Goal: Task Accomplishment & Management: Manage account settings

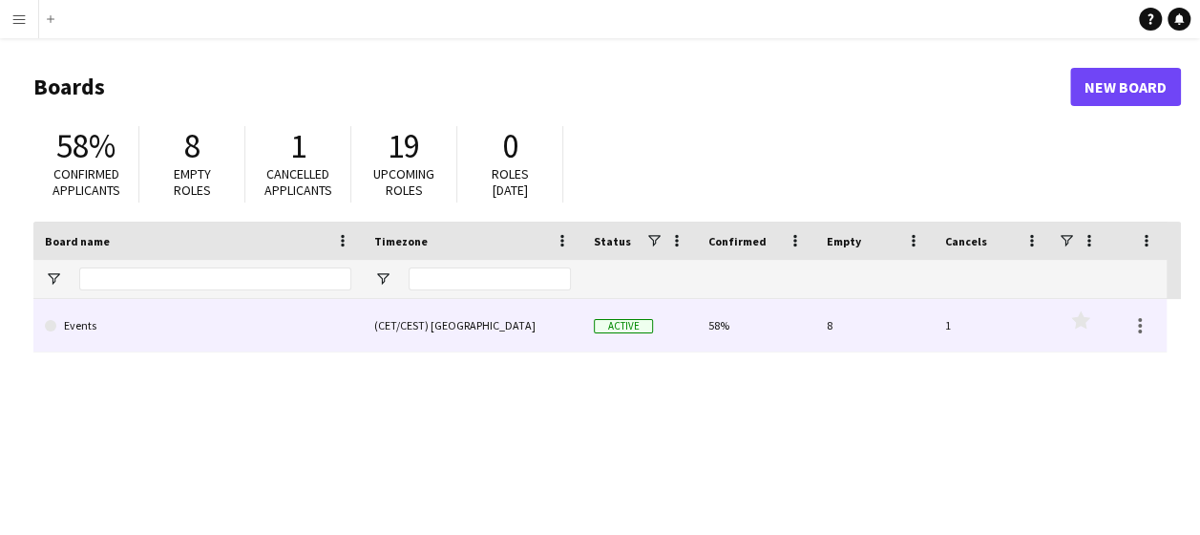
click at [315, 326] on link "Events" at bounding box center [198, 325] width 306 height 53
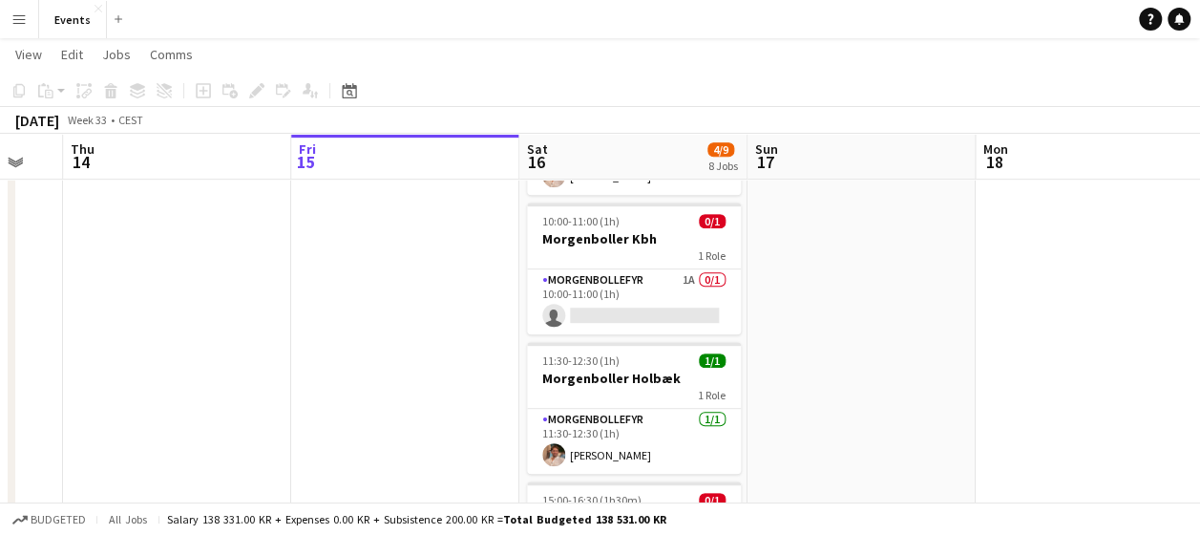
scroll to position [436, 0]
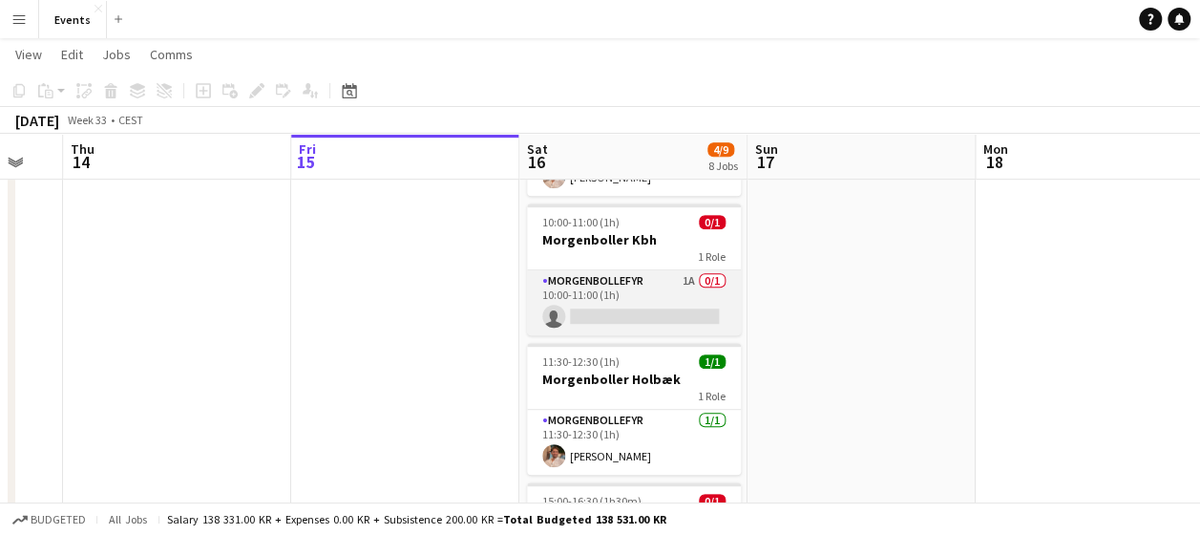
click at [662, 286] on app-card-role "Morgenbollefyr 1A 0/1 10:00-11:00 (1h) single-neutral-actions" at bounding box center [634, 302] width 214 height 65
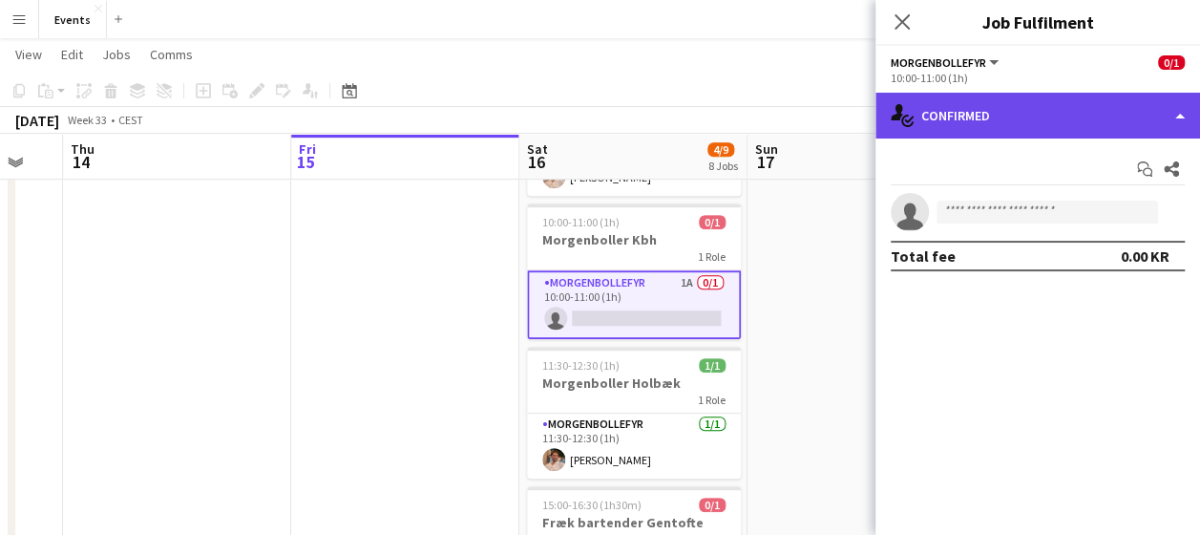
click at [1173, 116] on div "single-neutral-actions-check-2 Confirmed" at bounding box center [1037, 116] width 325 height 46
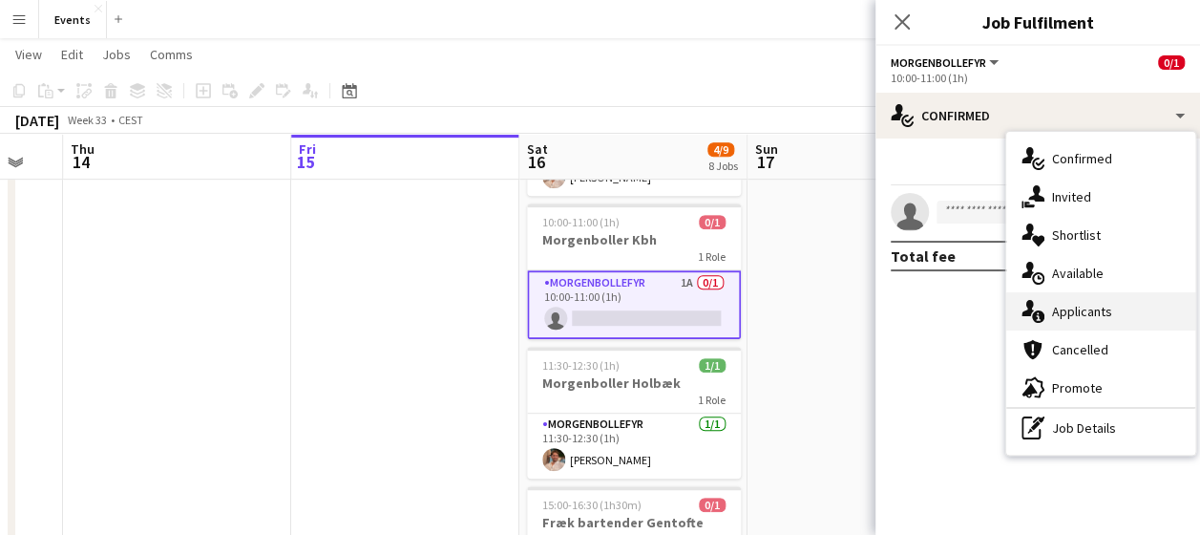
click at [1092, 305] on div "single-neutral-actions-information Applicants" at bounding box center [1100, 311] width 189 height 38
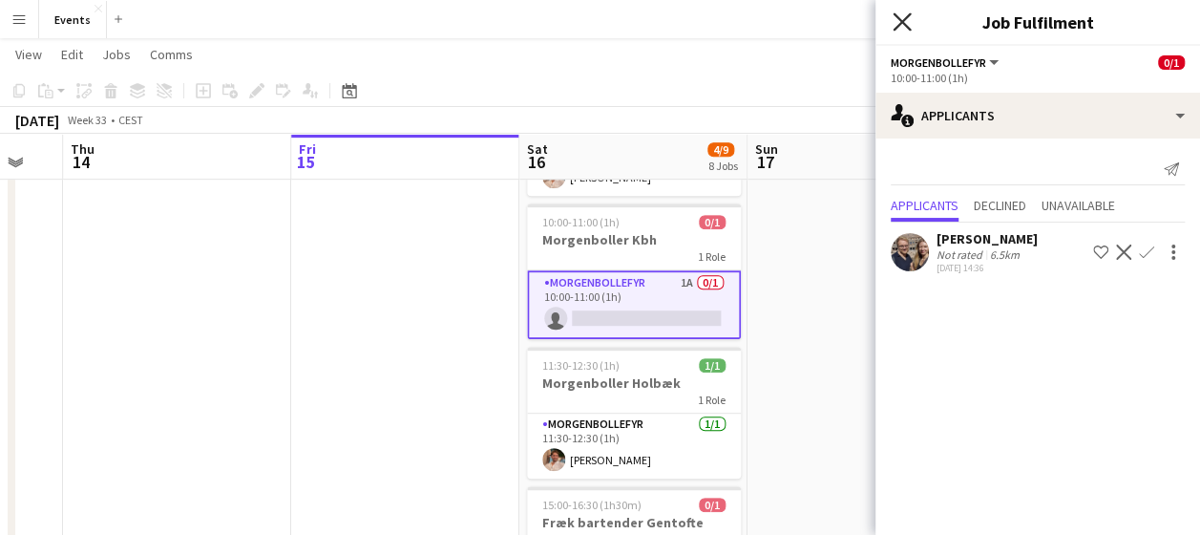
click at [897, 28] on icon at bounding box center [902, 21] width 18 height 18
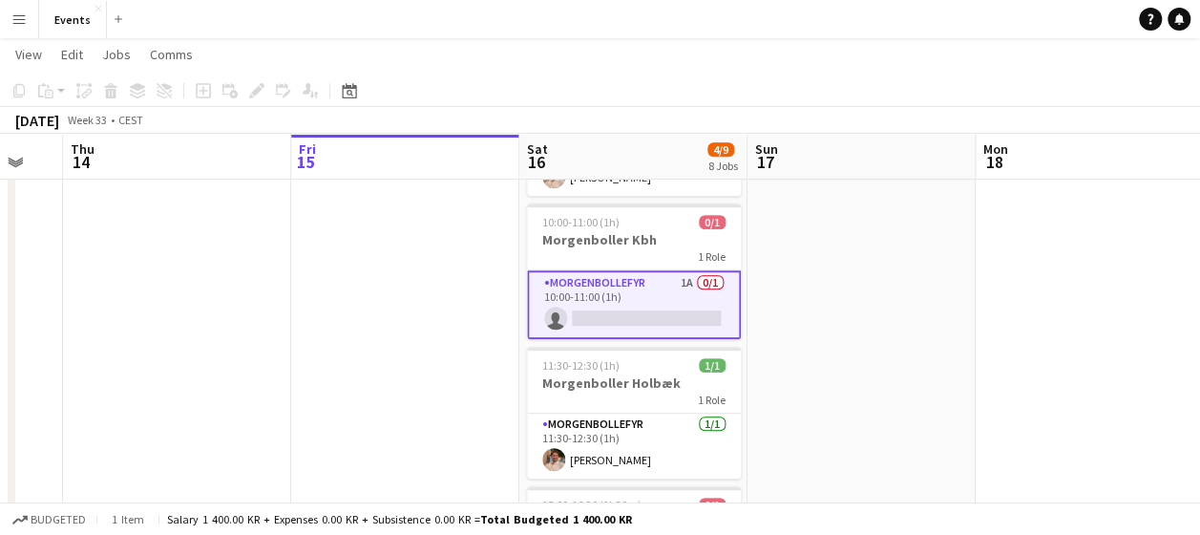
click at [780, 284] on app-date-cell at bounding box center [862, 436] width 228 height 1316
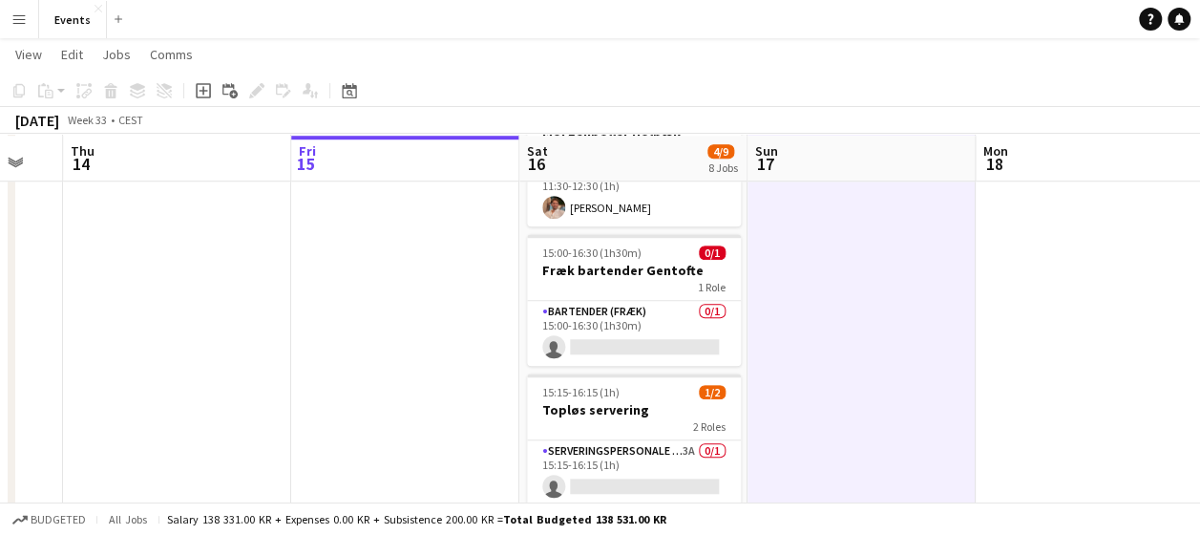
scroll to position [686, 0]
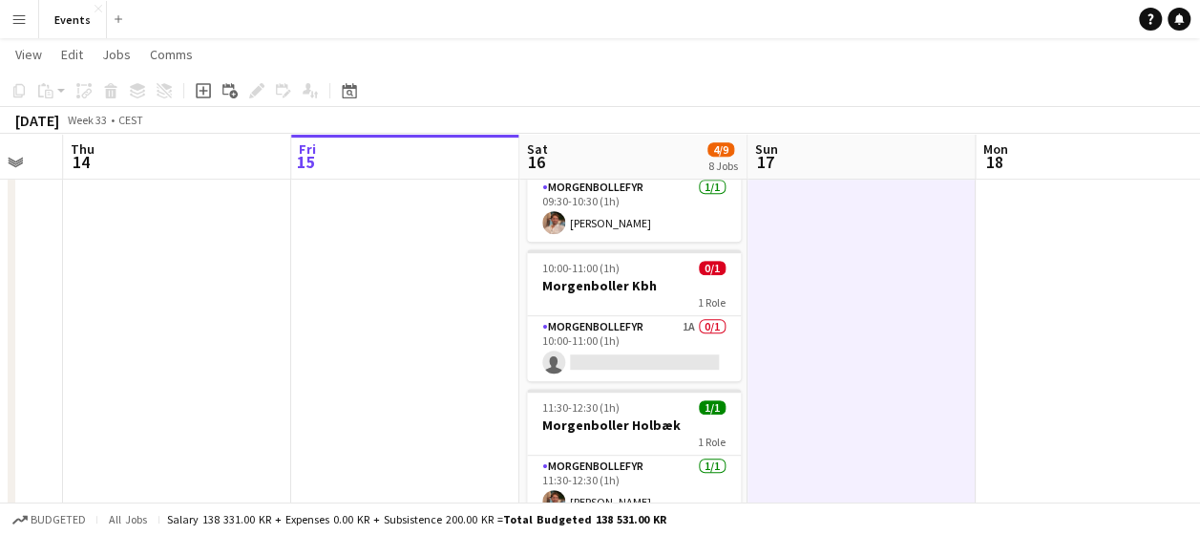
click at [773, 293] on app-date-cell at bounding box center [862, 481] width 228 height 1316
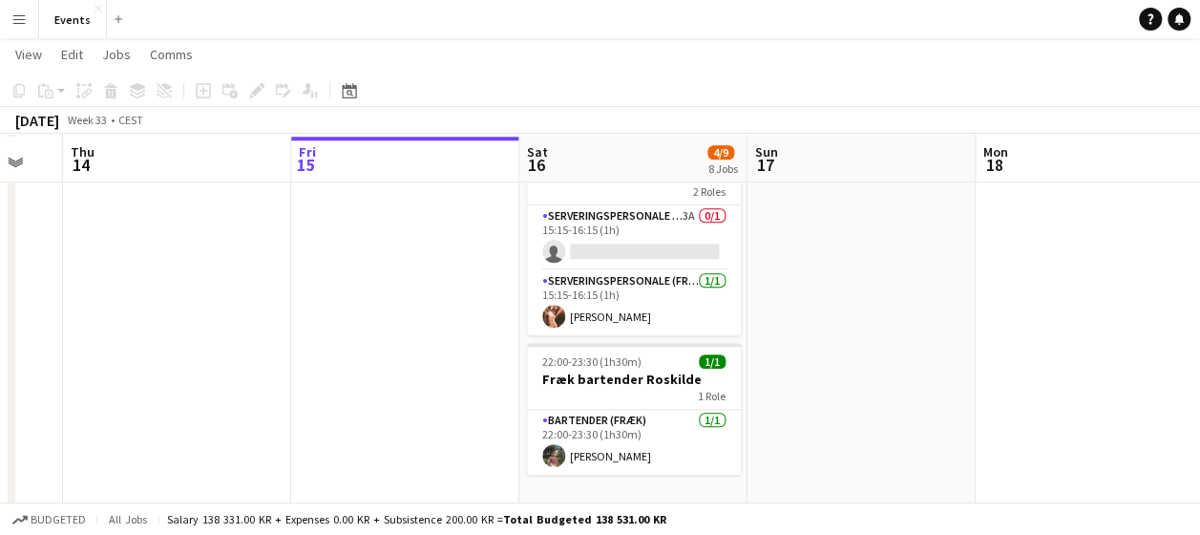
scroll to position [922, 0]
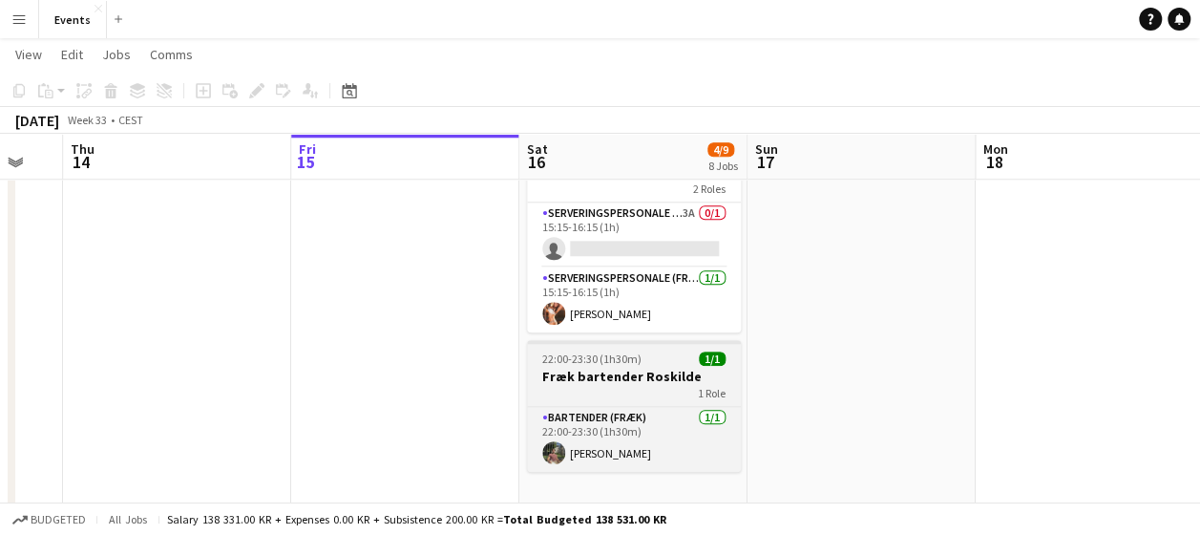
click at [636, 390] on div "1 Role" at bounding box center [634, 392] width 214 height 15
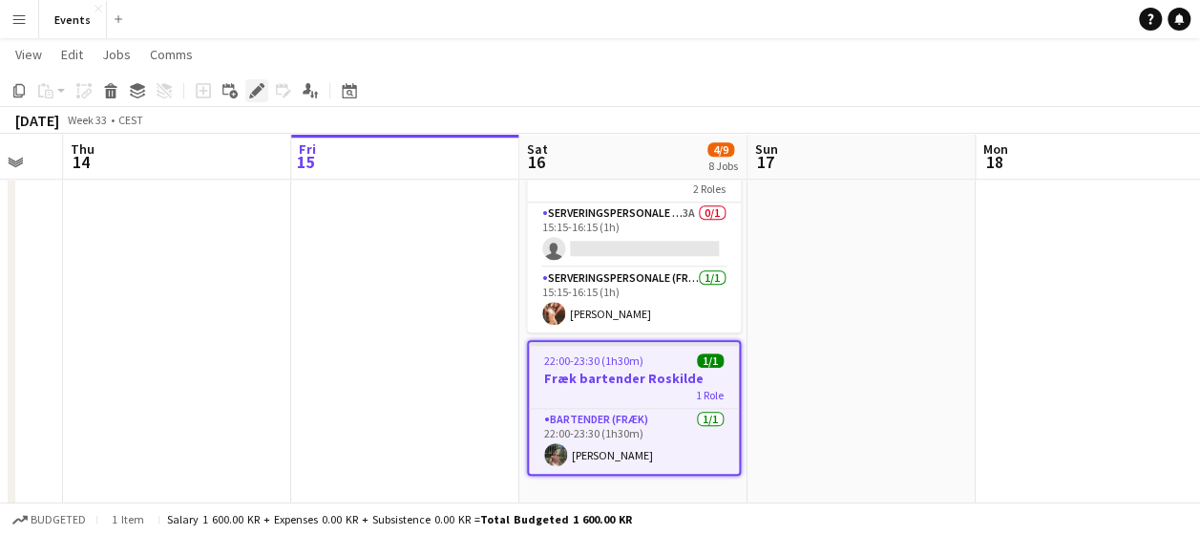
click at [260, 90] on icon at bounding box center [256, 91] width 11 height 11
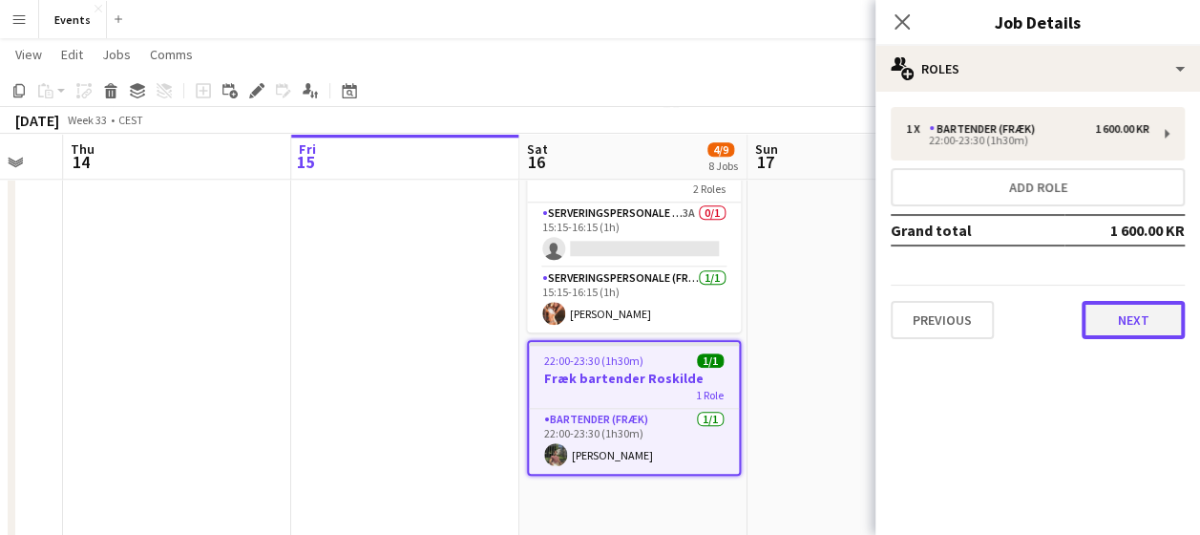
click at [1119, 331] on button "Next" at bounding box center [1133, 320] width 103 height 38
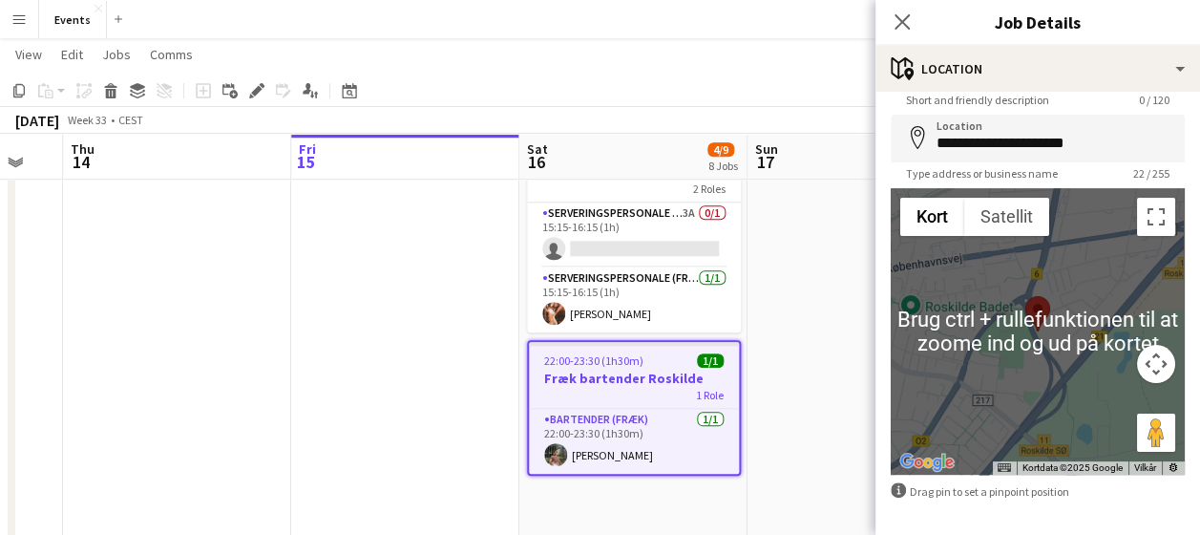
scroll to position [139, 0]
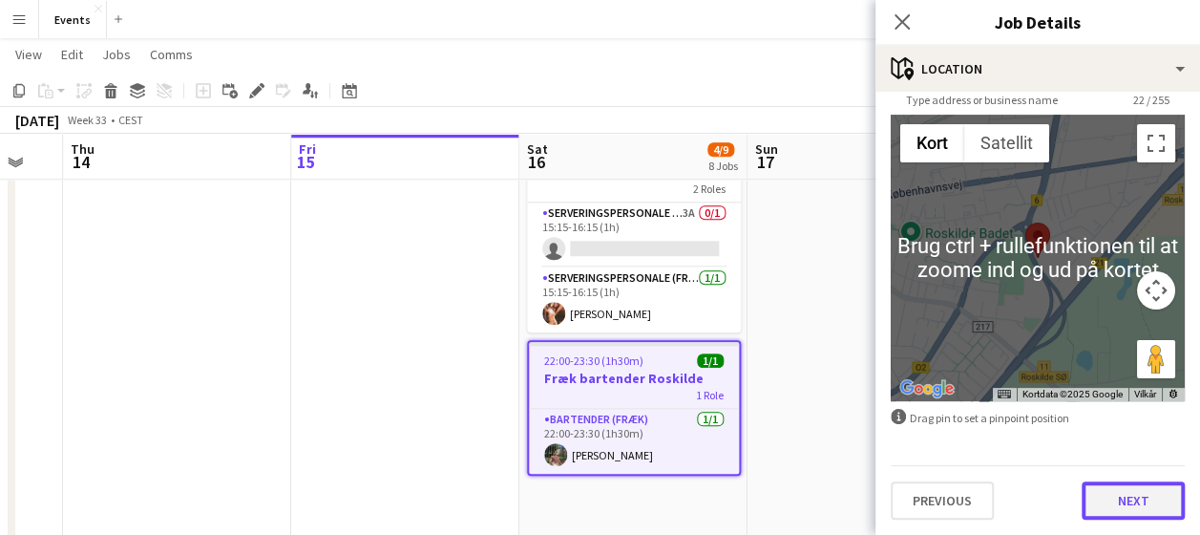
click at [1123, 509] on button "Next" at bounding box center [1133, 500] width 103 height 38
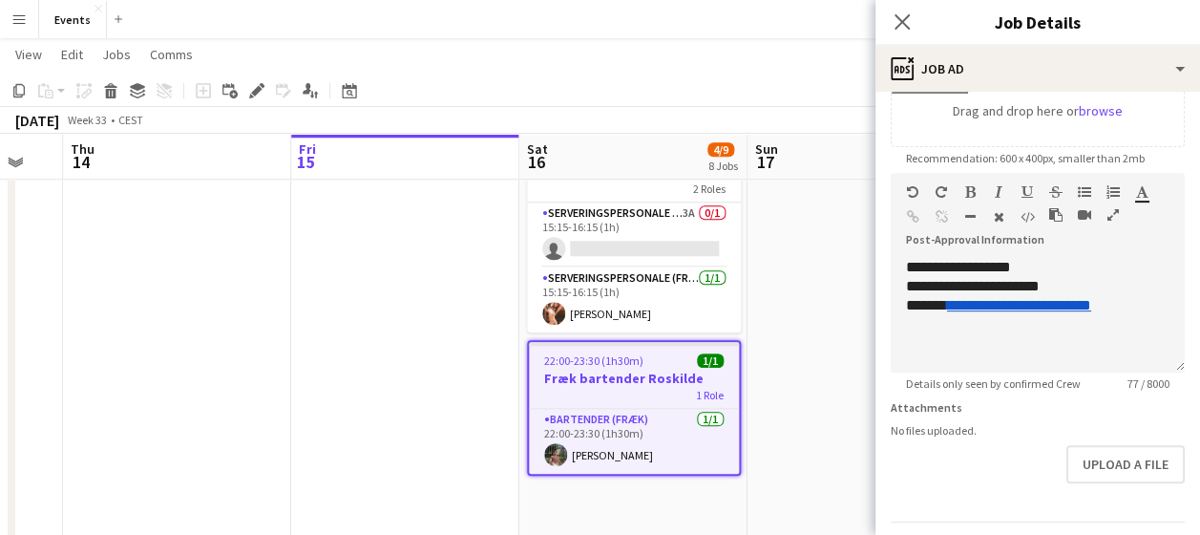
scroll to position [409, 0]
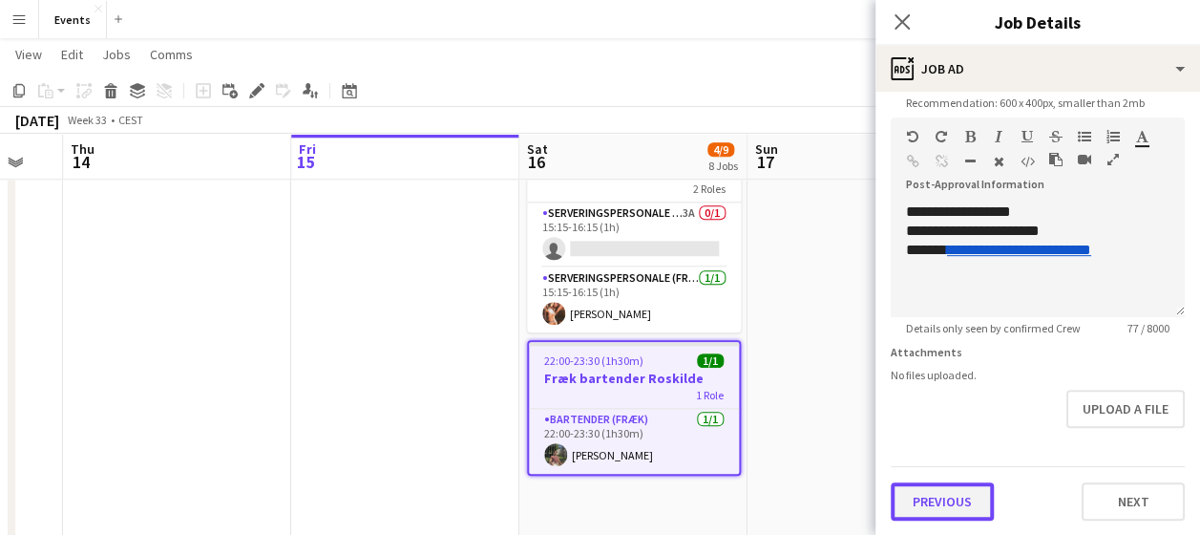
drag, startPoint x: 971, startPoint y: 499, endPoint x: 943, endPoint y: 509, distance: 29.3
click at [943, 509] on button "Previous" at bounding box center [942, 501] width 103 height 38
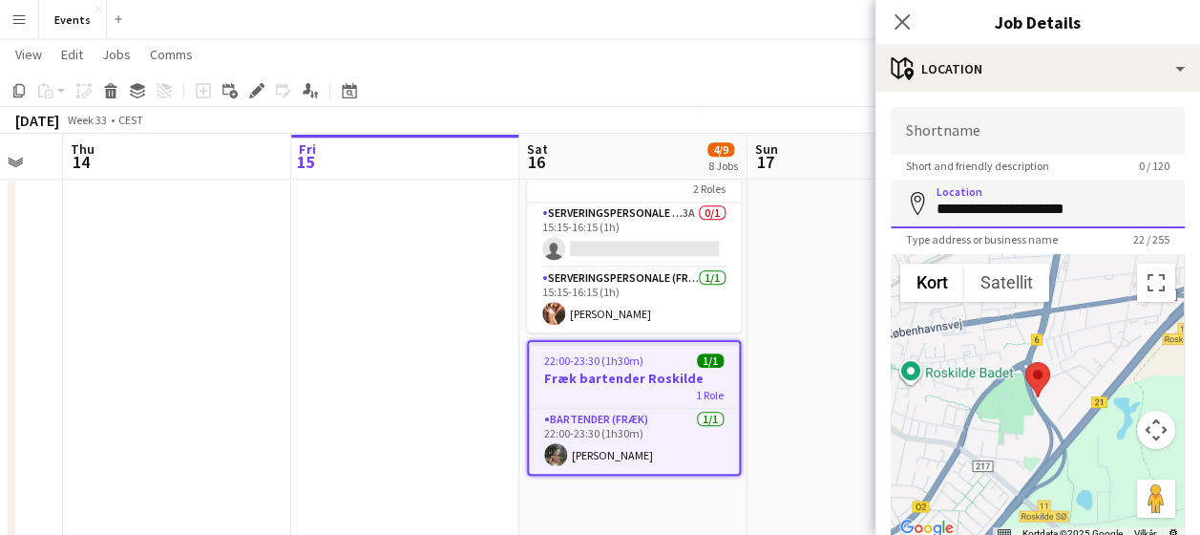
click at [935, 207] on input "**********" at bounding box center [1038, 204] width 294 height 48
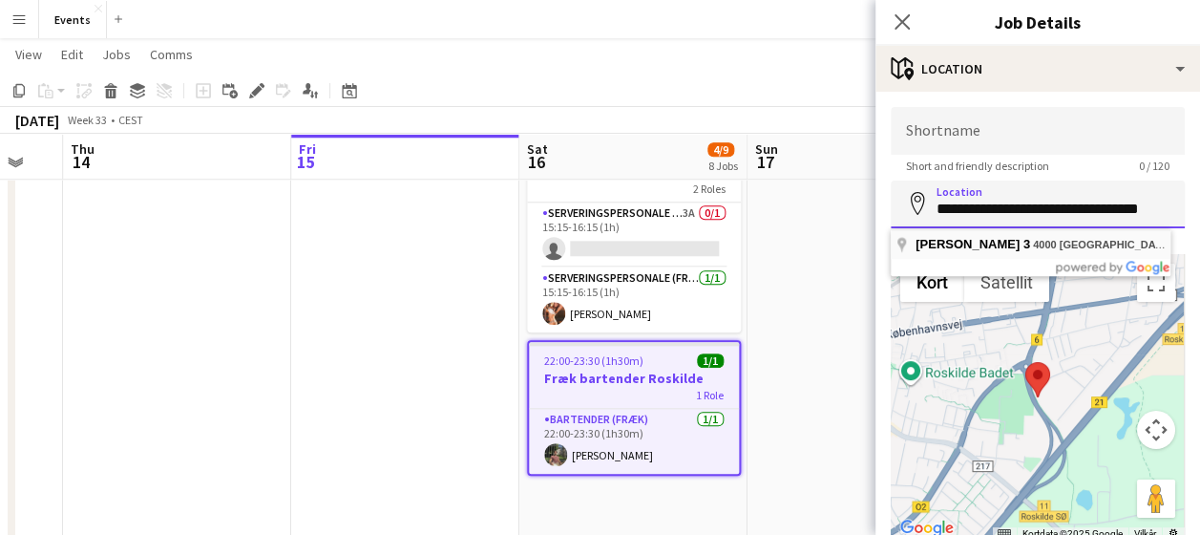
type input "**********"
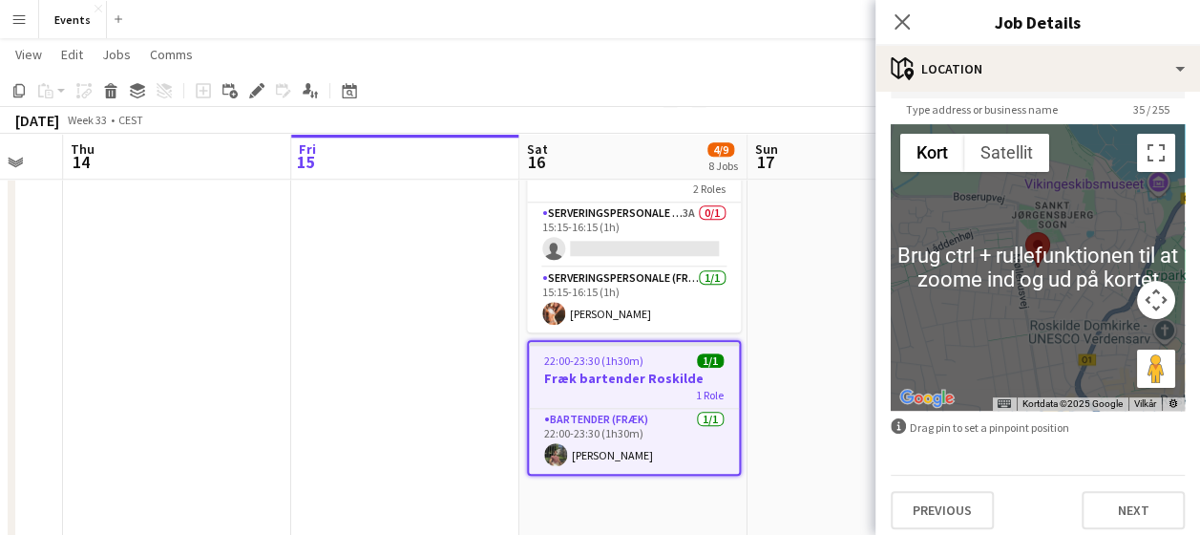
scroll to position [139, 0]
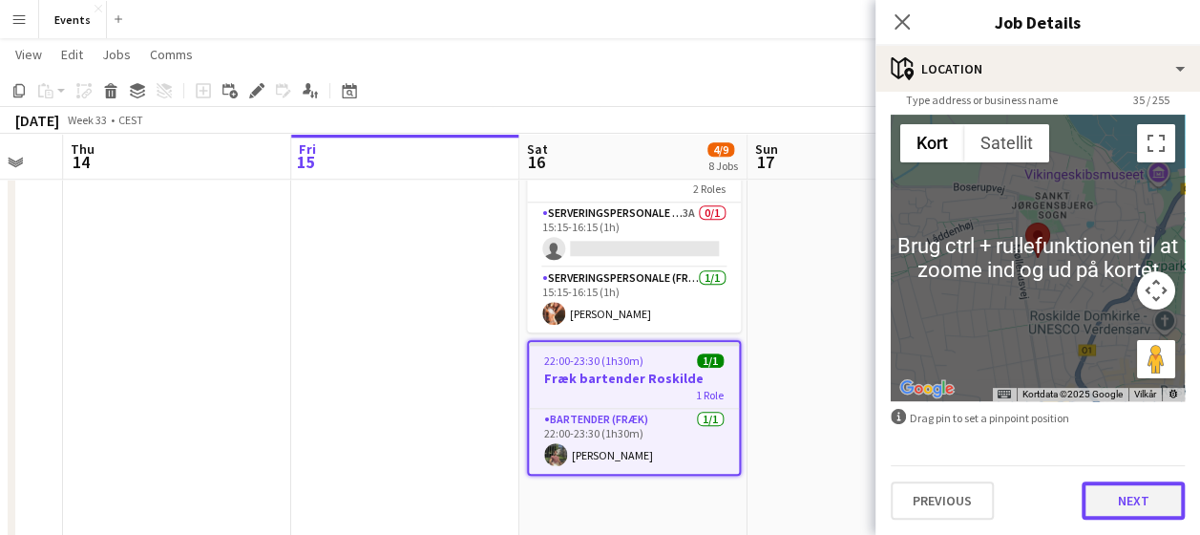
click at [1108, 508] on button "Next" at bounding box center [1133, 500] width 103 height 38
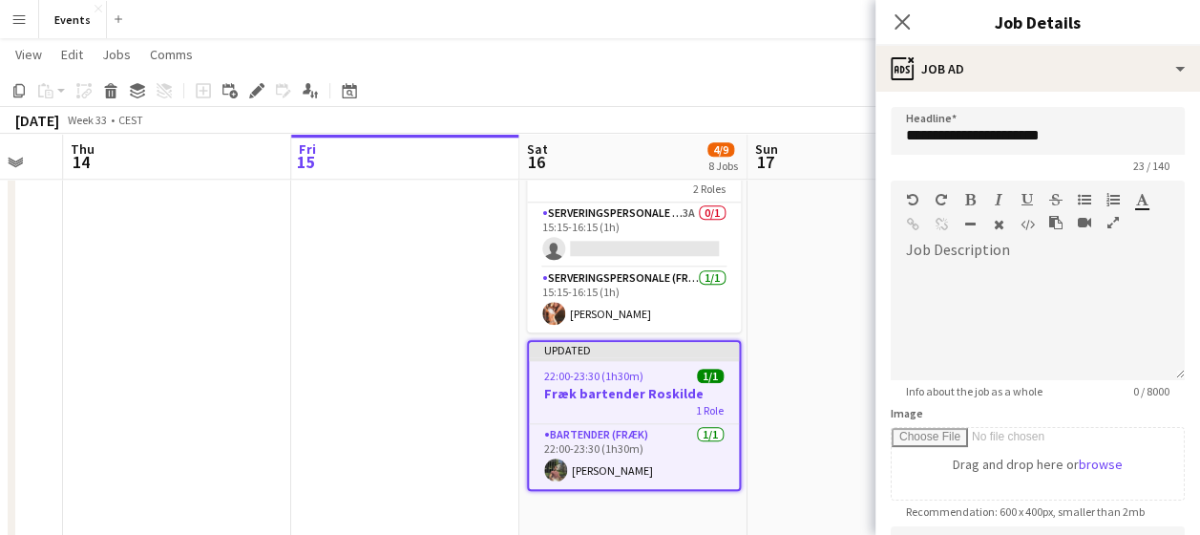
scroll to position [409, 0]
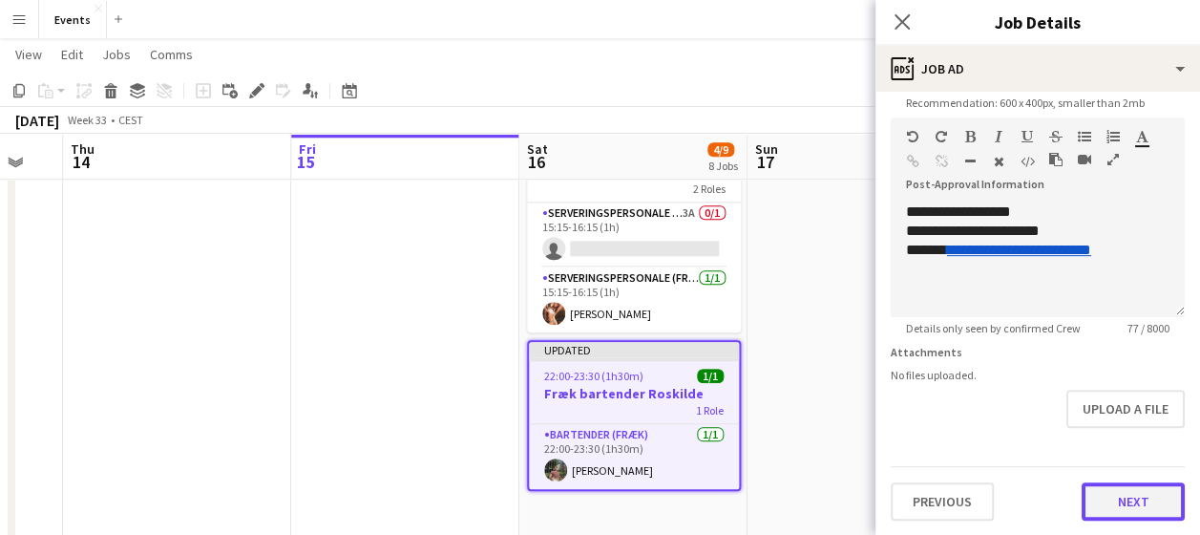
click at [1123, 495] on button "Next" at bounding box center [1133, 501] width 103 height 38
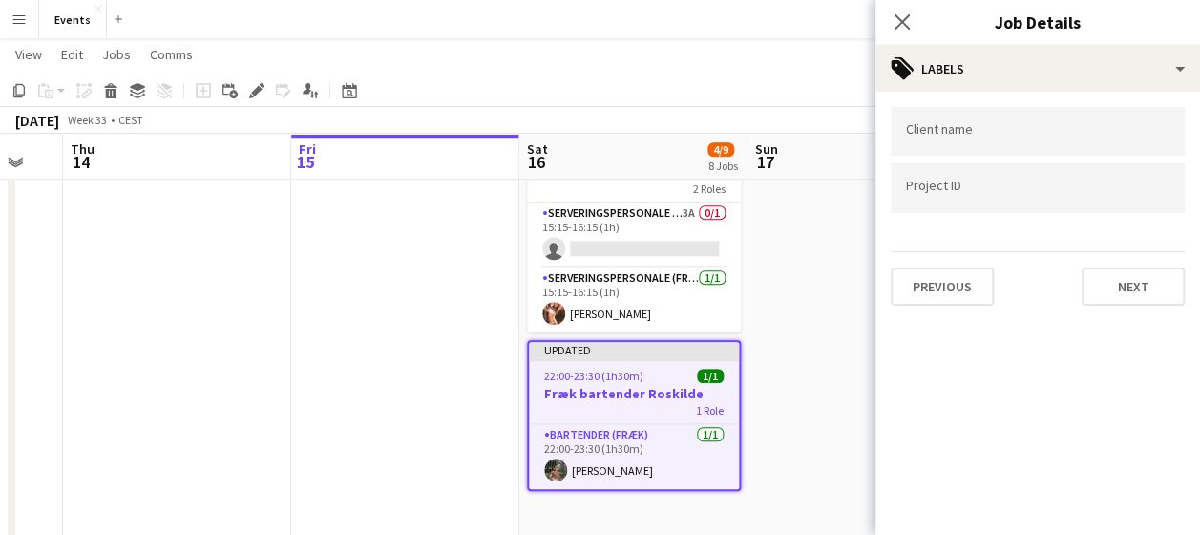
scroll to position [0, 0]
click at [1118, 292] on button "Next" at bounding box center [1133, 286] width 103 height 38
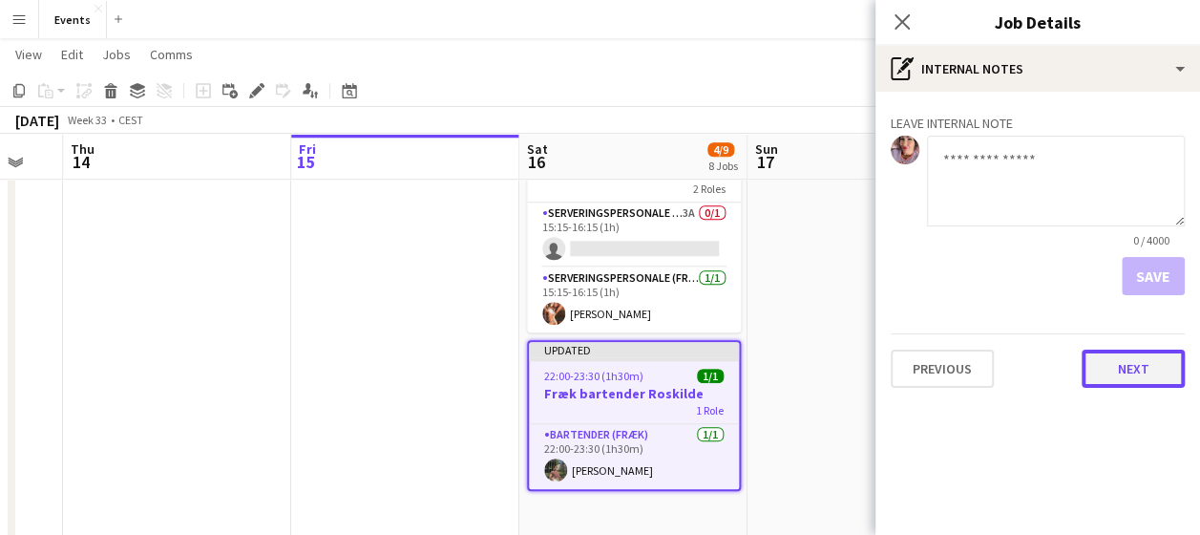
click at [1127, 382] on button "Next" at bounding box center [1133, 368] width 103 height 38
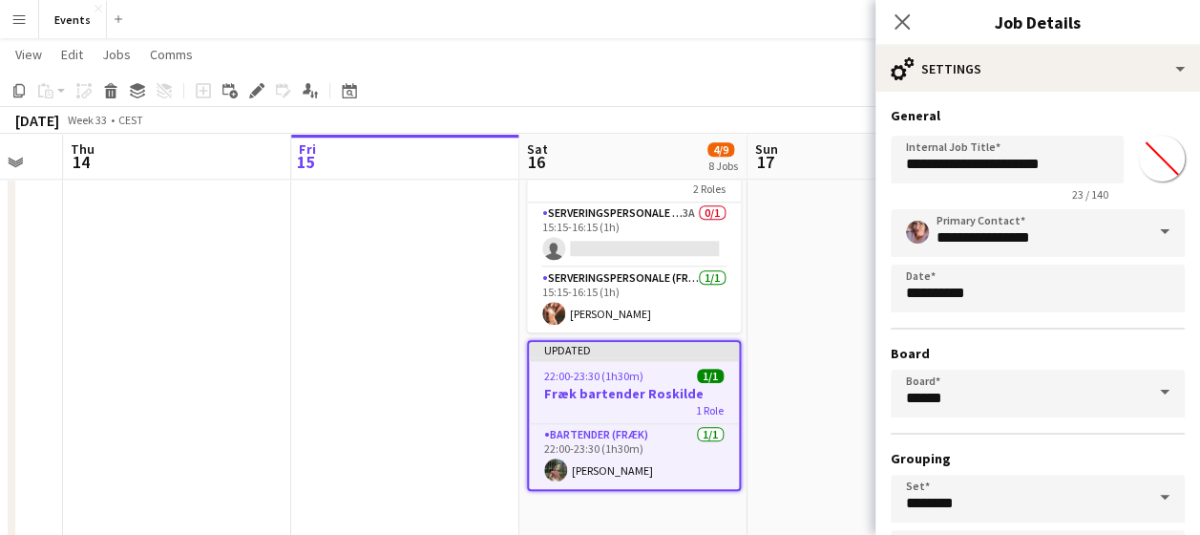
scroll to position [151, 0]
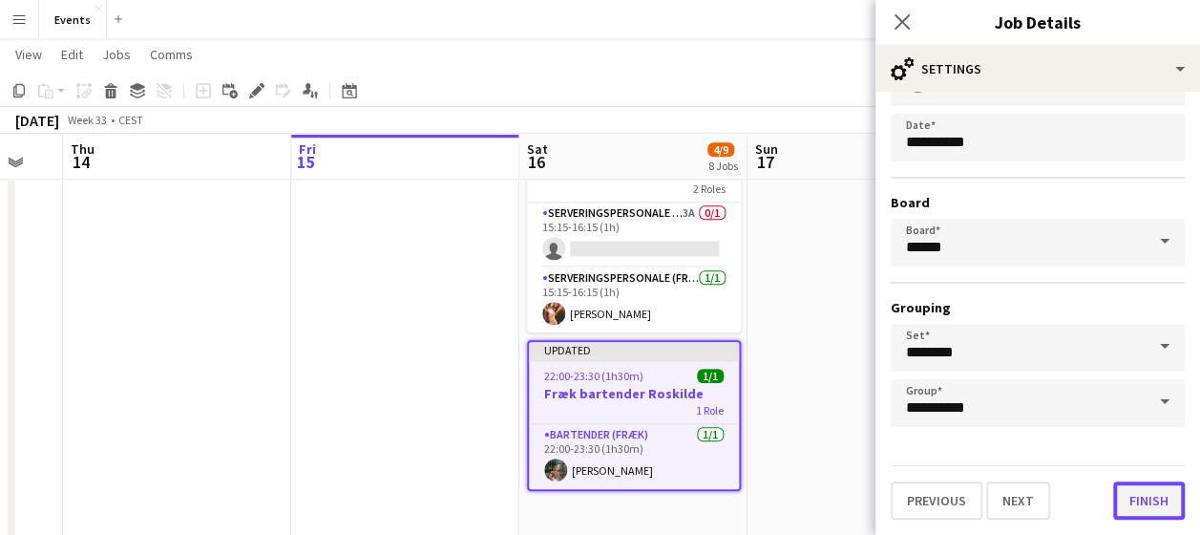
click at [1126, 494] on button "Finish" at bounding box center [1149, 500] width 72 height 38
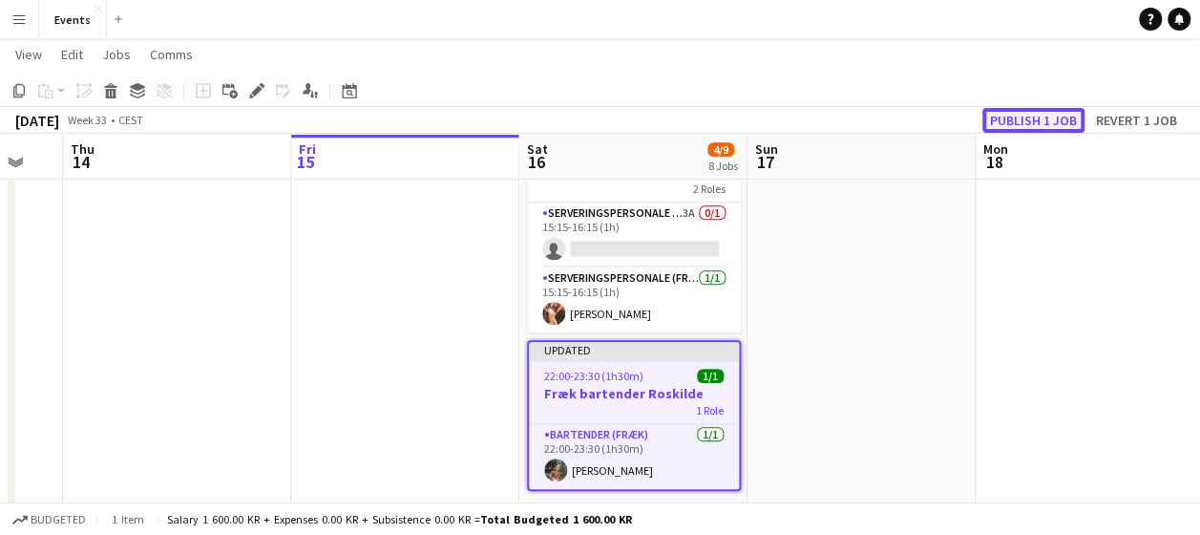
click at [1033, 130] on button "Publish 1 job" at bounding box center [1033, 120] width 102 height 25
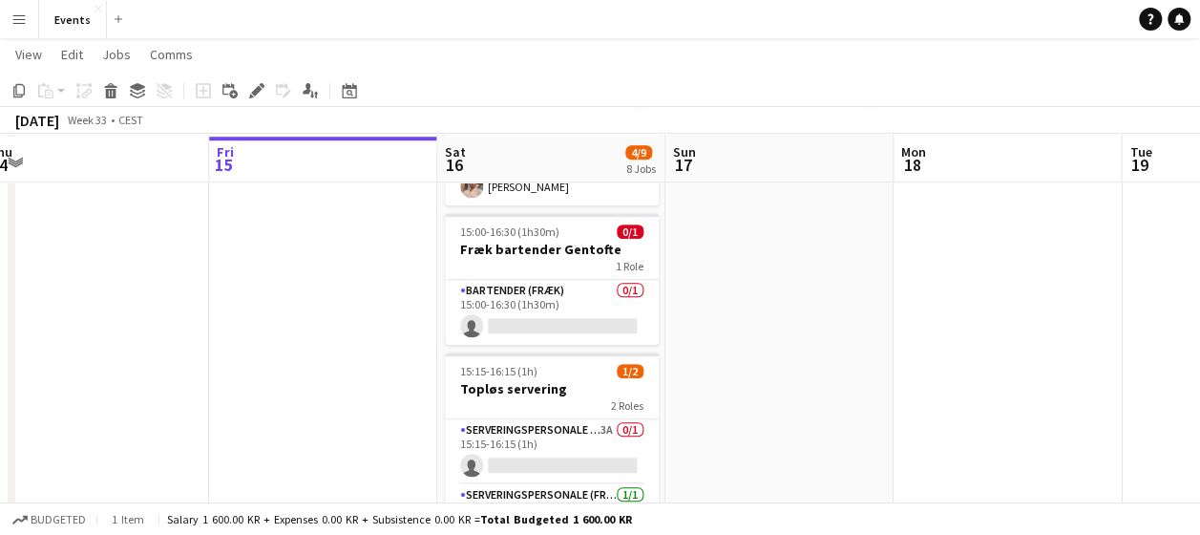
scroll to position [701, 0]
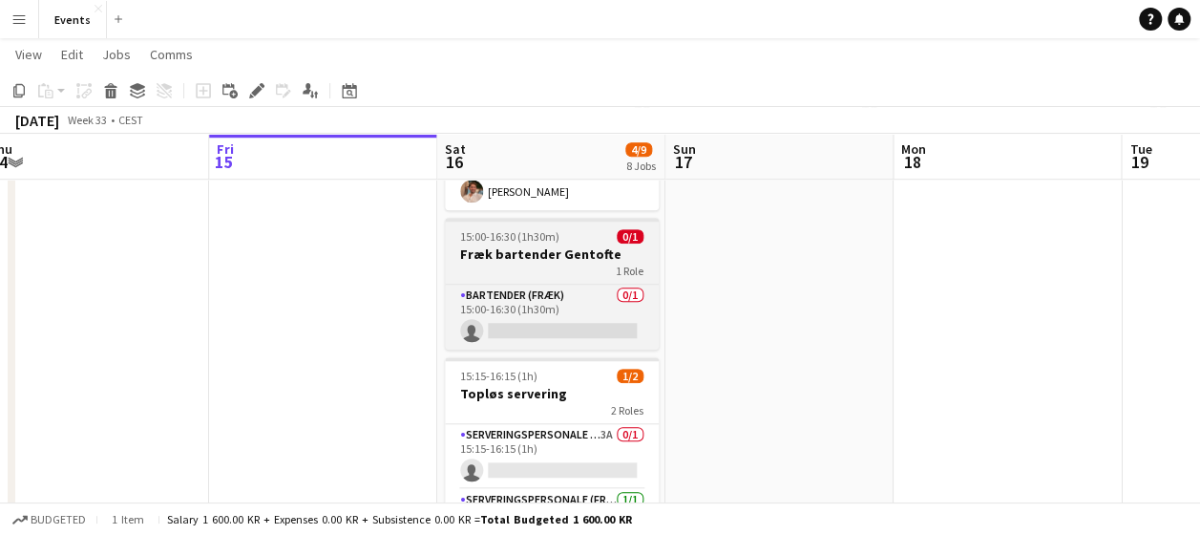
click at [522, 266] on div "1 Role" at bounding box center [552, 270] width 214 height 15
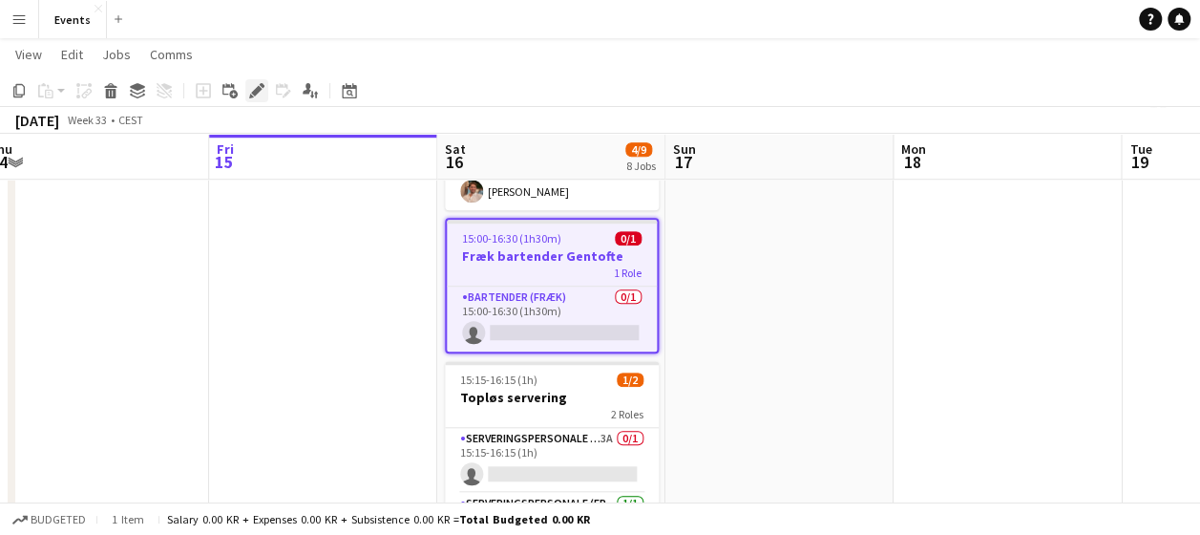
click at [257, 87] on icon at bounding box center [256, 91] width 11 height 11
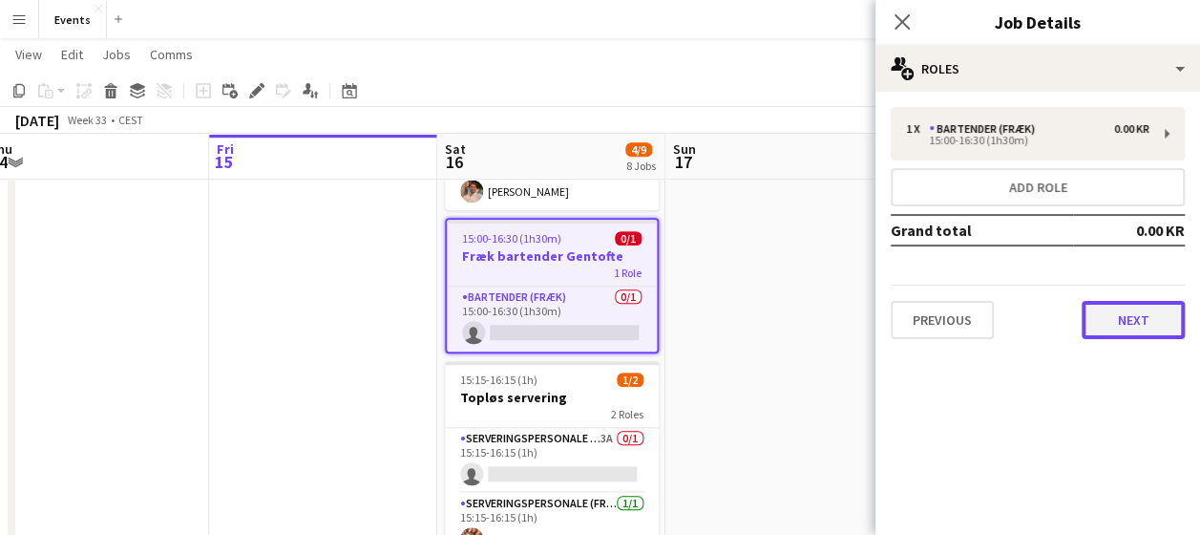
drag, startPoint x: 1150, startPoint y: 311, endPoint x: 1165, endPoint y: 318, distance: 15.8
drag, startPoint x: 1165, startPoint y: 318, endPoint x: 1199, endPoint y: 432, distance: 118.7
click at [1199, 432] on html "Menu Boards Boards Boards All jobs Status Workforce Workforce My Workforce Recr…" at bounding box center [600, 80] width 1200 height 1562
drag, startPoint x: 1199, startPoint y: 432, endPoint x: 1103, endPoint y: 326, distance: 143.3
click at [1103, 326] on button "Next" at bounding box center [1133, 320] width 103 height 38
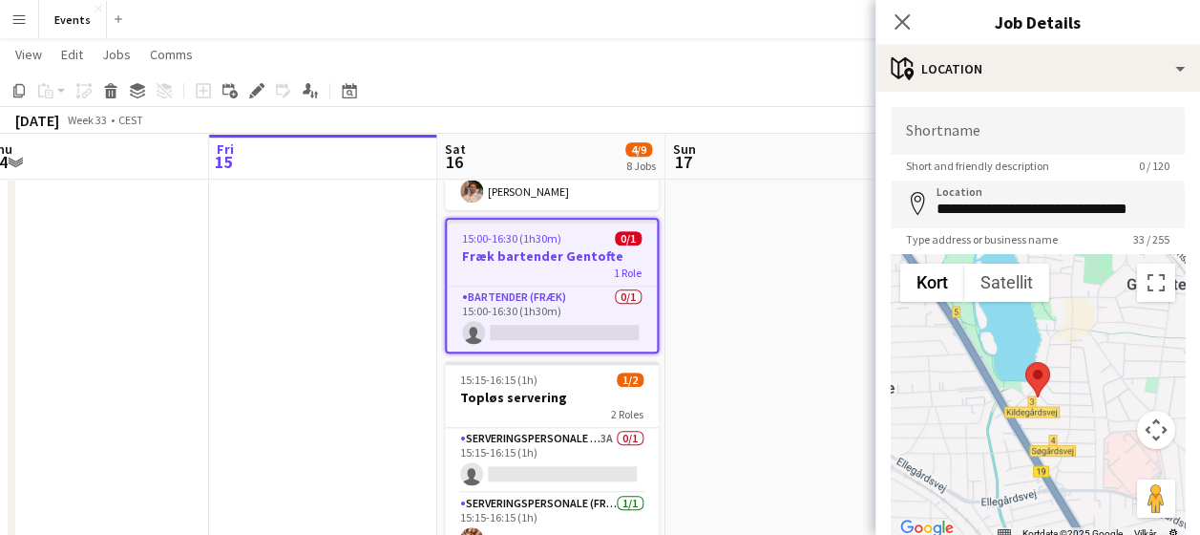
scroll to position [139, 0]
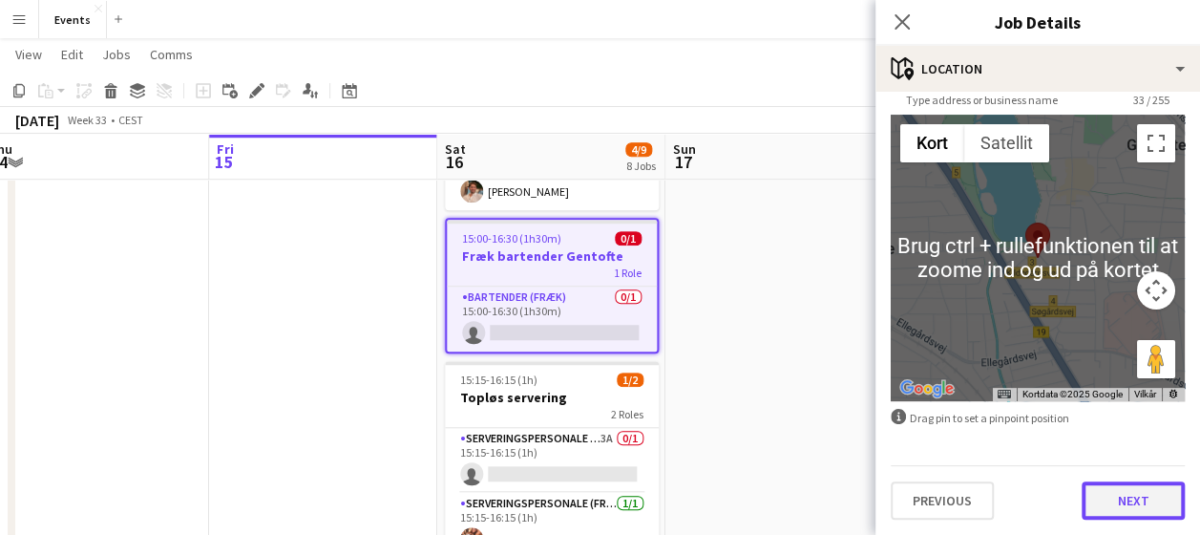
click at [1100, 485] on button "Next" at bounding box center [1133, 500] width 103 height 38
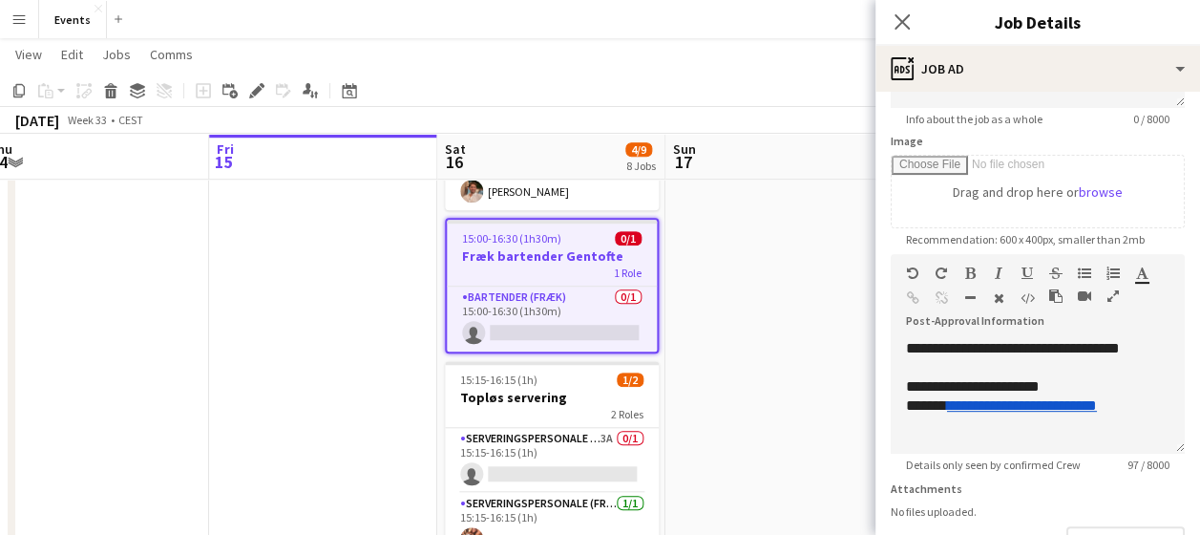
scroll to position [279, 0]
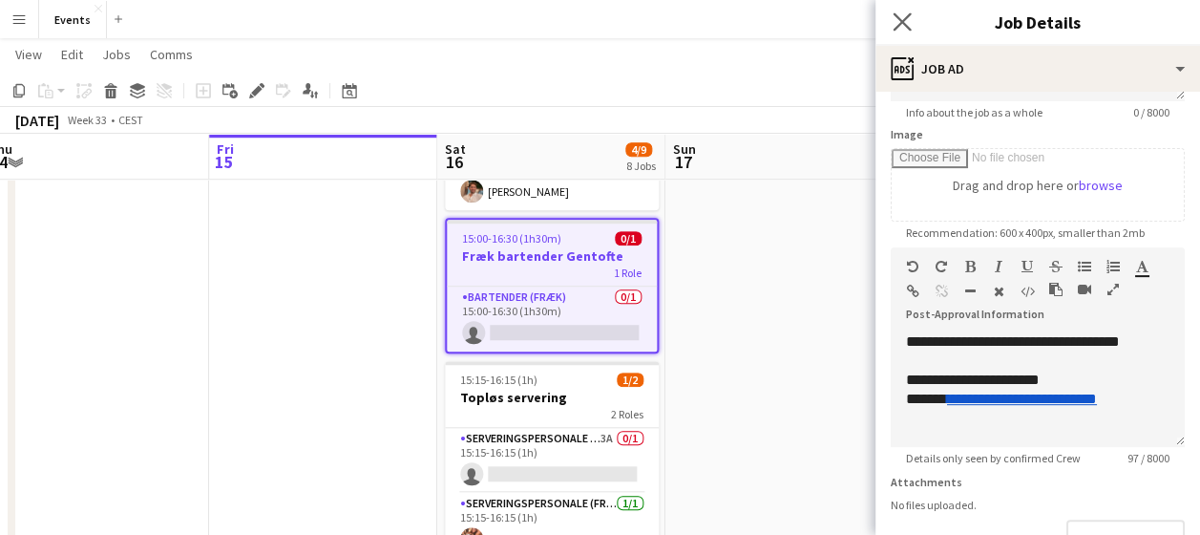
click at [889, 11] on app-icon "Close pop-in" at bounding box center [903, 23] width 28 height 28
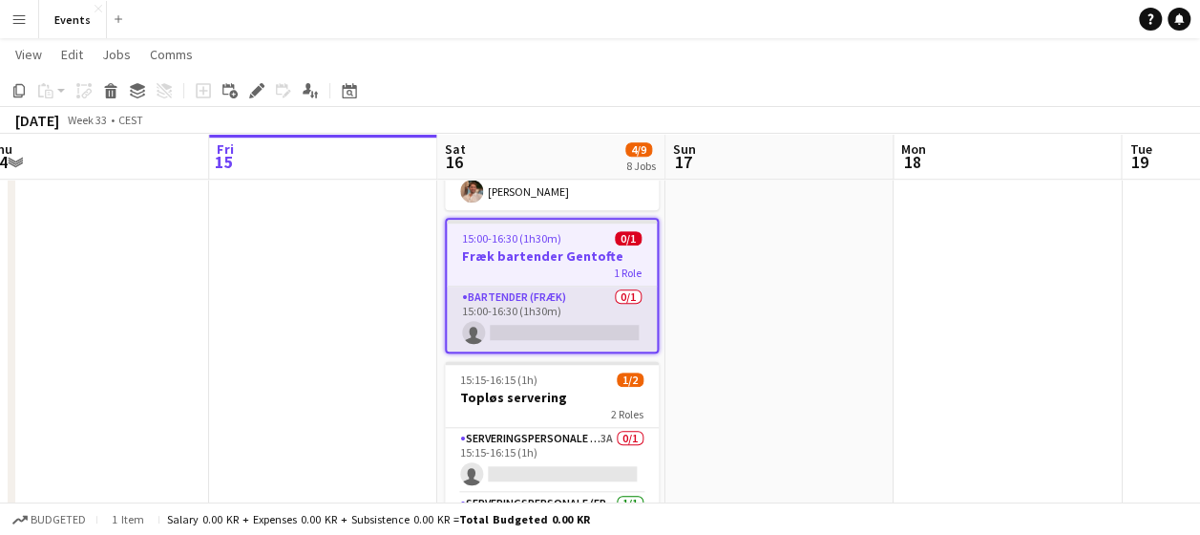
click at [561, 301] on app-card-role "Bartender (Fræk) 0/1 15:00-16:30 (1h30m) single-neutral-actions" at bounding box center [552, 318] width 210 height 65
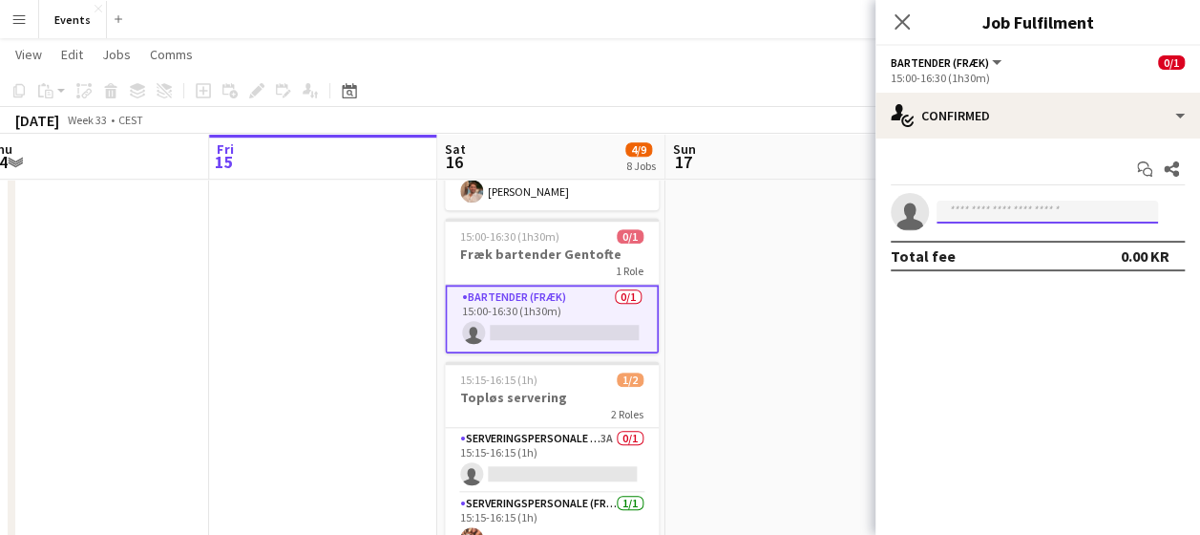
click at [981, 211] on input at bounding box center [1047, 211] width 221 height 23
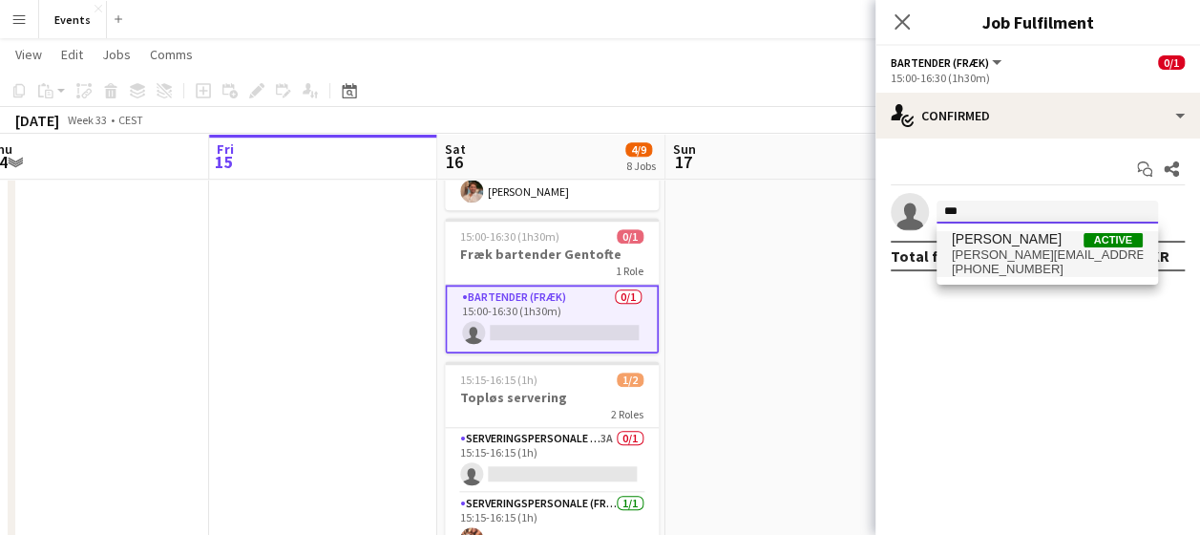
type input "***"
click at [1010, 256] on span "[PERSON_NAME][EMAIL_ADDRESS][DOMAIN_NAME]" at bounding box center [1047, 254] width 191 height 15
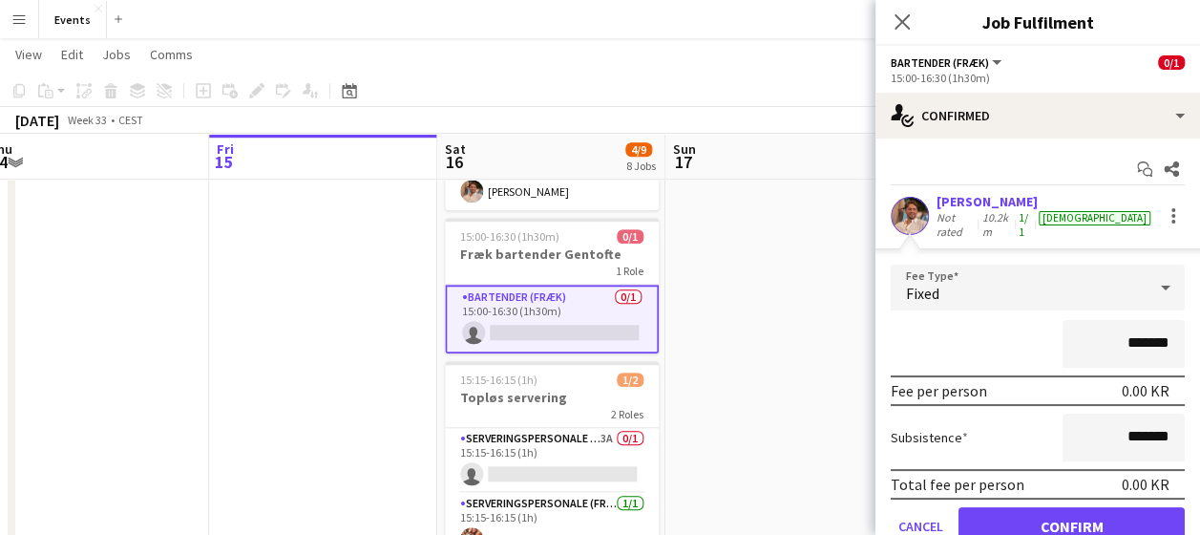
click at [1132, 338] on input "*******" at bounding box center [1124, 344] width 122 height 48
type input "****"
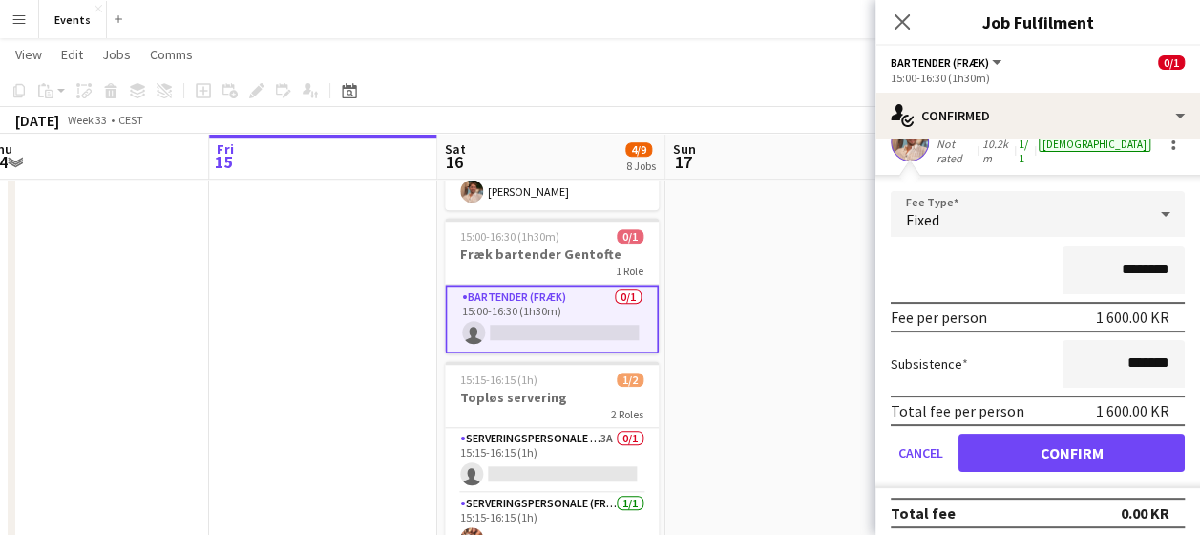
scroll to position [74, 0]
type input "********"
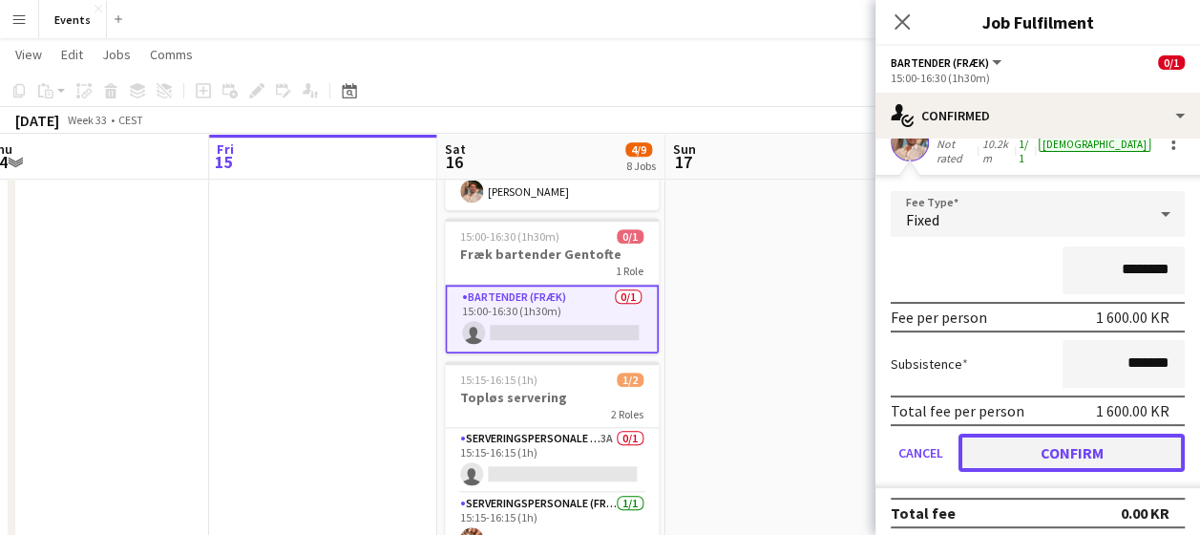
drag, startPoint x: 1086, startPoint y: 445, endPoint x: 1043, endPoint y: 456, distance: 45.4
click at [1043, 456] on button "Confirm" at bounding box center [1072, 452] width 226 height 38
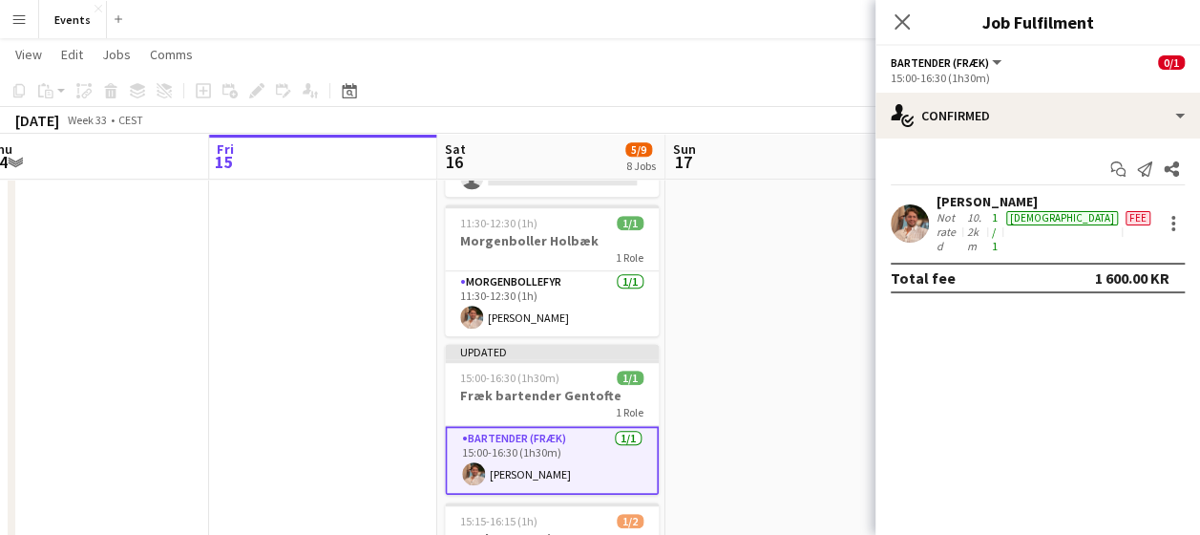
scroll to position [574, 0]
click at [894, 20] on icon "Close pop-in" at bounding box center [902, 21] width 18 height 18
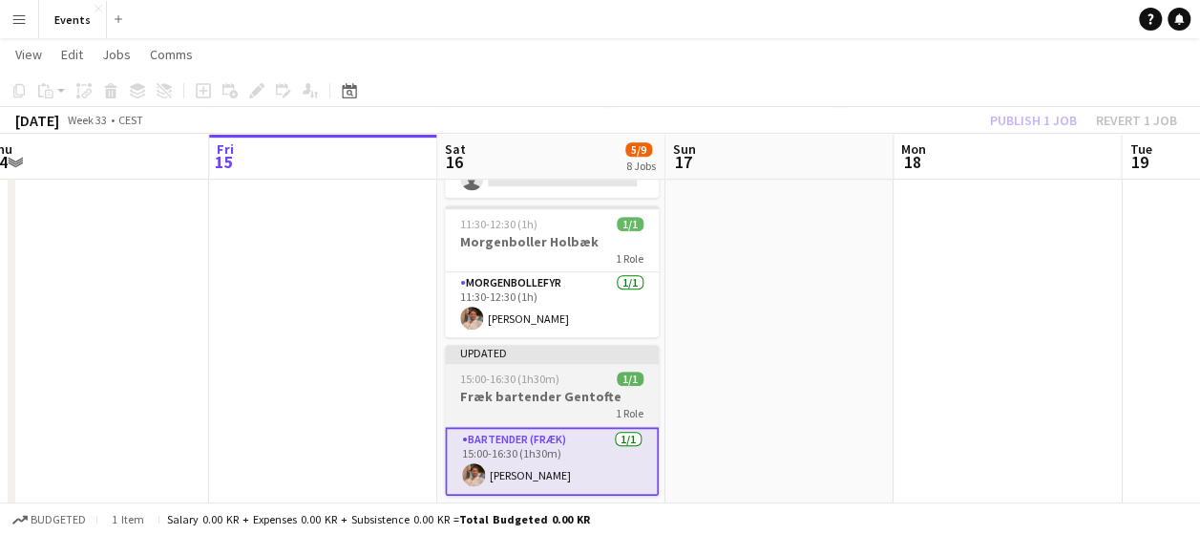
click at [556, 405] on div "1 Role" at bounding box center [552, 412] width 214 height 15
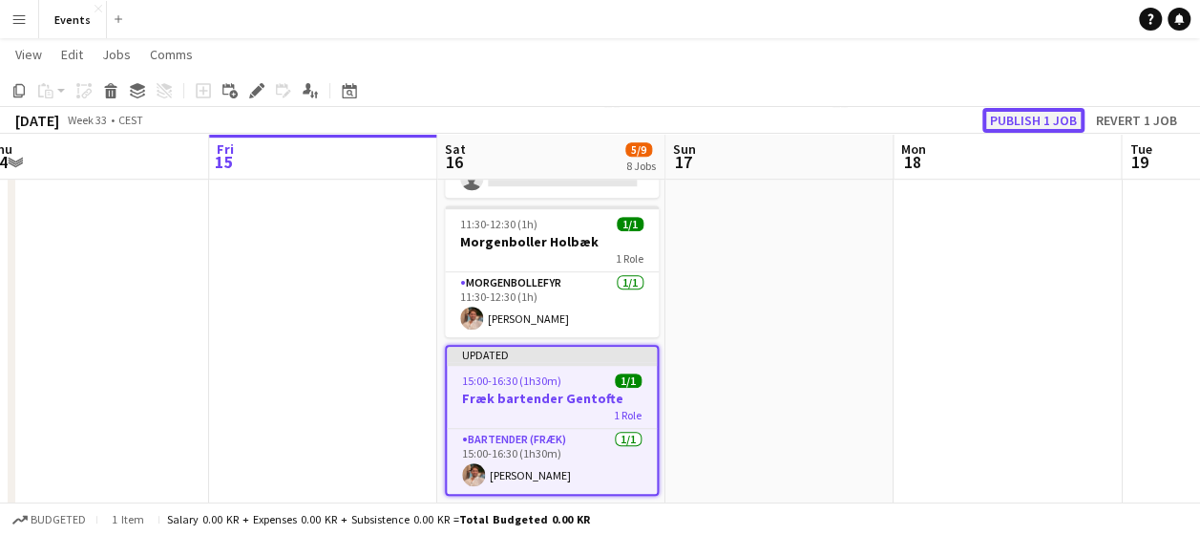
click at [1025, 118] on button "Publish 1 job" at bounding box center [1033, 120] width 102 height 25
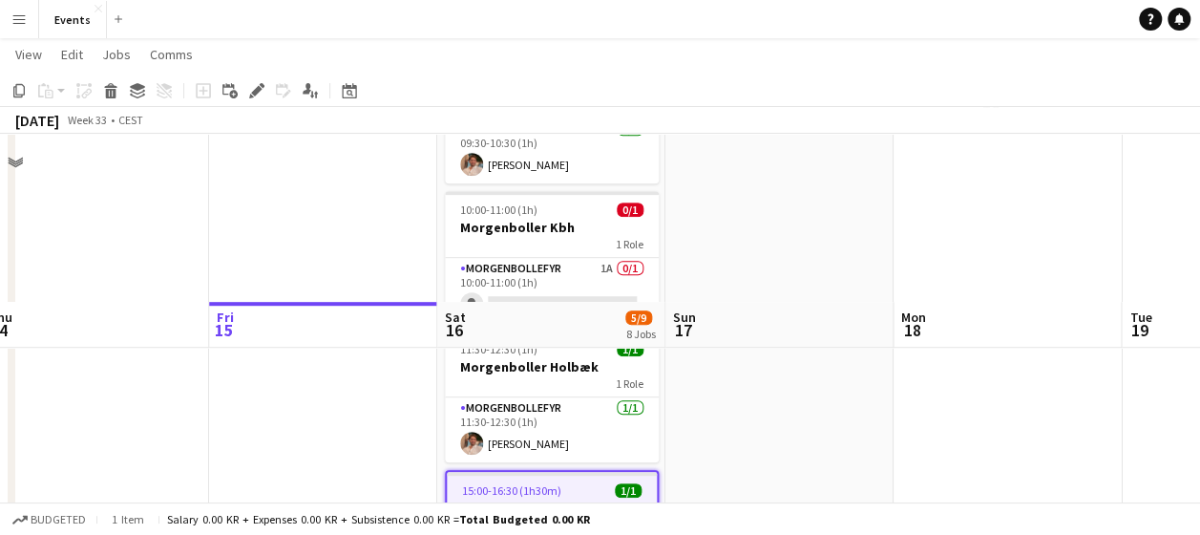
scroll to position [432, 0]
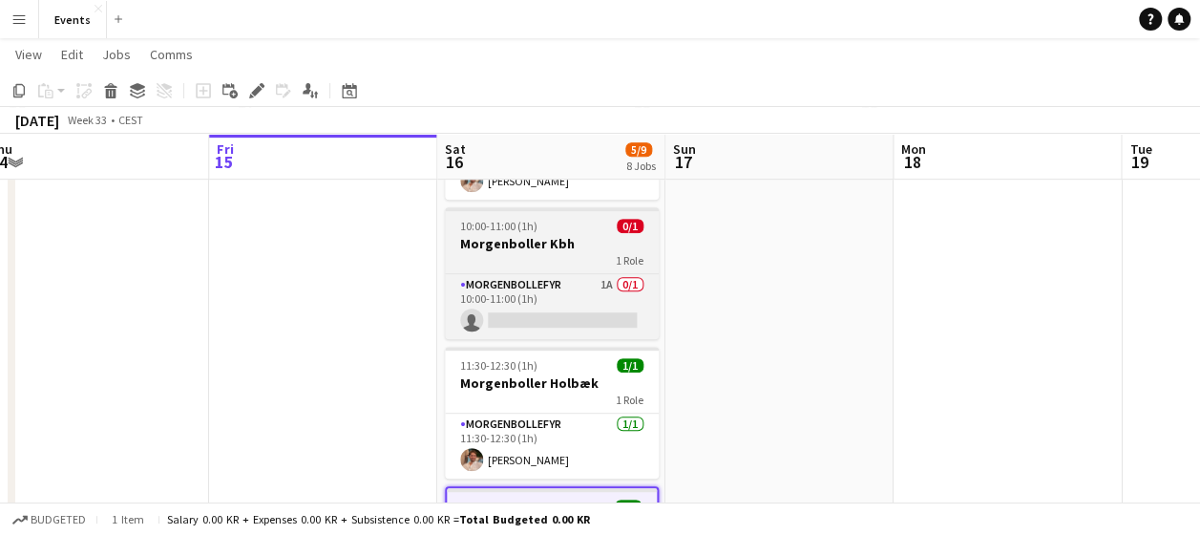
click at [560, 261] on div "1 Role" at bounding box center [552, 259] width 214 height 15
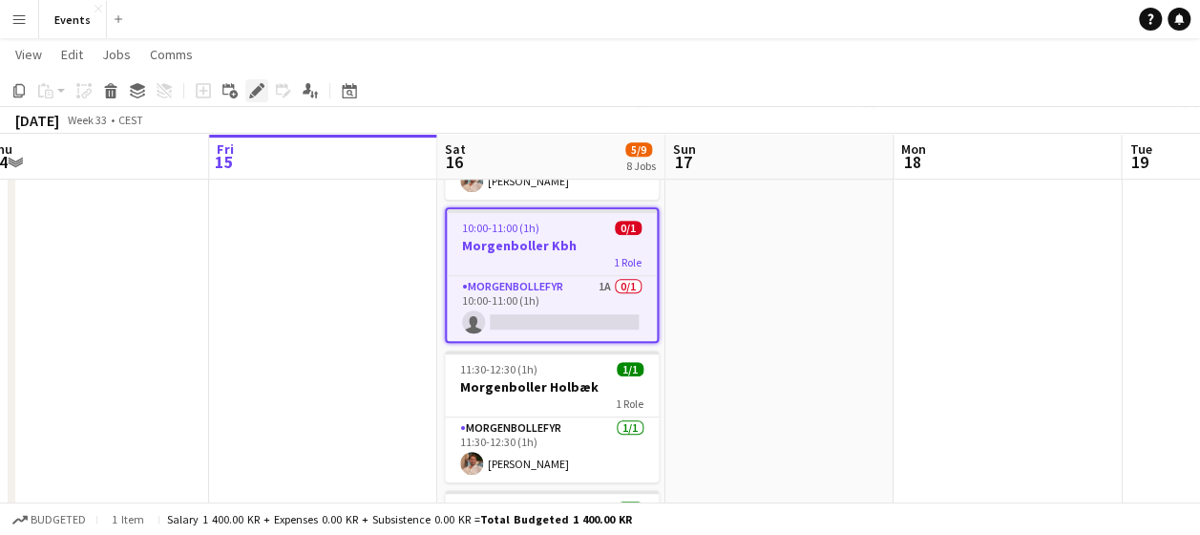
click at [256, 80] on div "Edit" at bounding box center [256, 90] width 23 height 23
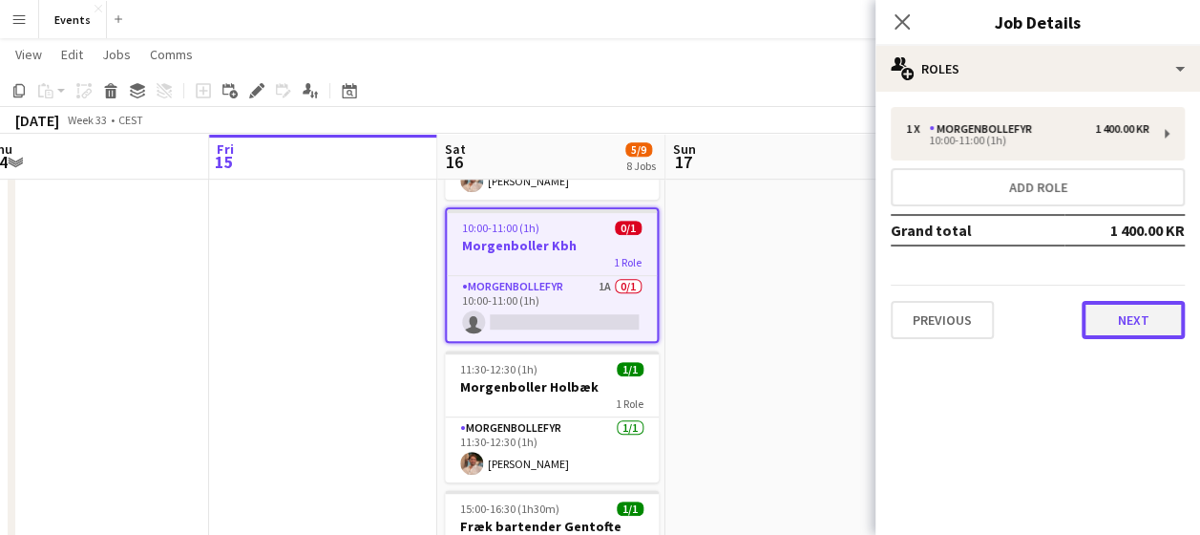
click at [1157, 315] on button "Next" at bounding box center [1133, 320] width 103 height 38
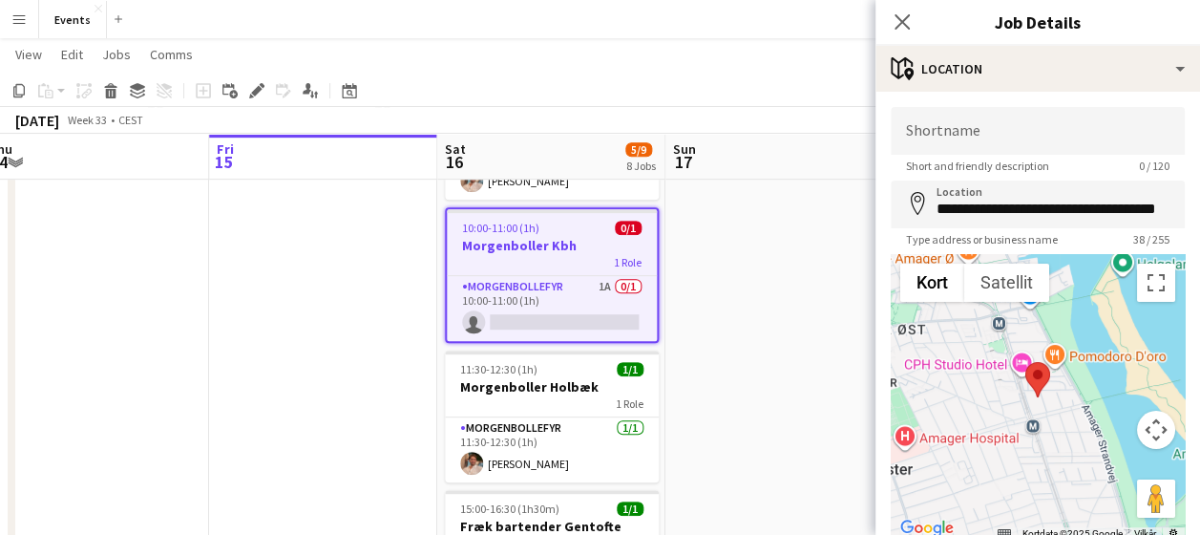
scroll to position [139, 0]
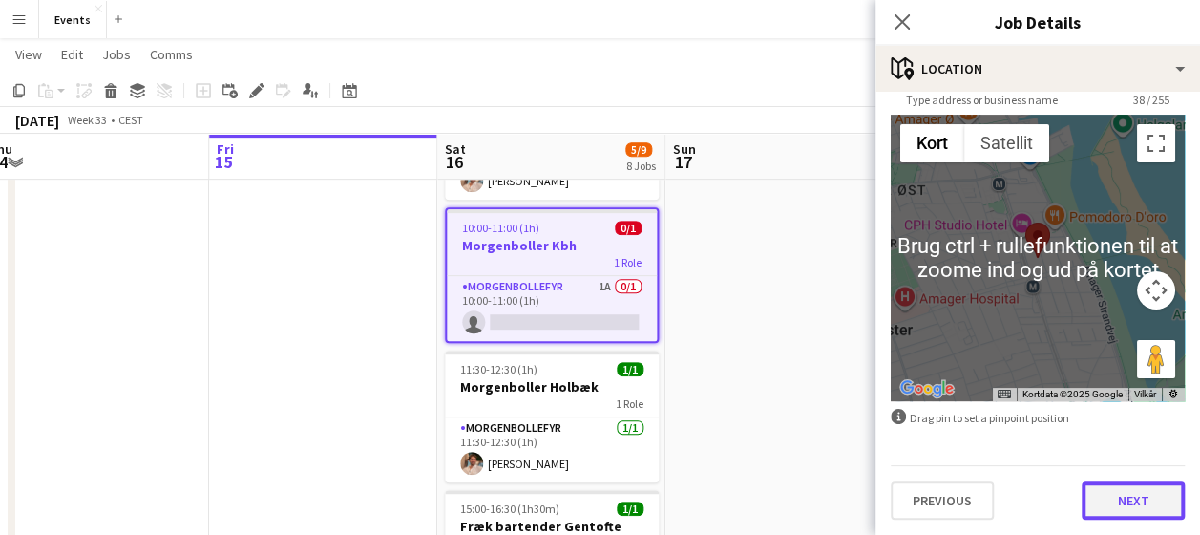
click at [1140, 500] on button "Next" at bounding box center [1133, 500] width 103 height 38
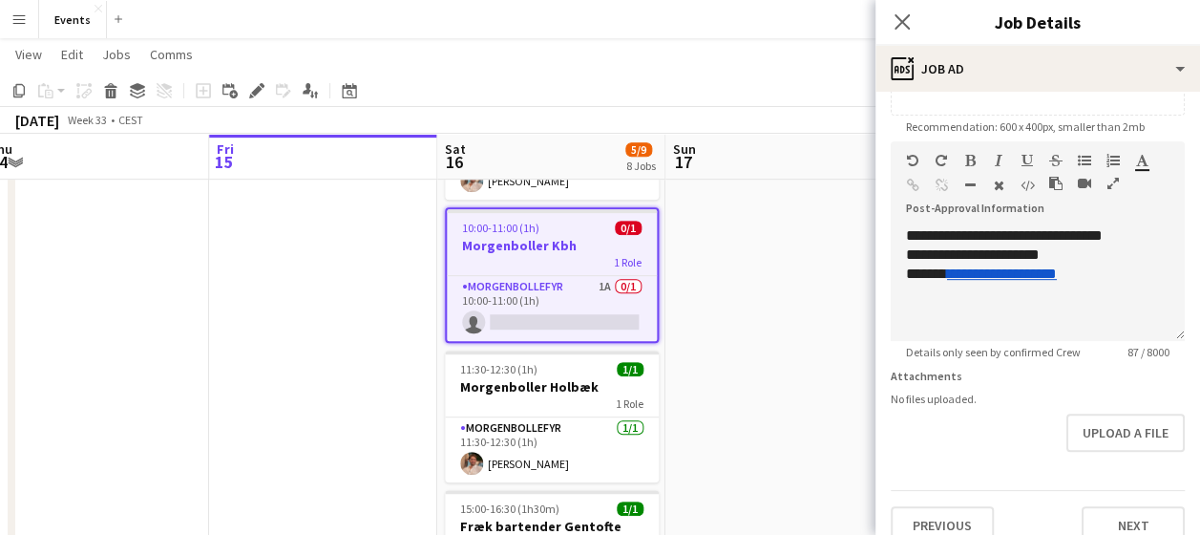
scroll to position [388, 0]
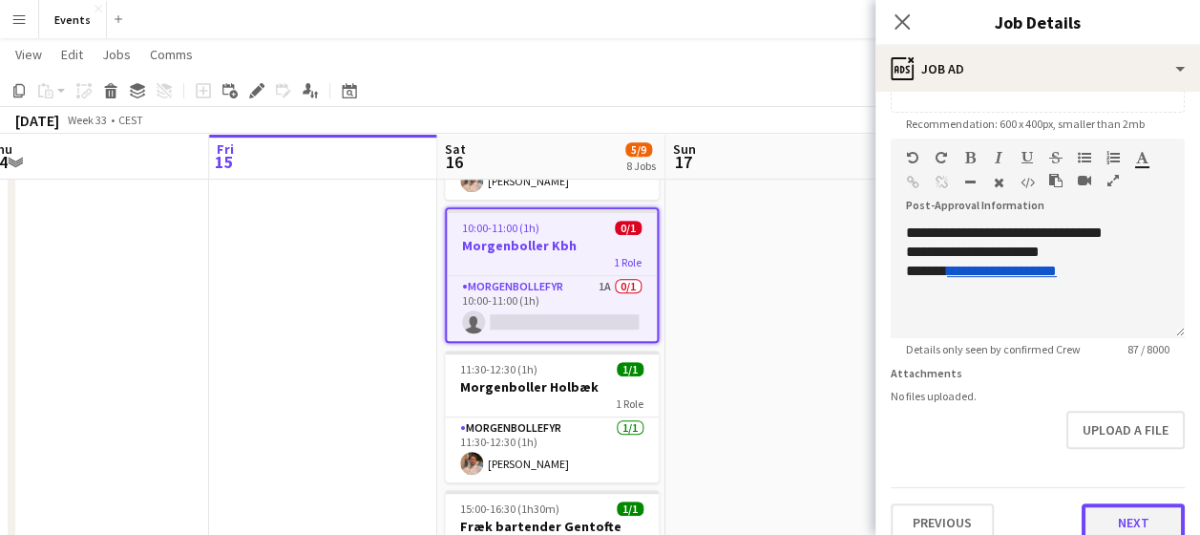
click at [1103, 520] on button "Next" at bounding box center [1133, 522] width 103 height 38
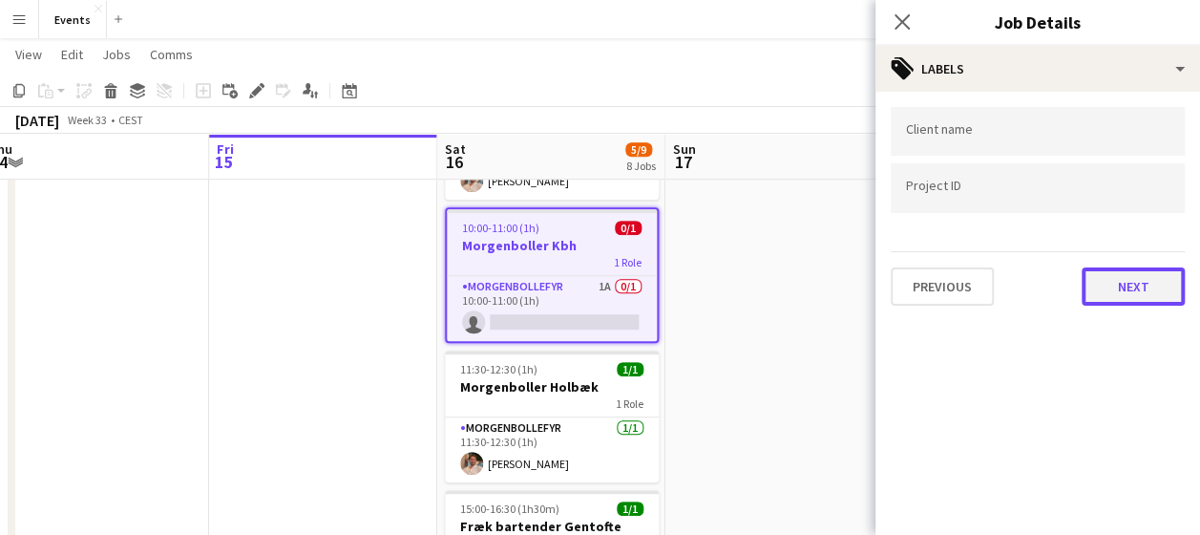
click at [1128, 301] on button "Next" at bounding box center [1133, 286] width 103 height 38
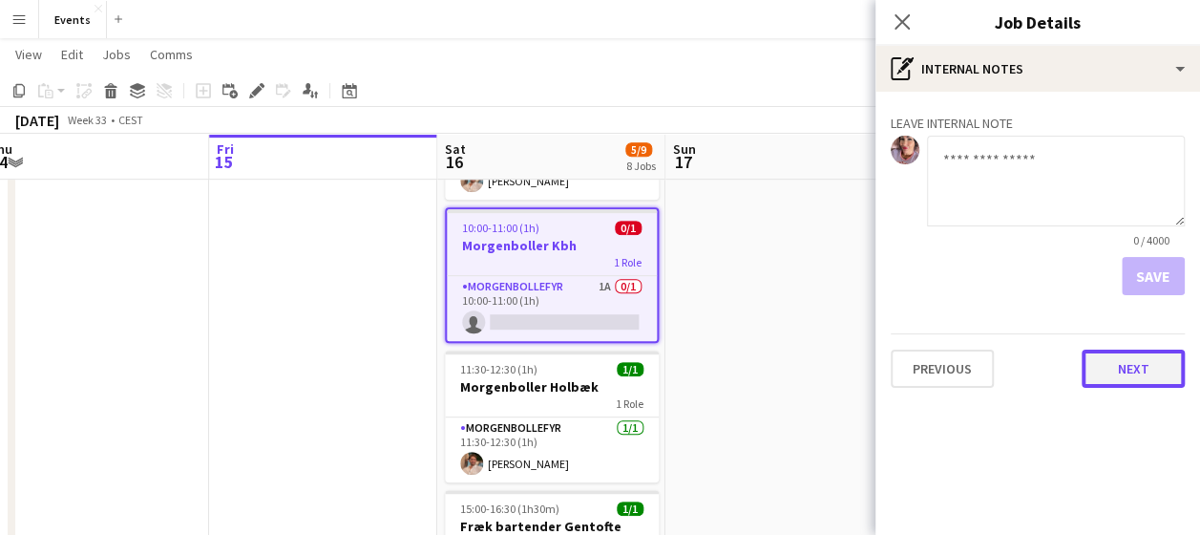
click at [1112, 378] on button "Next" at bounding box center [1133, 368] width 103 height 38
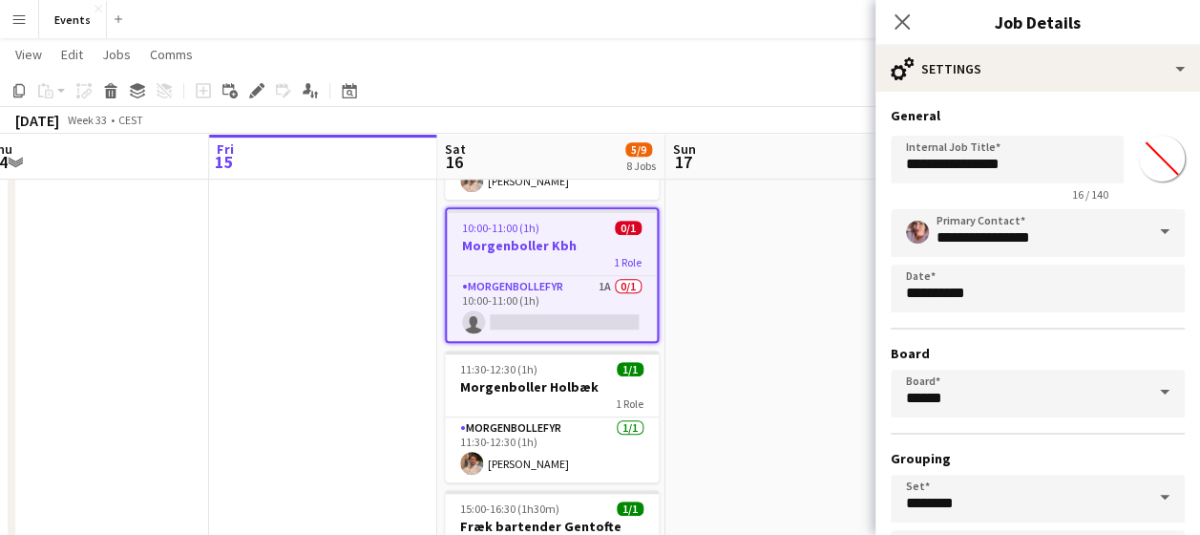
scroll to position [151, 0]
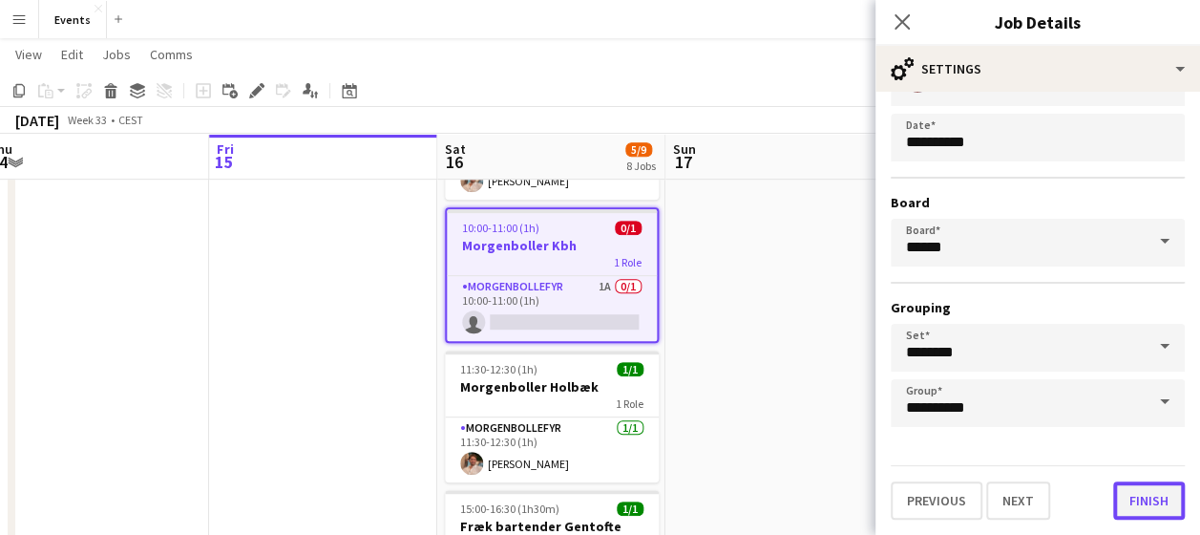
click at [1138, 502] on button "Finish" at bounding box center [1149, 500] width 72 height 38
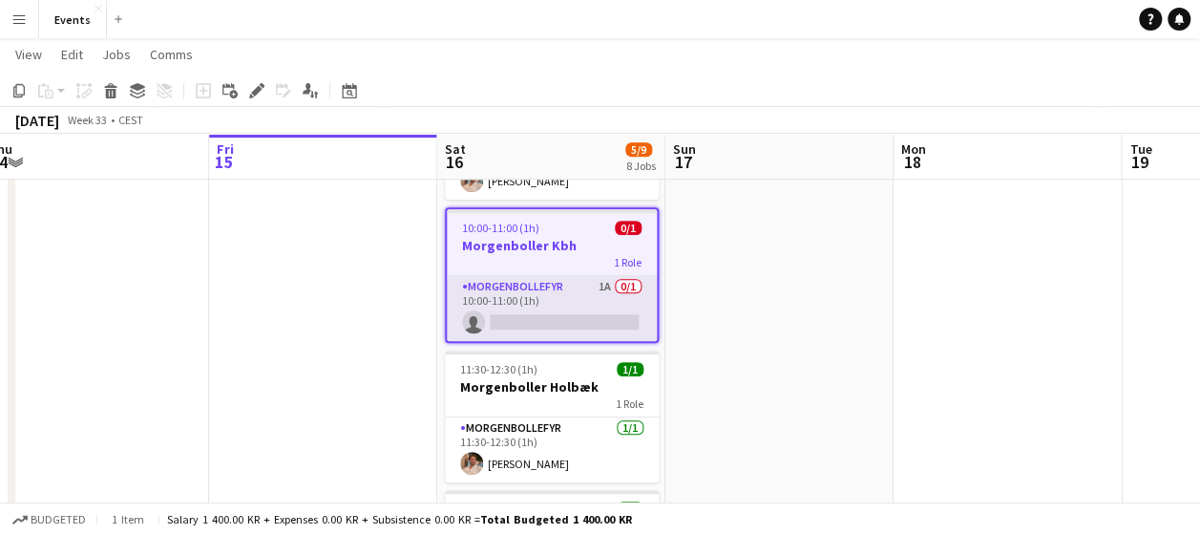
click at [559, 297] on app-card-role "Morgenbollefyr 1A 0/1 10:00-11:00 (1h) single-neutral-actions" at bounding box center [552, 308] width 210 height 65
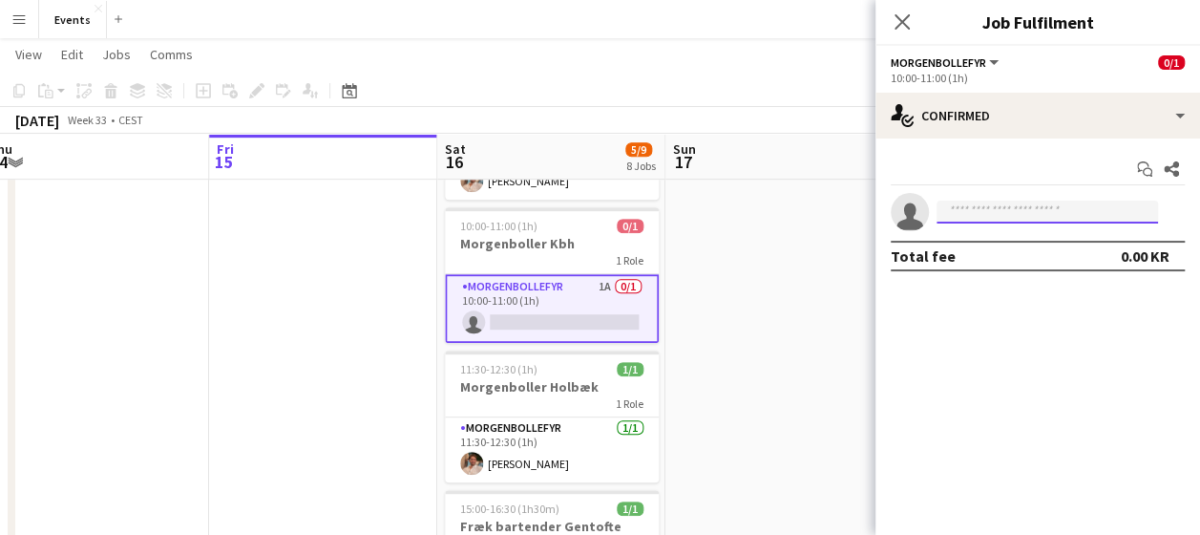
click at [1007, 214] on input at bounding box center [1047, 211] width 221 height 23
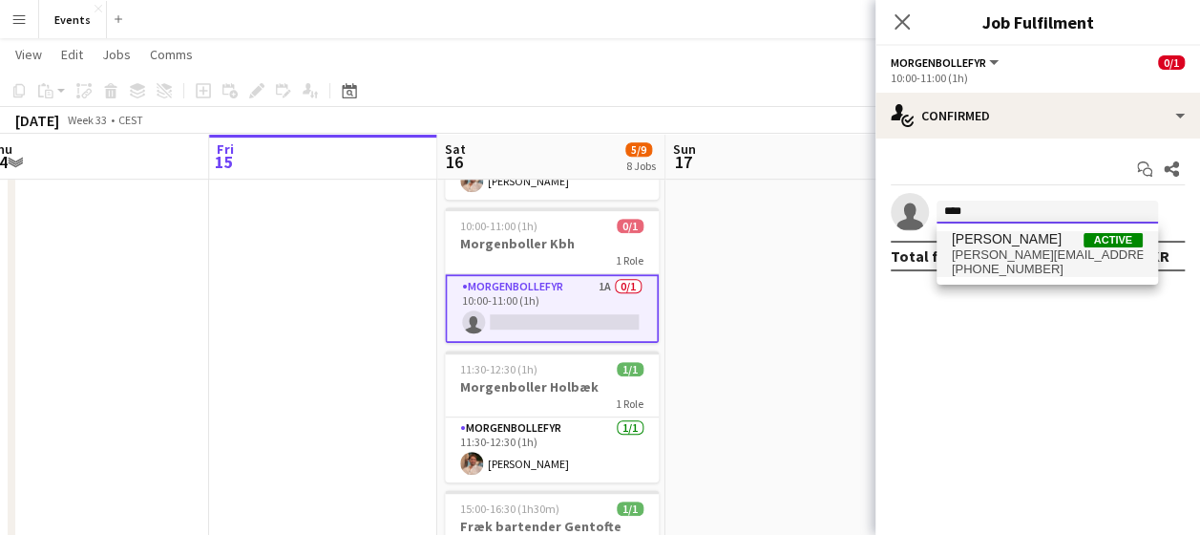
type input "****"
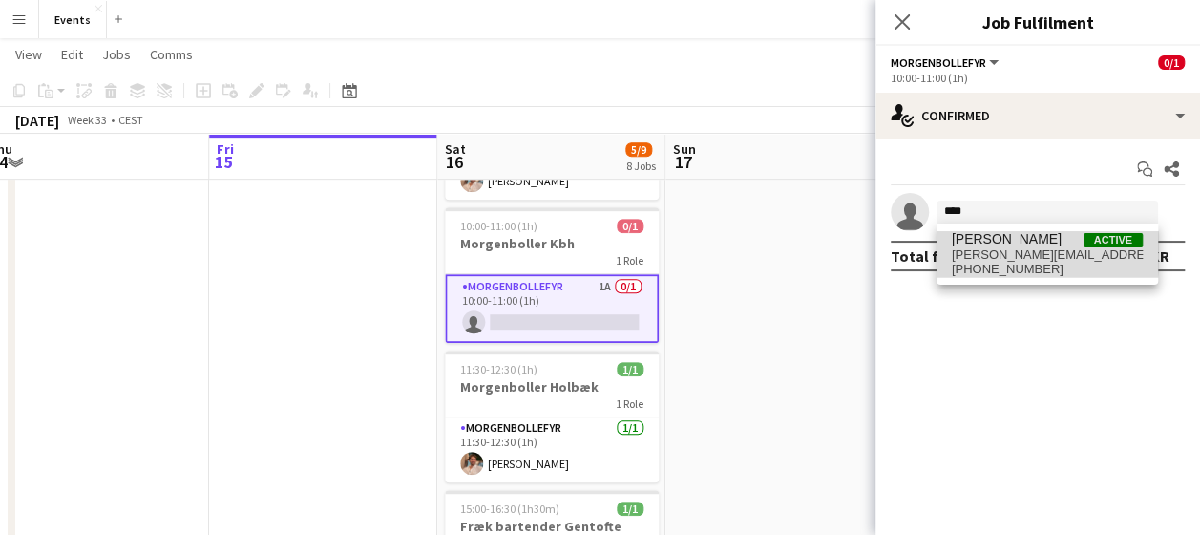
click at [1012, 248] on span "[PERSON_NAME][EMAIL_ADDRESS][PERSON_NAME][DOMAIN_NAME]" at bounding box center [1047, 254] width 191 height 15
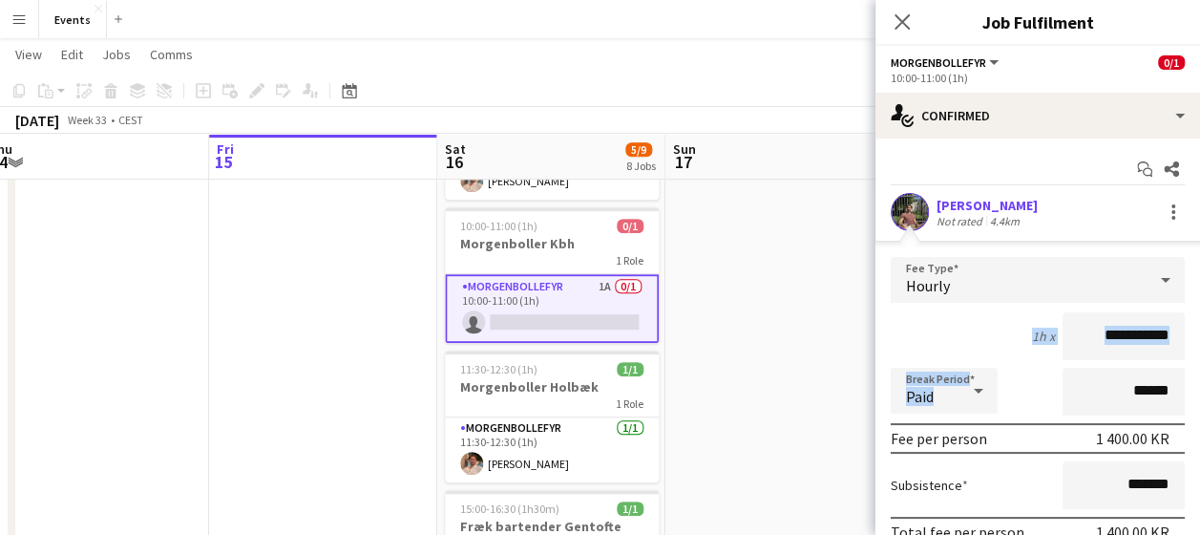
drag, startPoint x: 1012, startPoint y: 248, endPoint x: 1106, endPoint y: 419, distance: 194.8
click at [1106, 419] on app-edit-fee "**********" at bounding box center [1037, 425] width 325 height 369
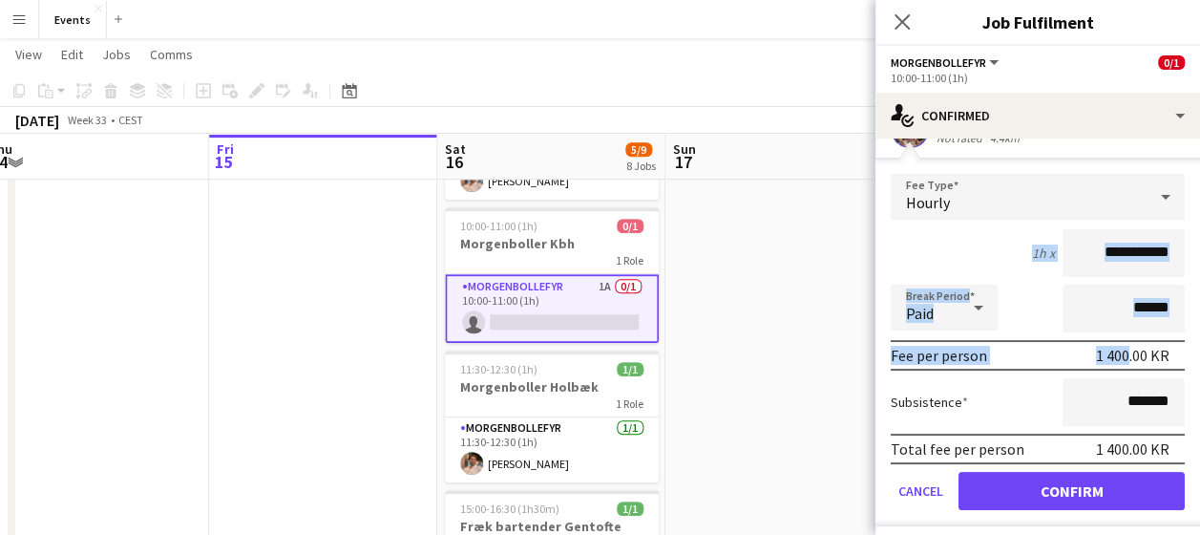
scroll to position [107, 0]
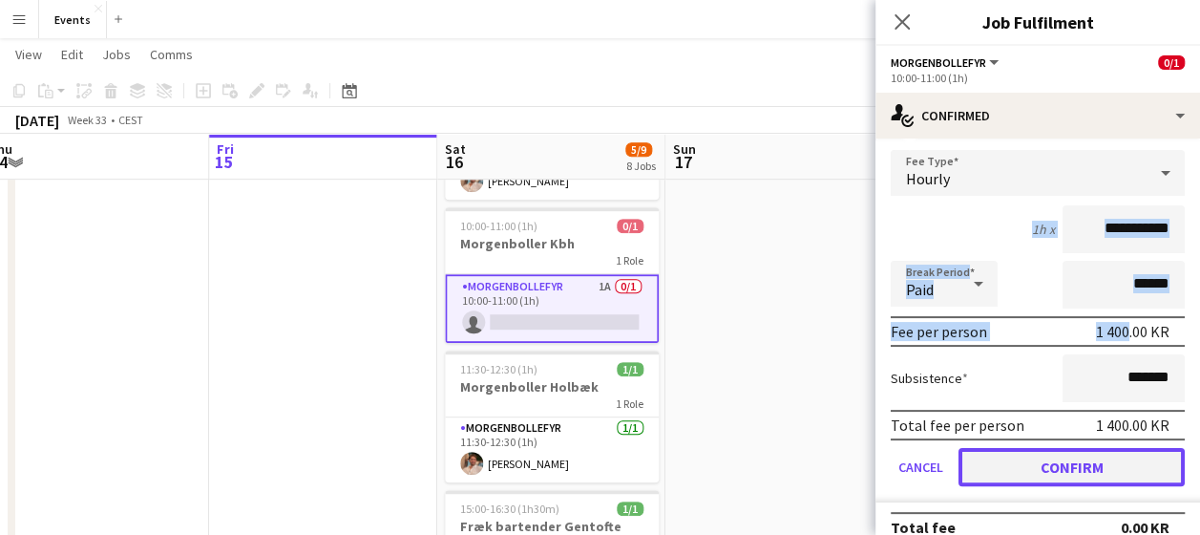
click at [1083, 468] on button "Confirm" at bounding box center [1072, 467] width 226 height 38
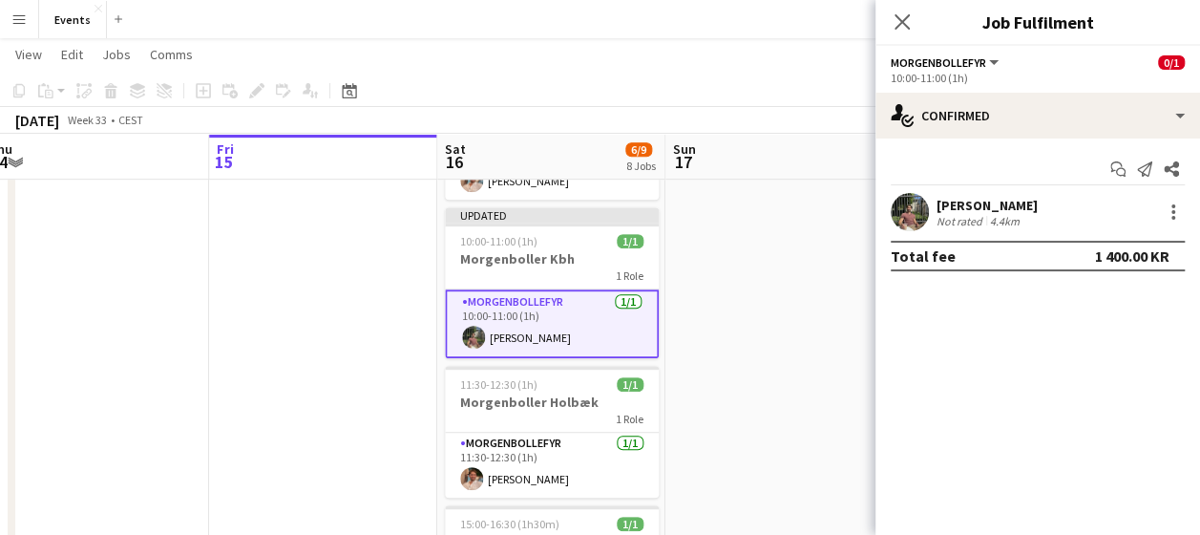
scroll to position [0, 0]
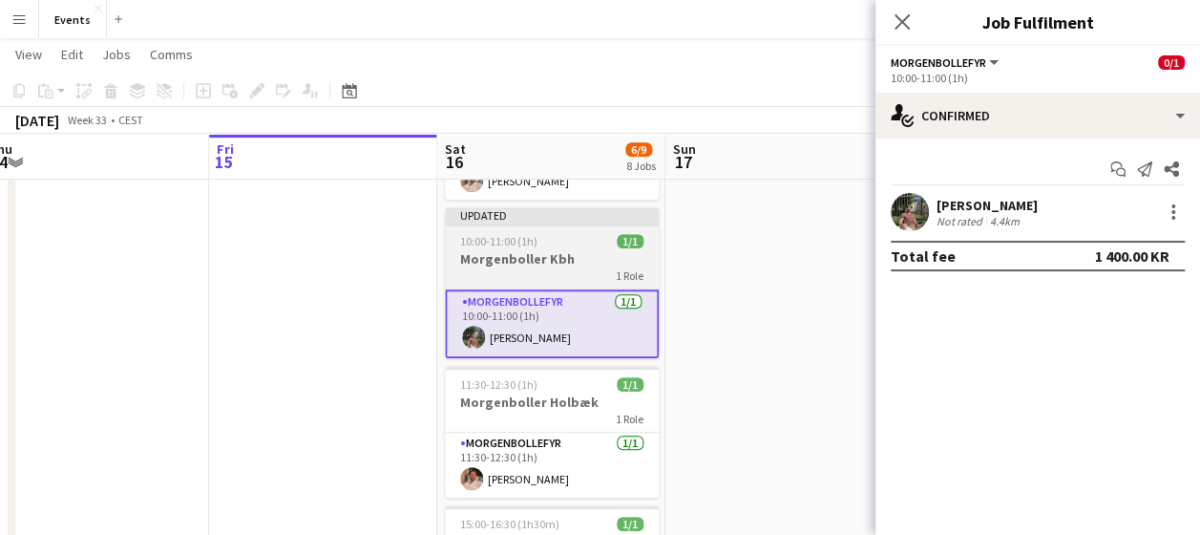
click at [598, 254] on h3 "Morgenboller Kbh" at bounding box center [552, 258] width 214 height 17
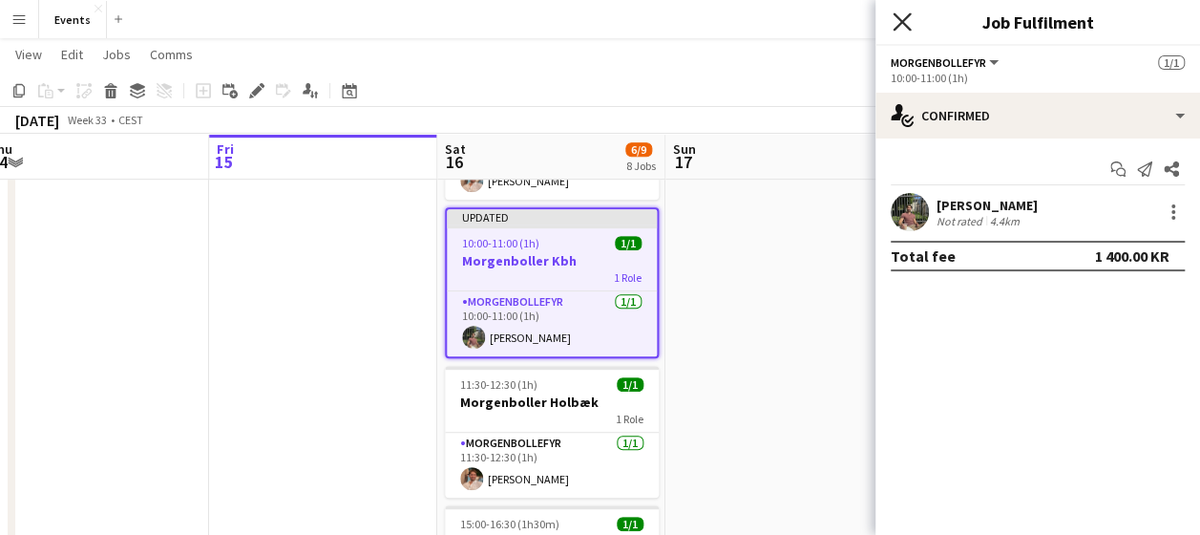
click at [899, 29] on icon "Close pop-in" at bounding box center [902, 21] width 18 height 18
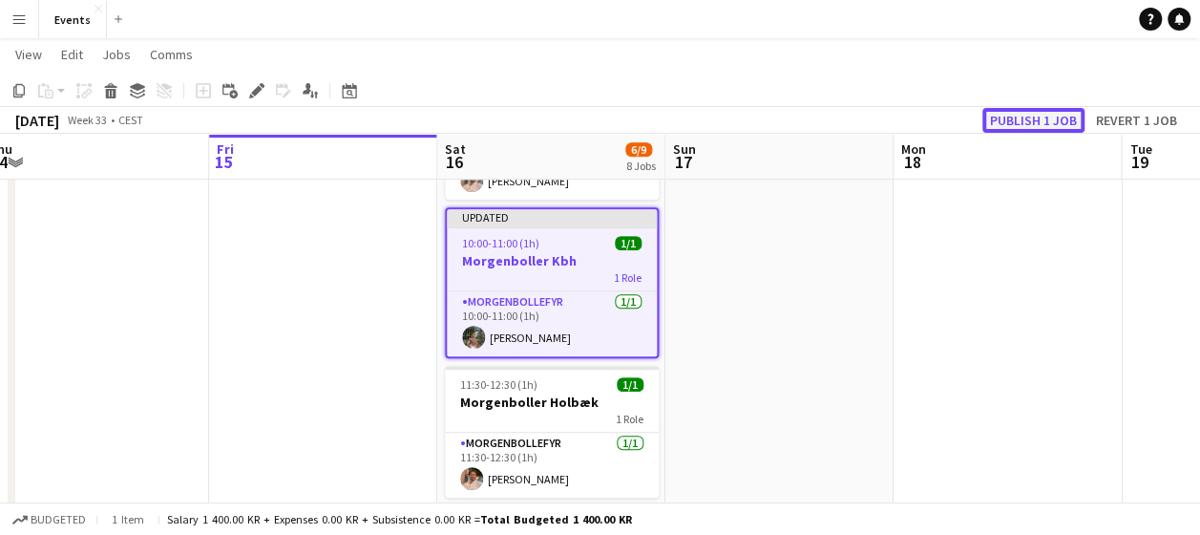
click at [1029, 118] on button "Publish 1 job" at bounding box center [1033, 120] width 102 height 25
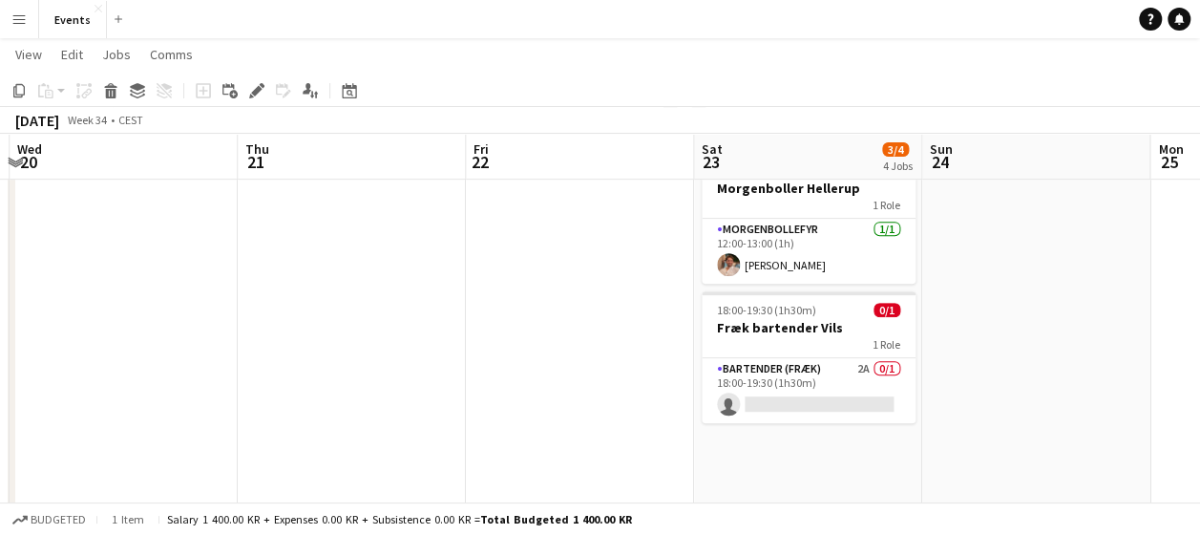
scroll to position [349, 0]
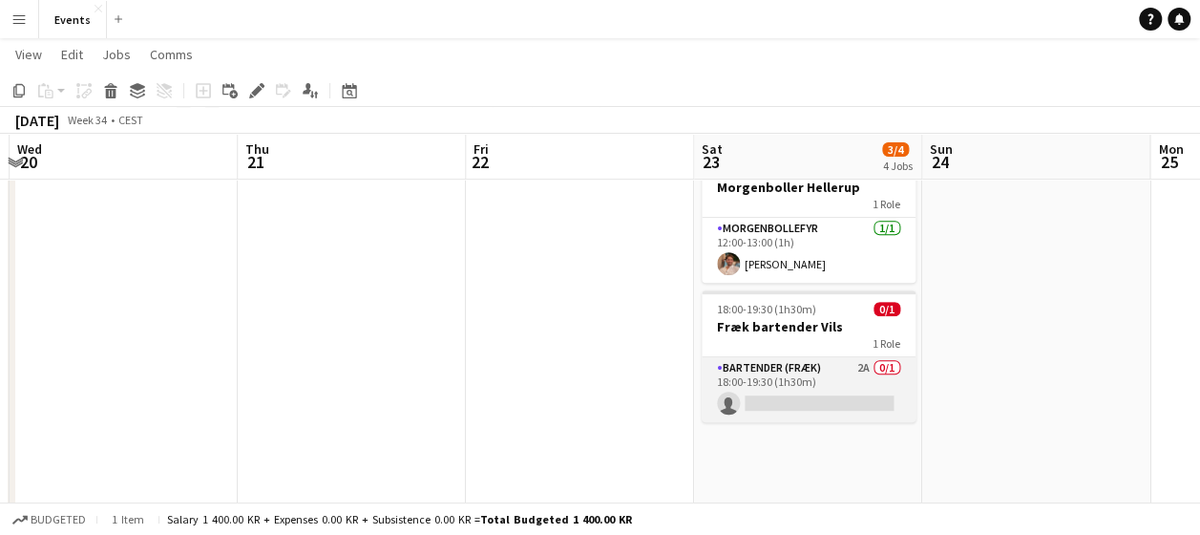
click at [825, 374] on app-card-role "Bartender (Fræk) 2A 0/1 18:00-19:30 (1h30m) single-neutral-actions" at bounding box center [809, 389] width 214 height 65
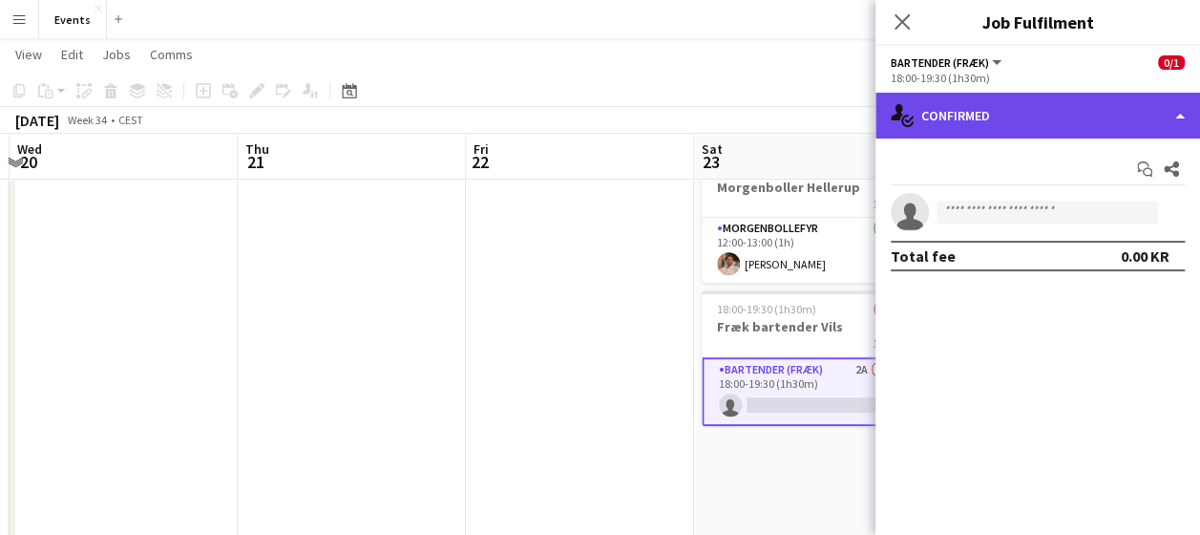
click at [1181, 116] on div "single-neutral-actions-check-2 Confirmed" at bounding box center [1037, 116] width 325 height 46
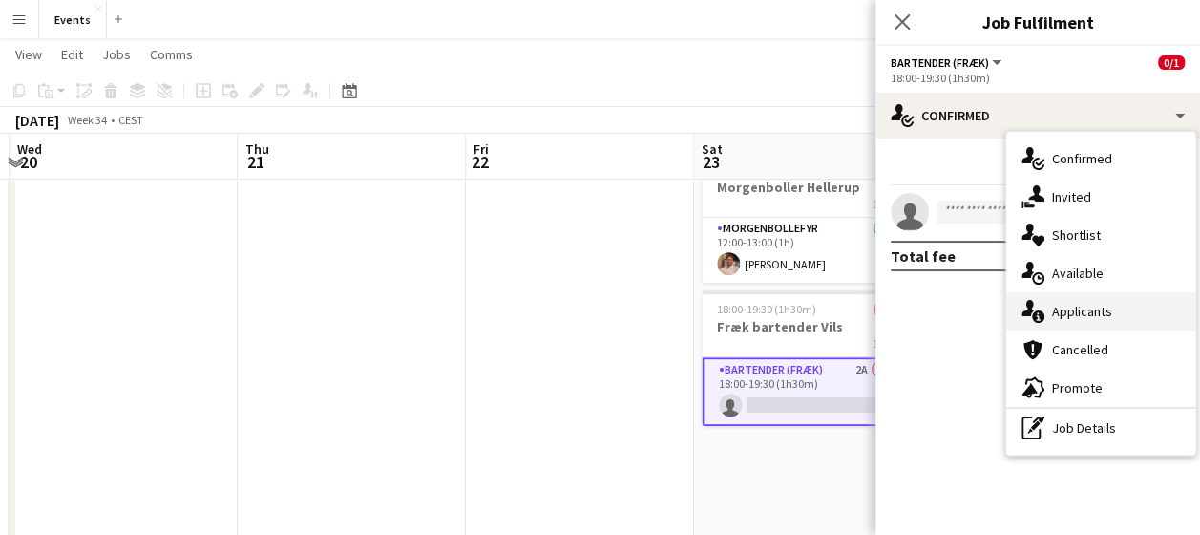
click at [1086, 308] on div "single-neutral-actions-information Applicants" at bounding box center [1100, 311] width 189 height 38
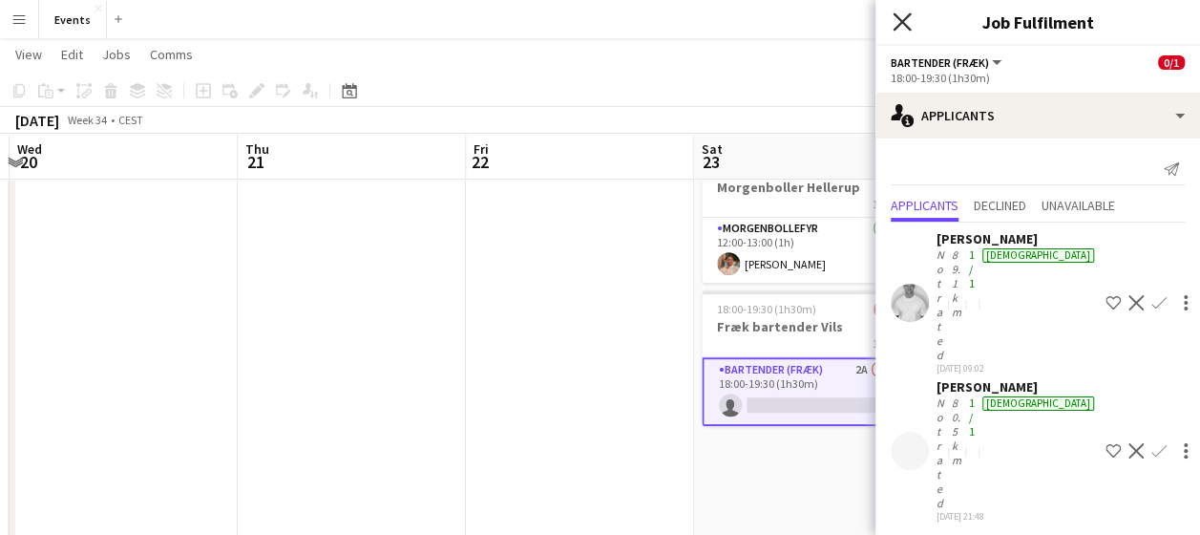
click at [905, 25] on icon at bounding box center [902, 21] width 18 height 18
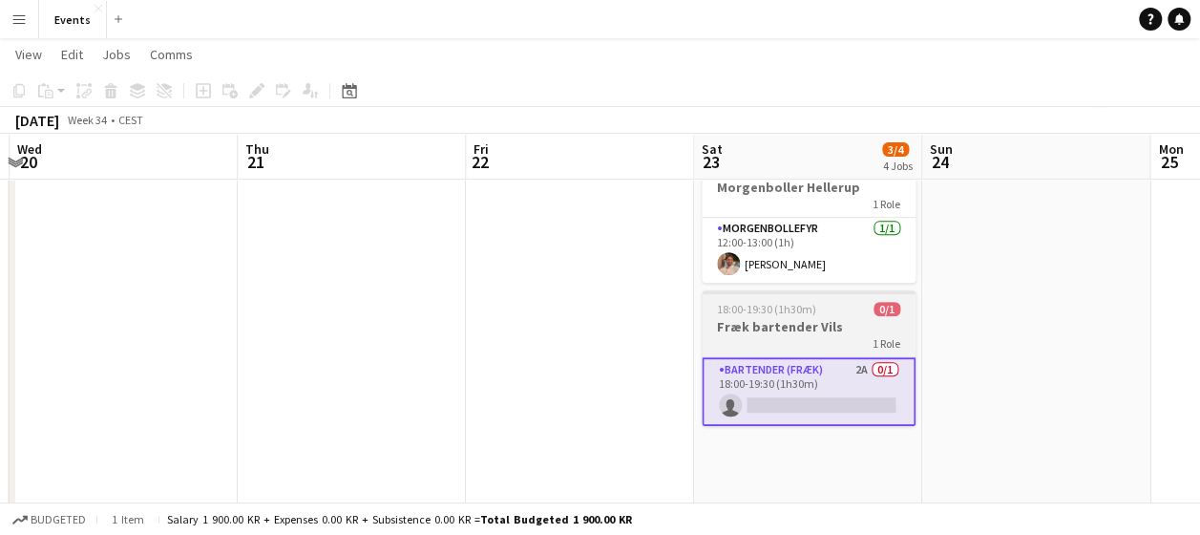
click at [794, 333] on h3 "Fræk bartender Vils" at bounding box center [809, 326] width 214 height 17
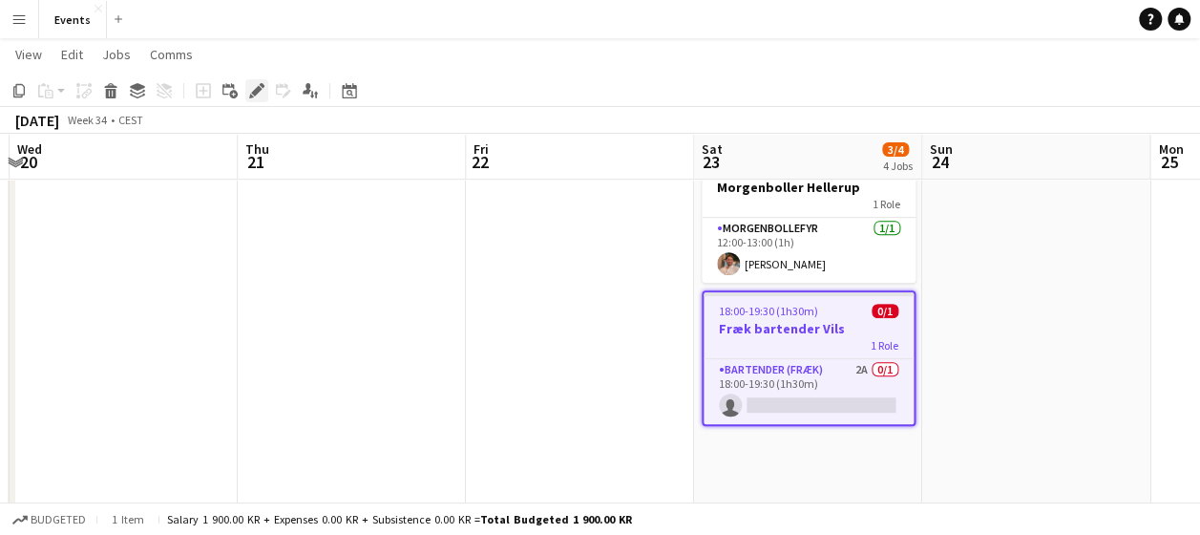
click at [252, 85] on icon "Edit" at bounding box center [256, 90] width 15 height 15
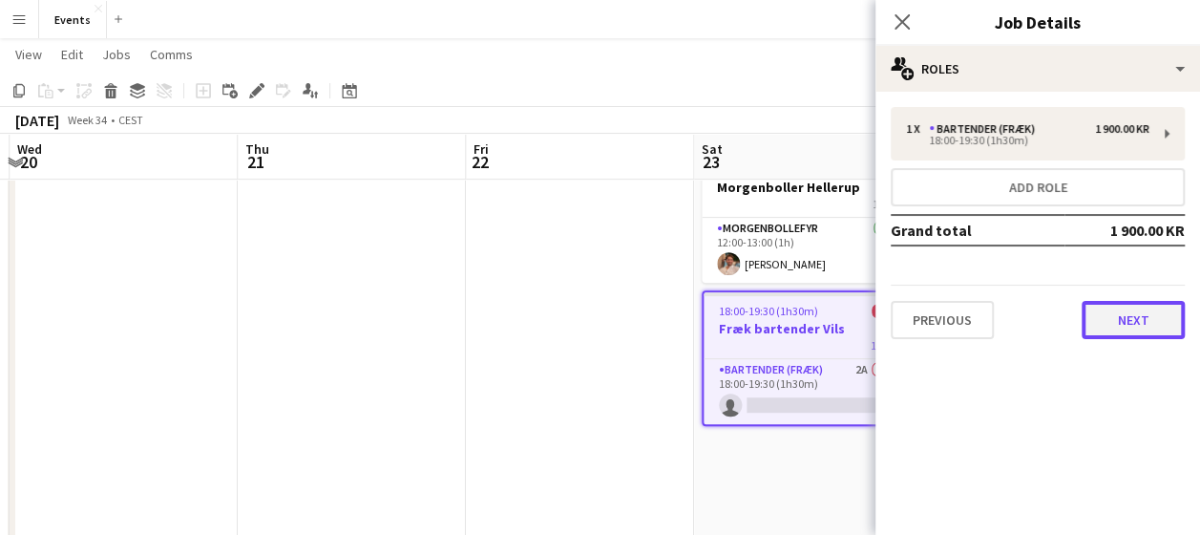
click at [1125, 315] on button "Next" at bounding box center [1133, 320] width 103 height 38
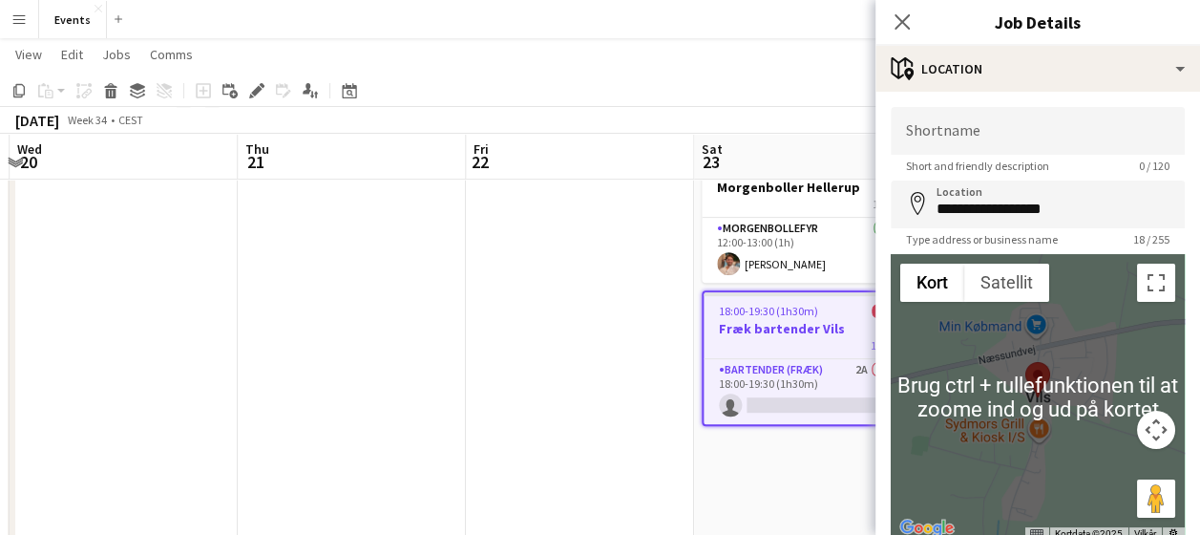
scroll to position [139, 0]
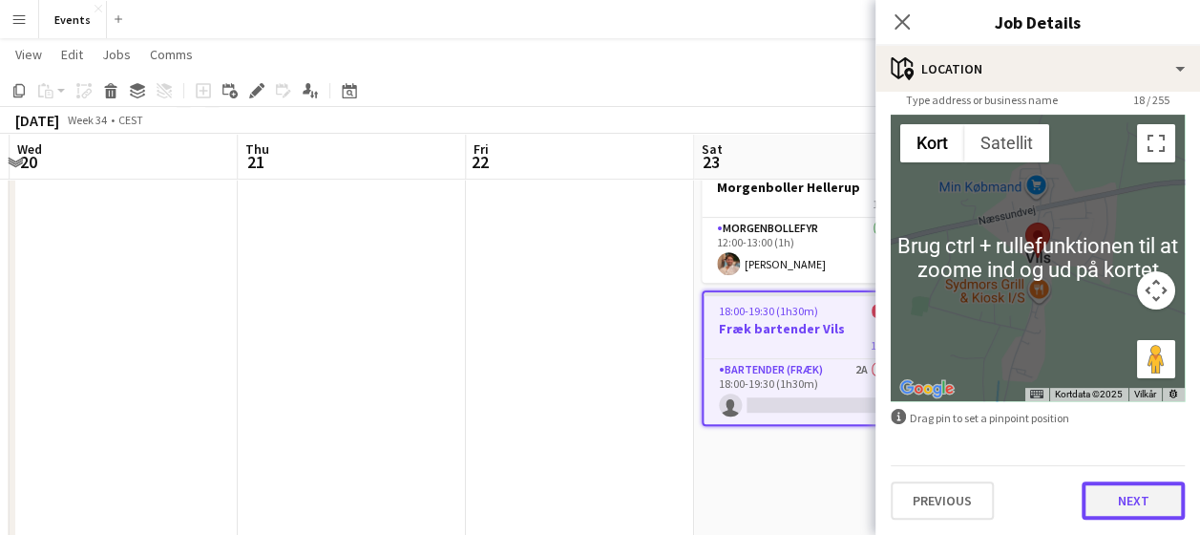
click at [1145, 497] on button "Next" at bounding box center [1133, 500] width 103 height 38
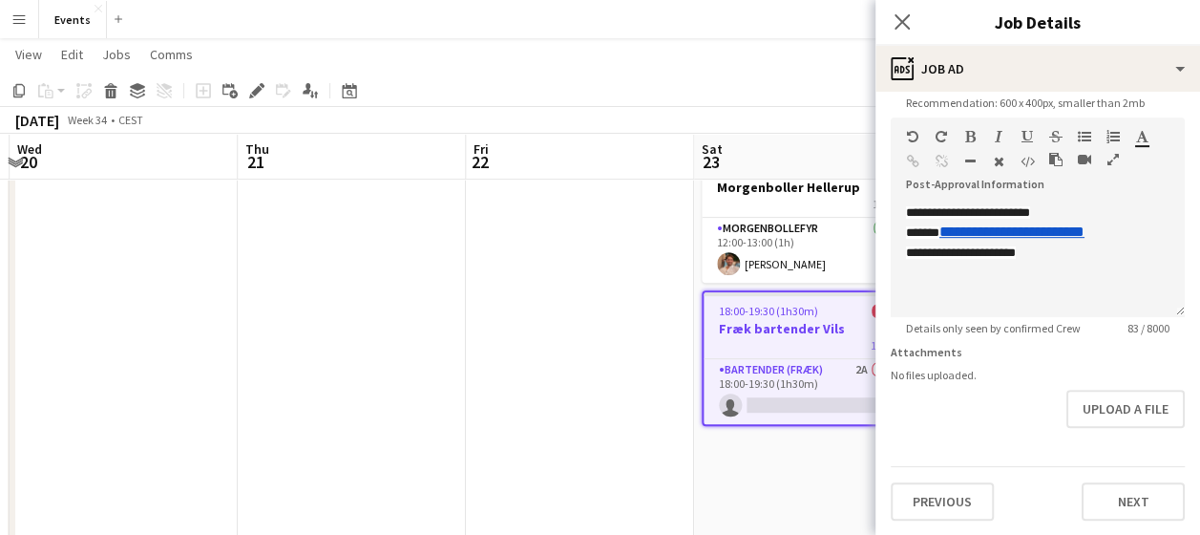
scroll to position [409, 0]
click at [956, 493] on button "Previous" at bounding box center [942, 501] width 103 height 38
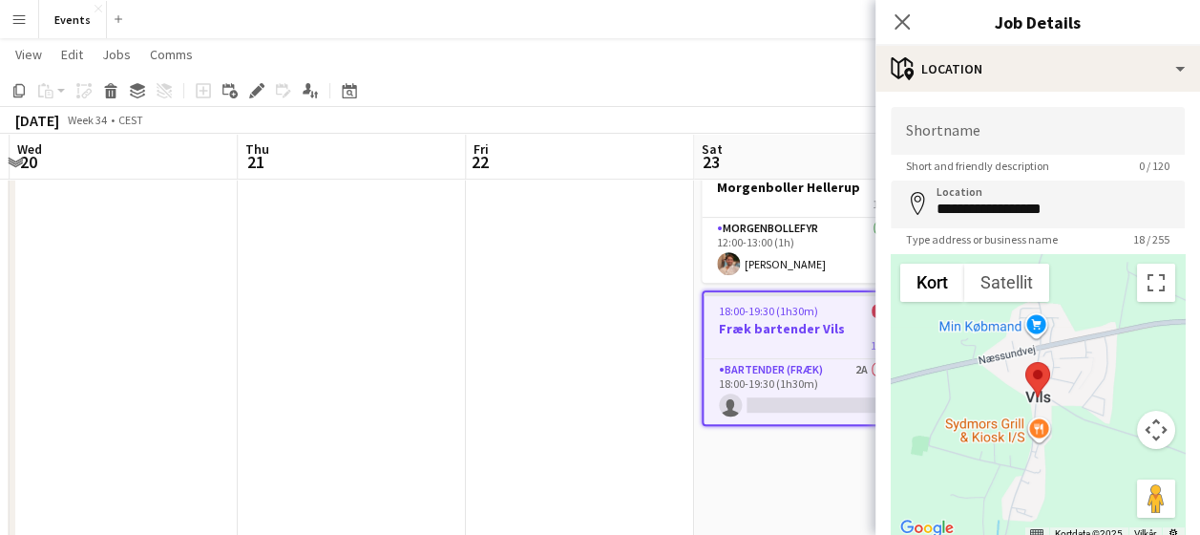
scroll to position [0, 0]
click at [934, 210] on input "**********" at bounding box center [1038, 204] width 294 height 48
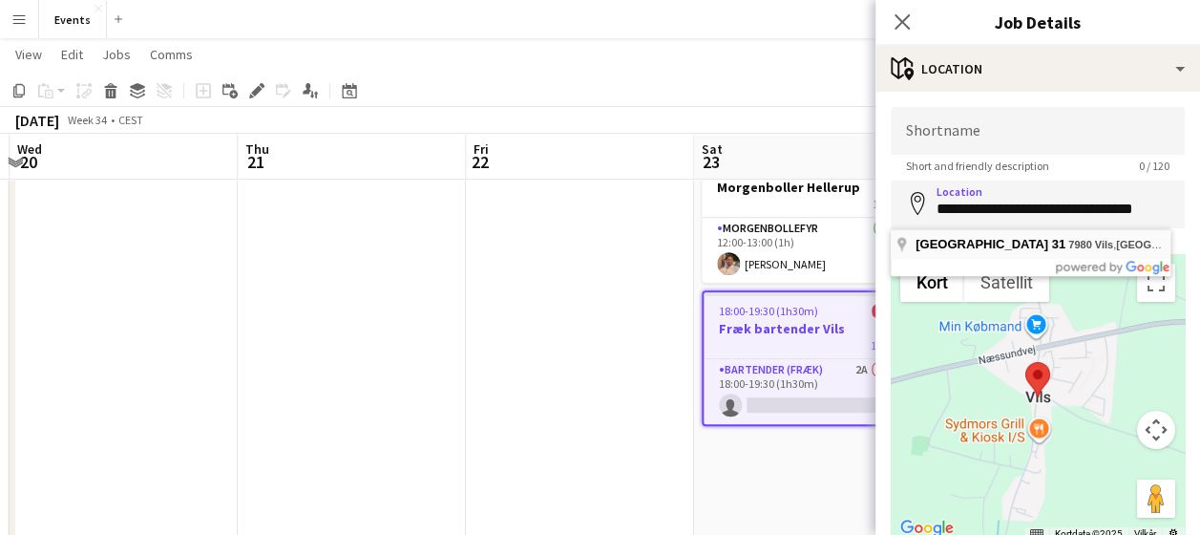
type input "**********"
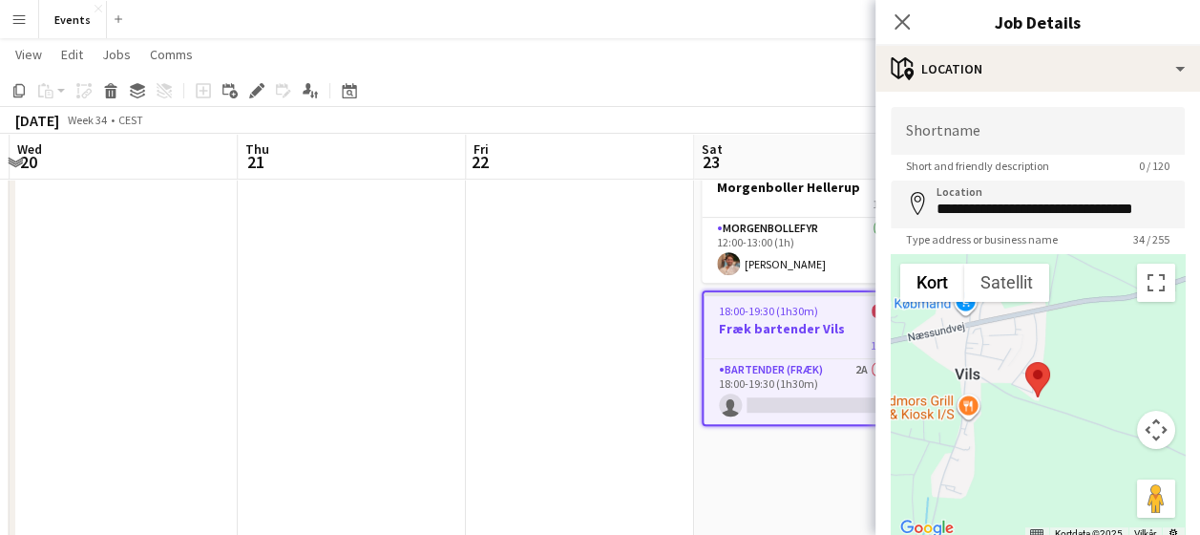
scroll to position [139, 0]
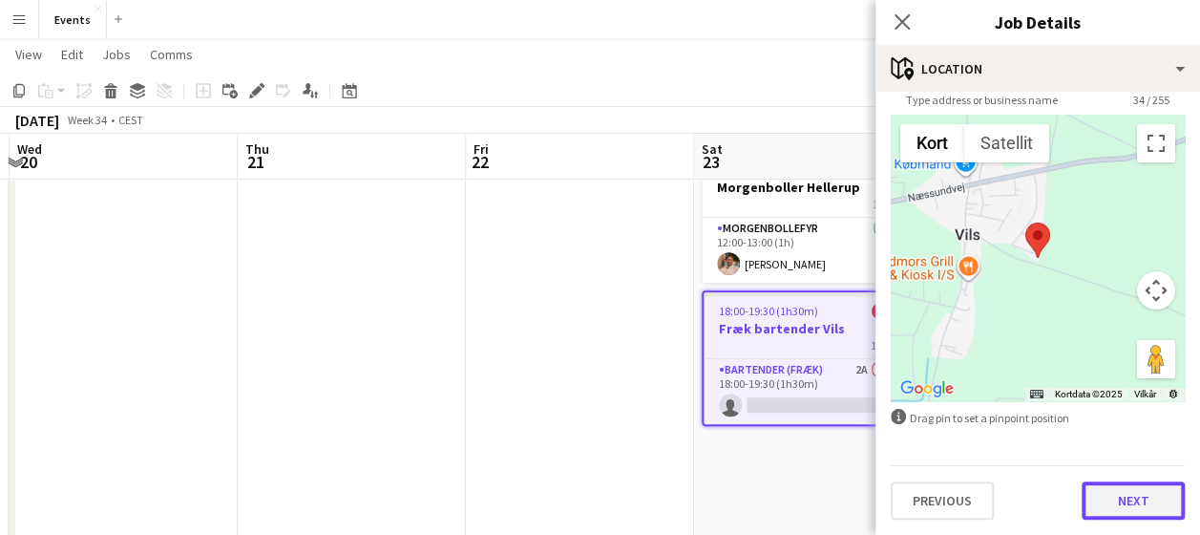
click at [1138, 490] on button "Next" at bounding box center [1133, 500] width 103 height 38
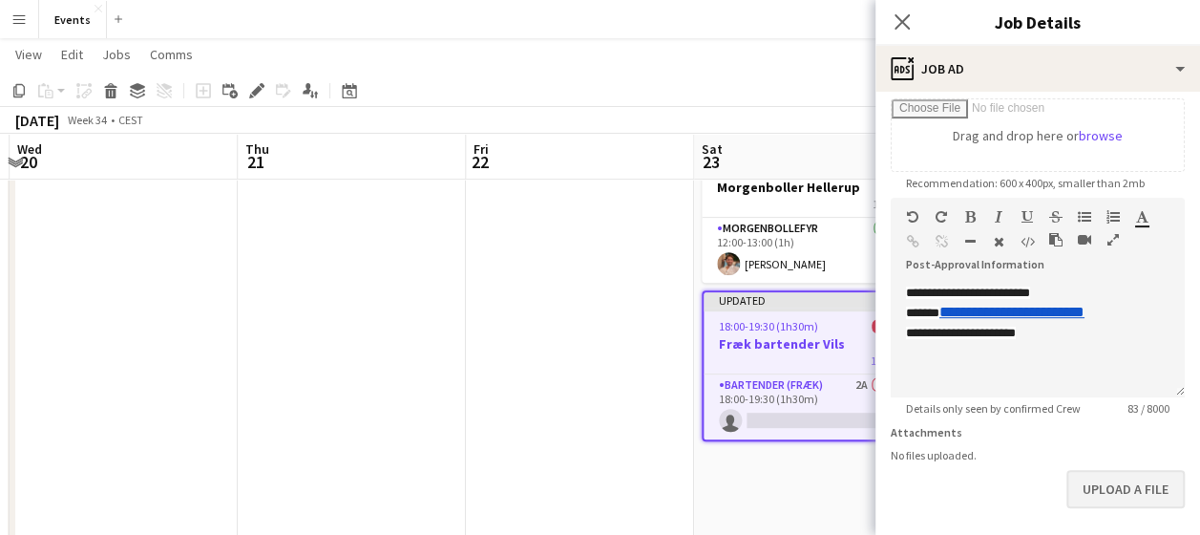
scroll to position [409, 0]
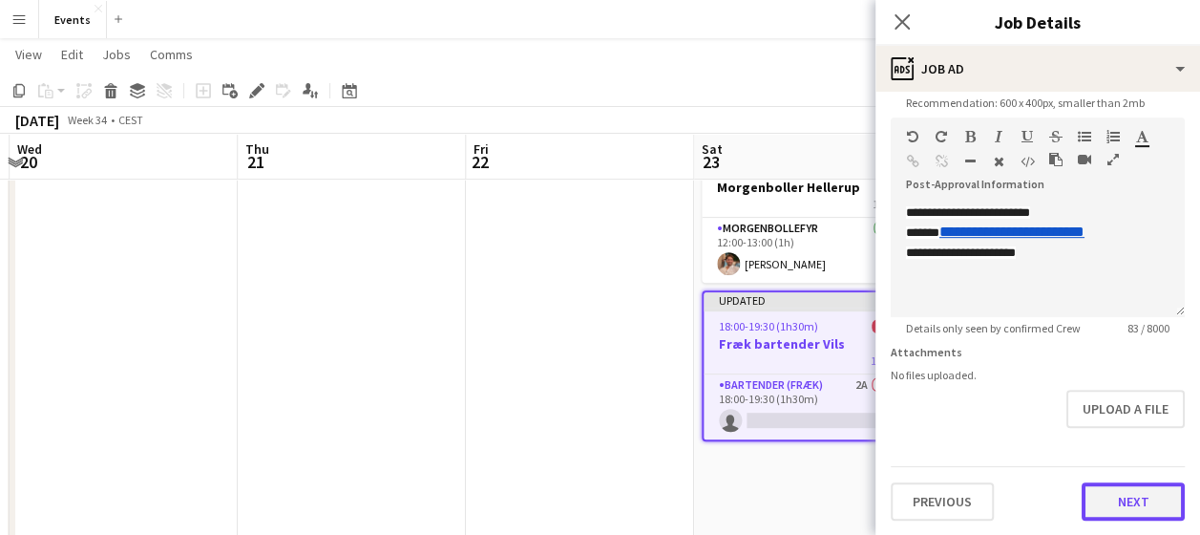
click at [1127, 508] on button "Next" at bounding box center [1133, 501] width 103 height 38
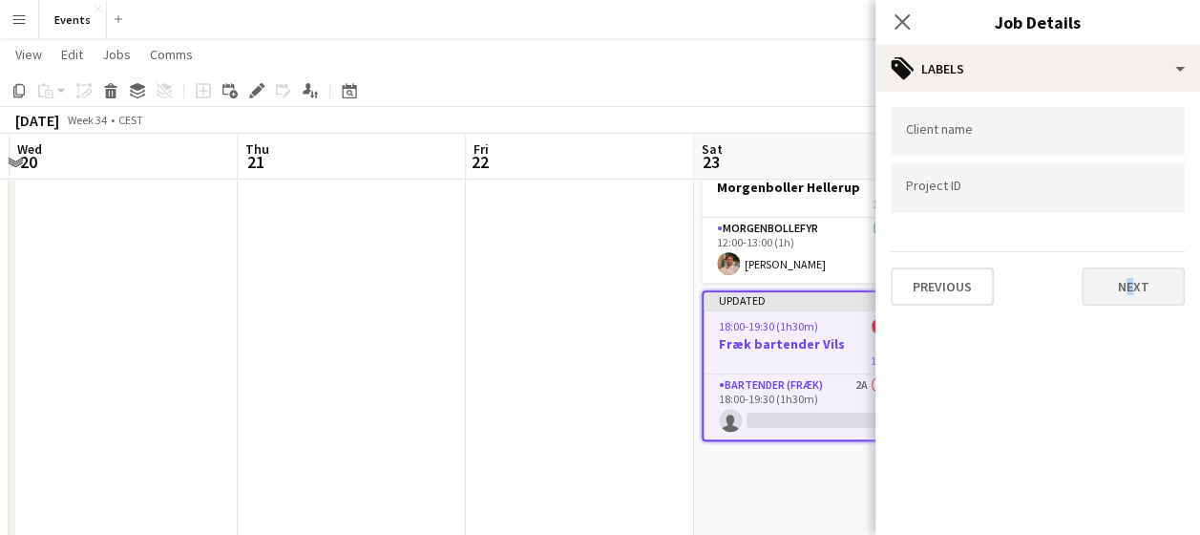
drag, startPoint x: 1127, startPoint y: 508, endPoint x: 1107, endPoint y: 285, distance: 224.2
click at [1107, 285] on mat-expansion-panel "tags Labels Client name Project ID Previous Next" at bounding box center [1037, 313] width 325 height 443
drag, startPoint x: 1107, startPoint y: 285, endPoint x: 1125, endPoint y: 289, distance: 17.8
click at [1125, 289] on button "Next" at bounding box center [1133, 286] width 103 height 38
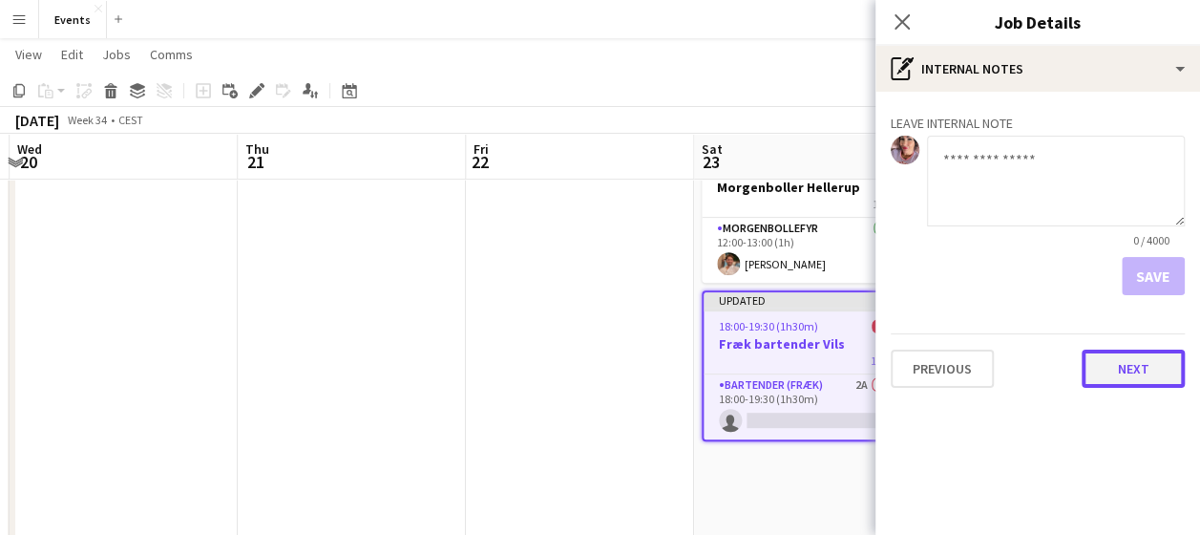
click at [1130, 359] on button "Next" at bounding box center [1133, 368] width 103 height 38
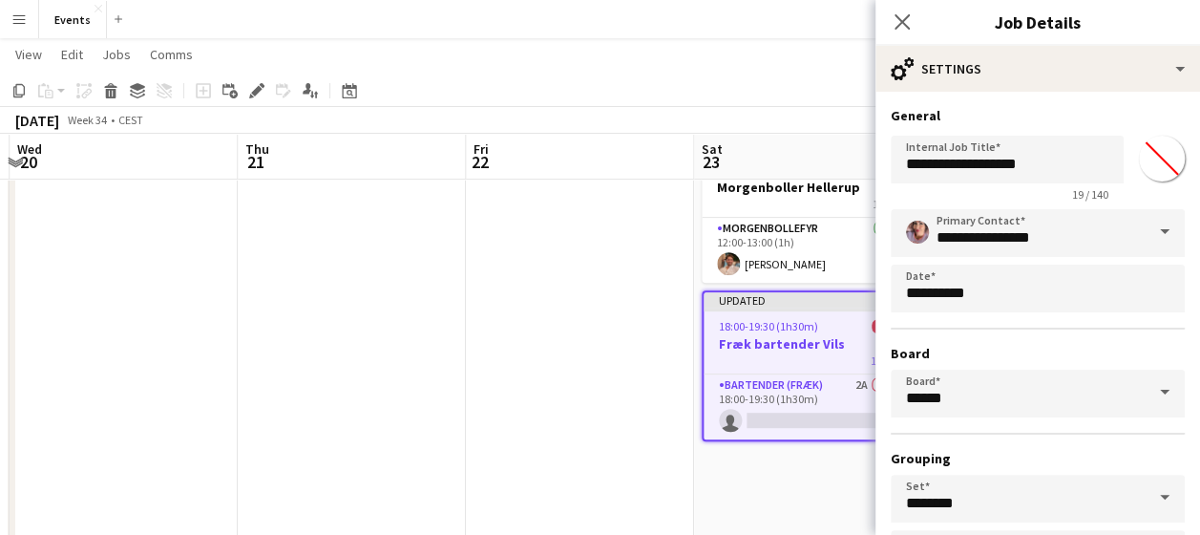
scroll to position [151, 0]
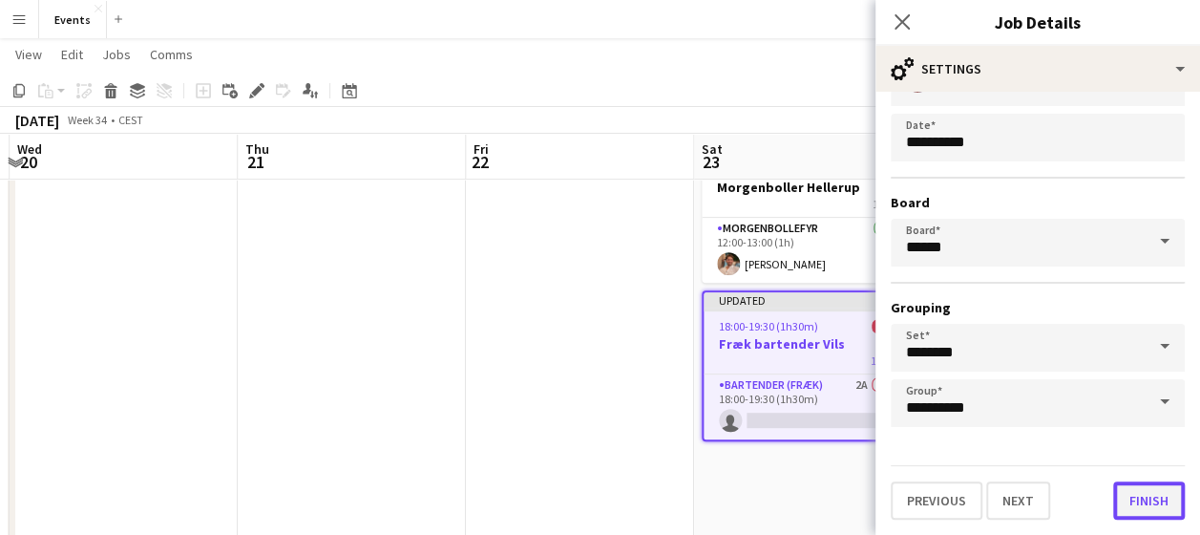
click at [1150, 491] on button "Finish" at bounding box center [1149, 500] width 72 height 38
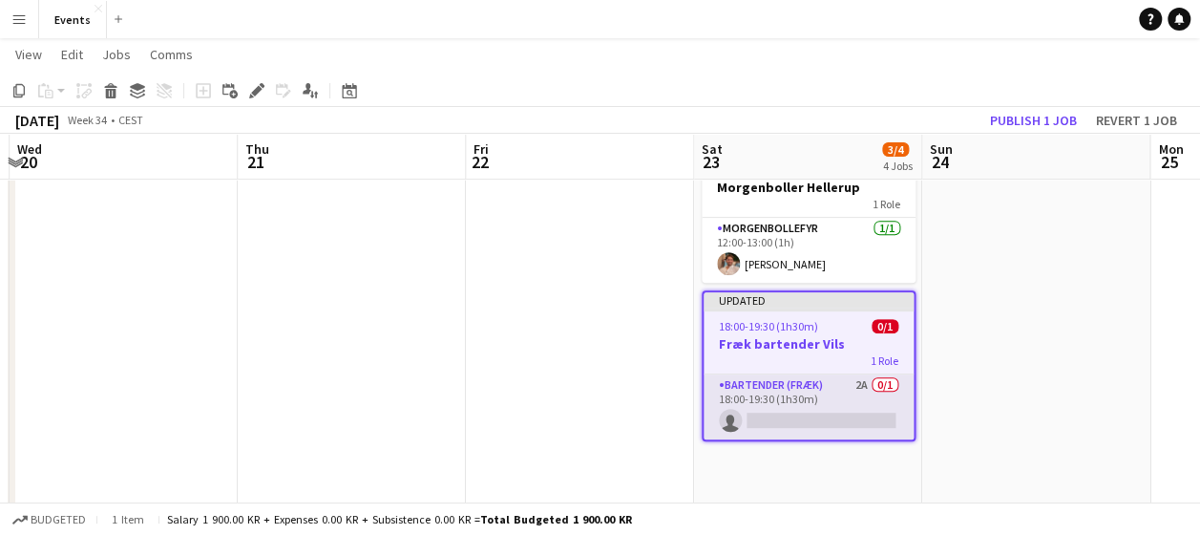
click at [848, 391] on app-card-role "Bartender (Fræk) 2A 0/1 18:00-19:30 (1h30m) single-neutral-actions" at bounding box center [809, 406] width 210 height 65
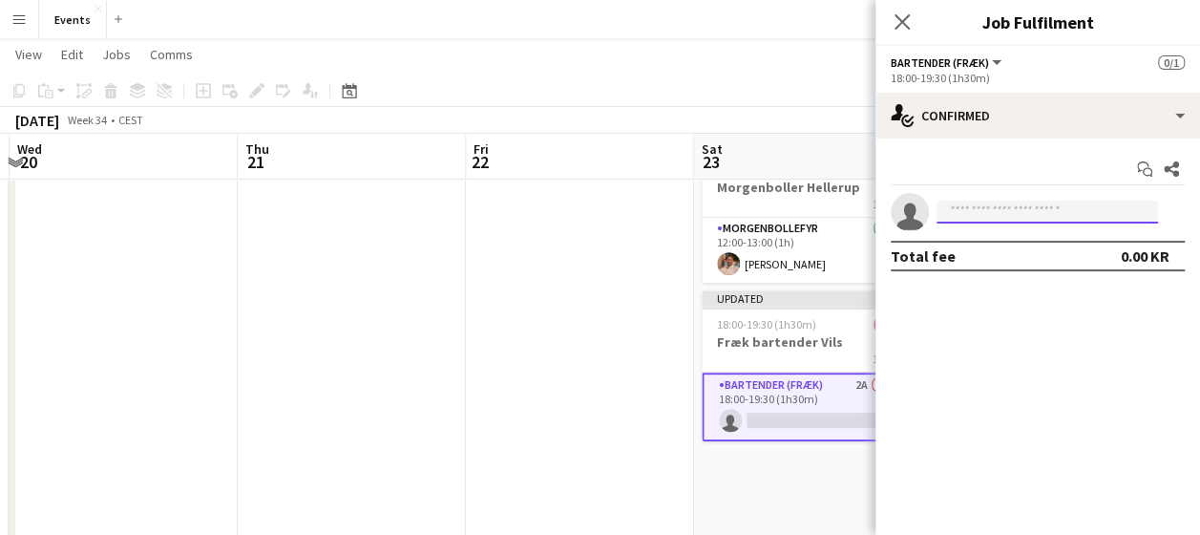
click at [997, 200] on input at bounding box center [1047, 211] width 221 height 23
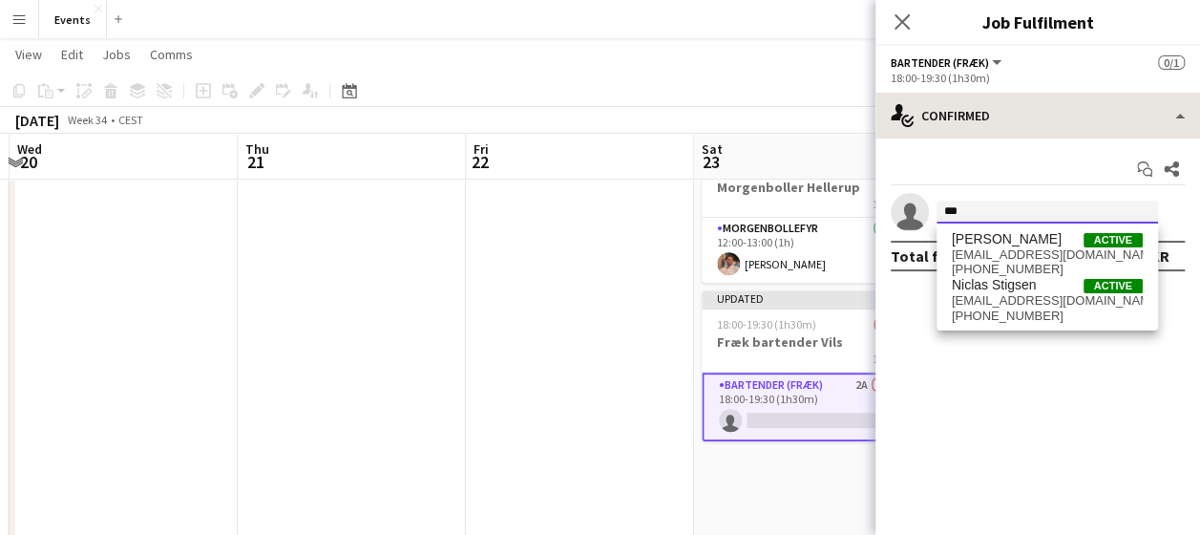
type input "***"
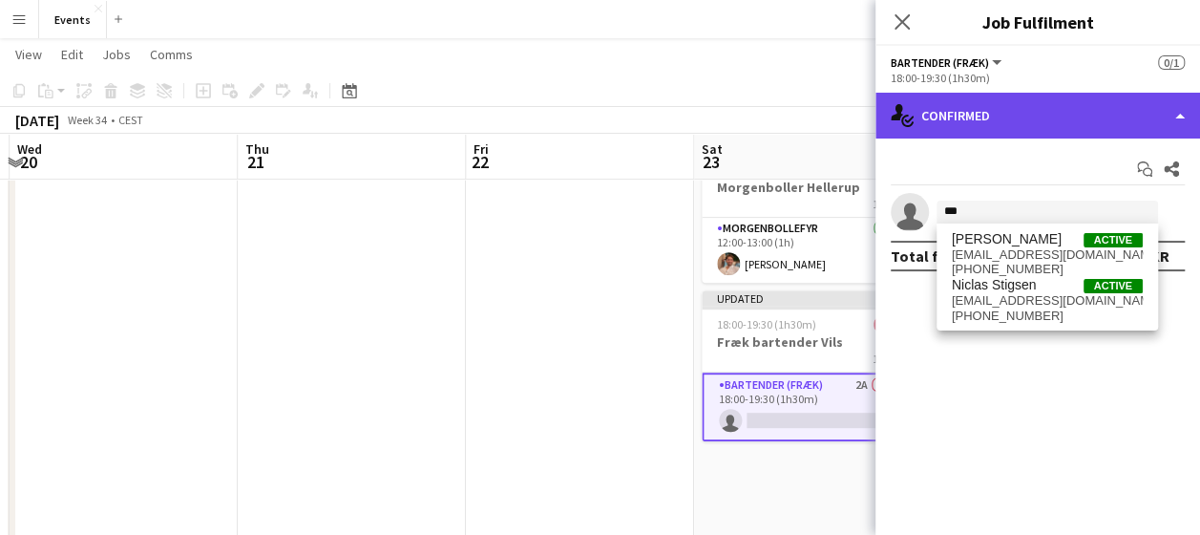
click at [1027, 120] on div "single-neutral-actions-check-2 Confirmed" at bounding box center [1037, 116] width 325 height 46
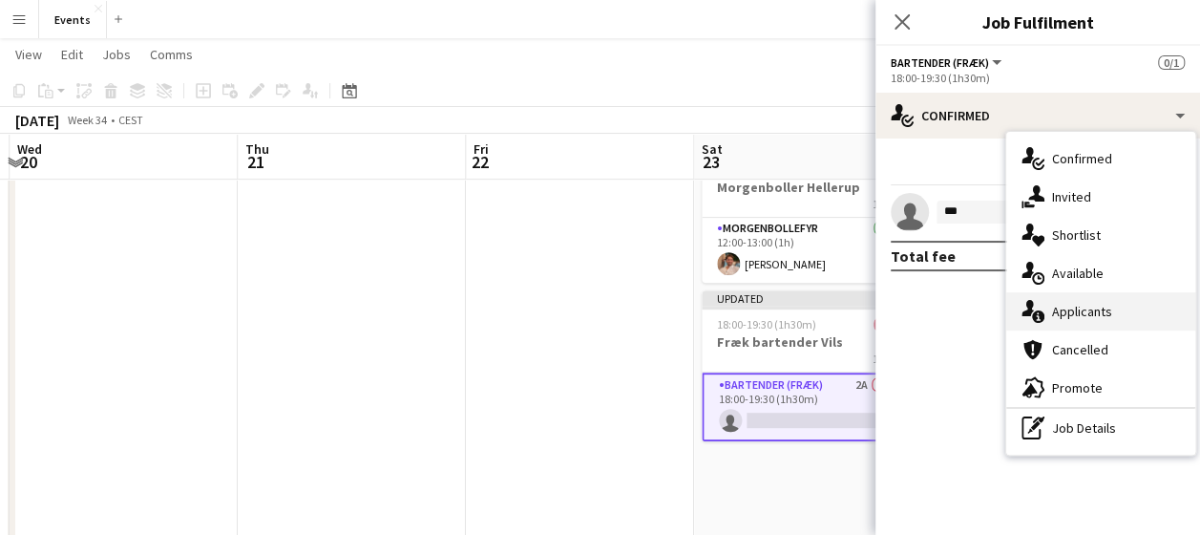
click at [1083, 316] on div "single-neutral-actions-information Applicants" at bounding box center [1100, 311] width 189 height 38
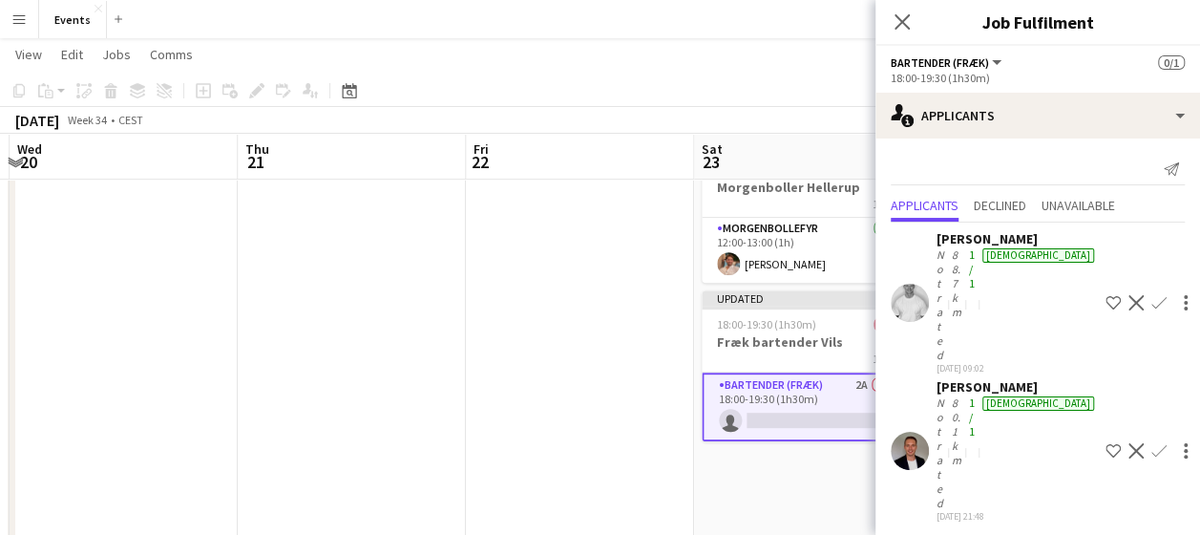
click at [1151, 295] on app-icon "Confirm" at bounding box center [1158, 302] width 15 height 15
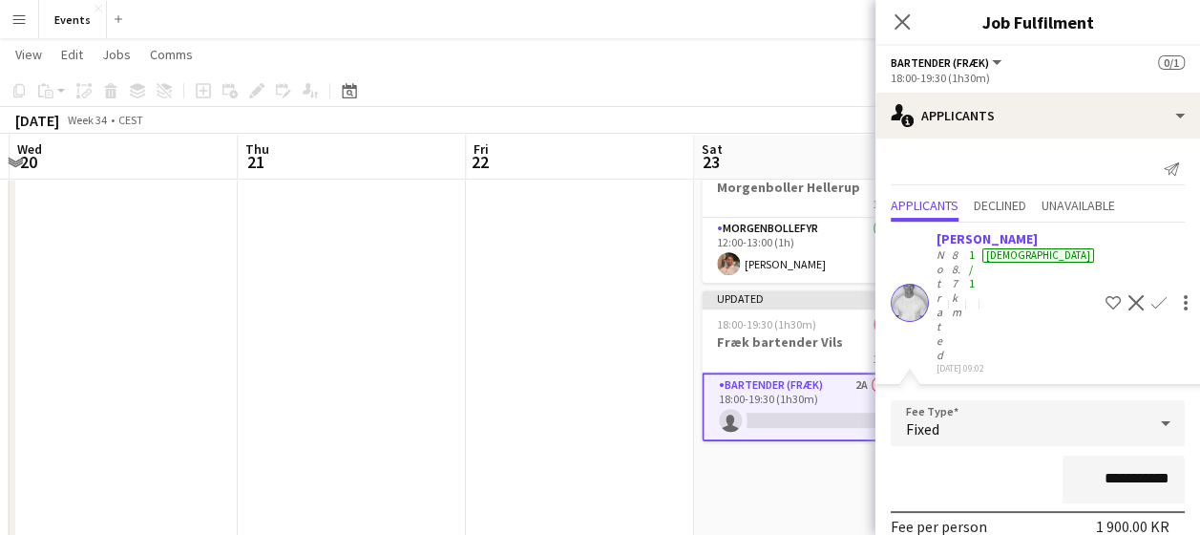
scroll to position [157, 0]
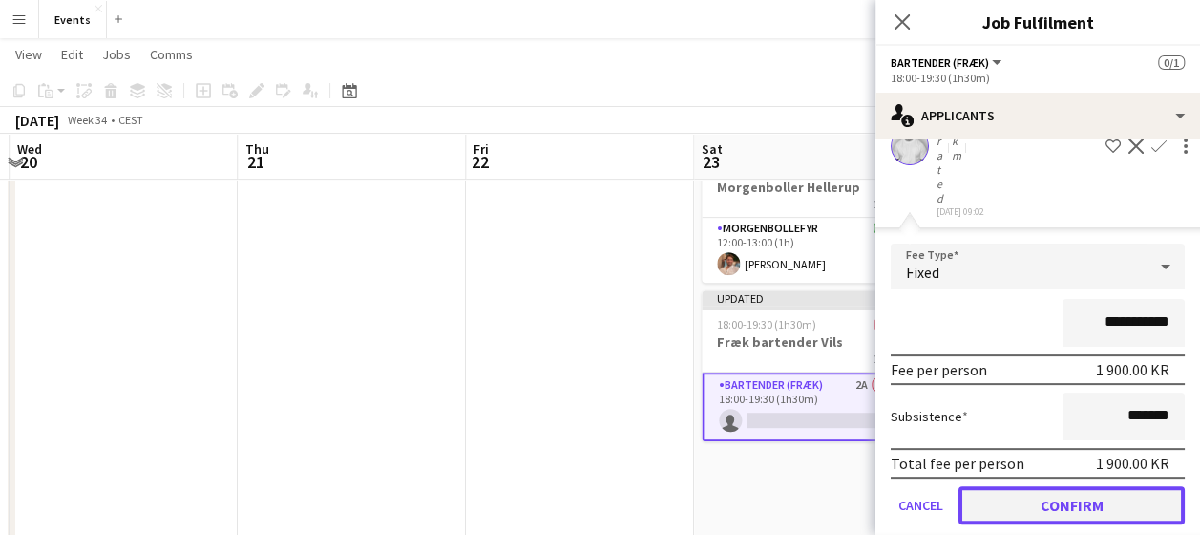
click at [1077, 486] on button "Confirm" at bounding box center [1072, 505] width 226 height 38
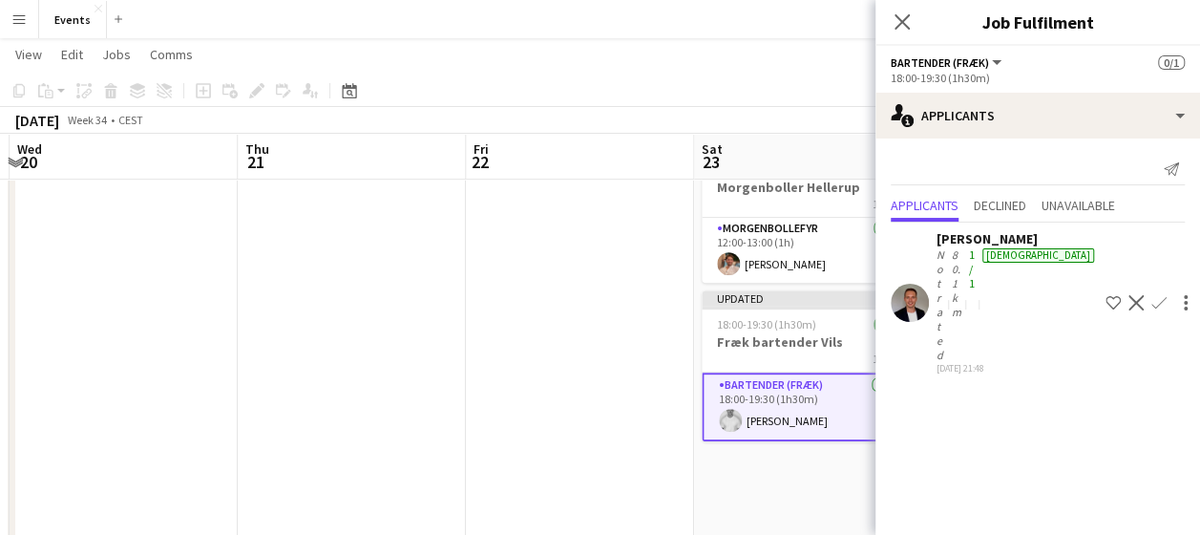
scroll to position [0, 0]
click at [897, 13] on icon "Close pop-in" at bounding box center [902, 21] width 18 height 18
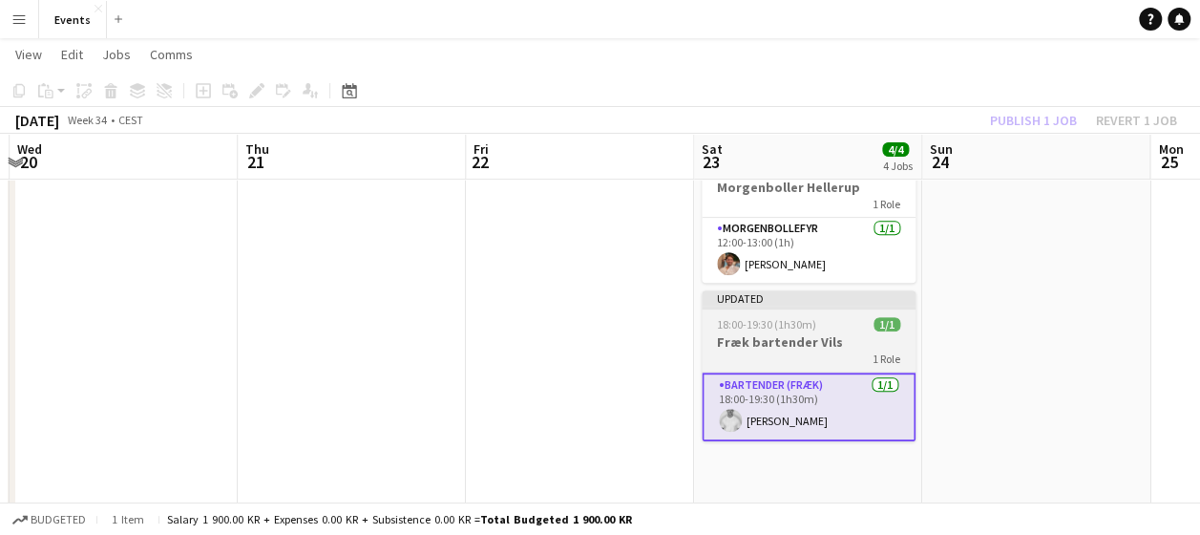
click at [854, 348] on h3 "Fræk bartender Vils" at bounding box center [809, 341] width 214 height 17
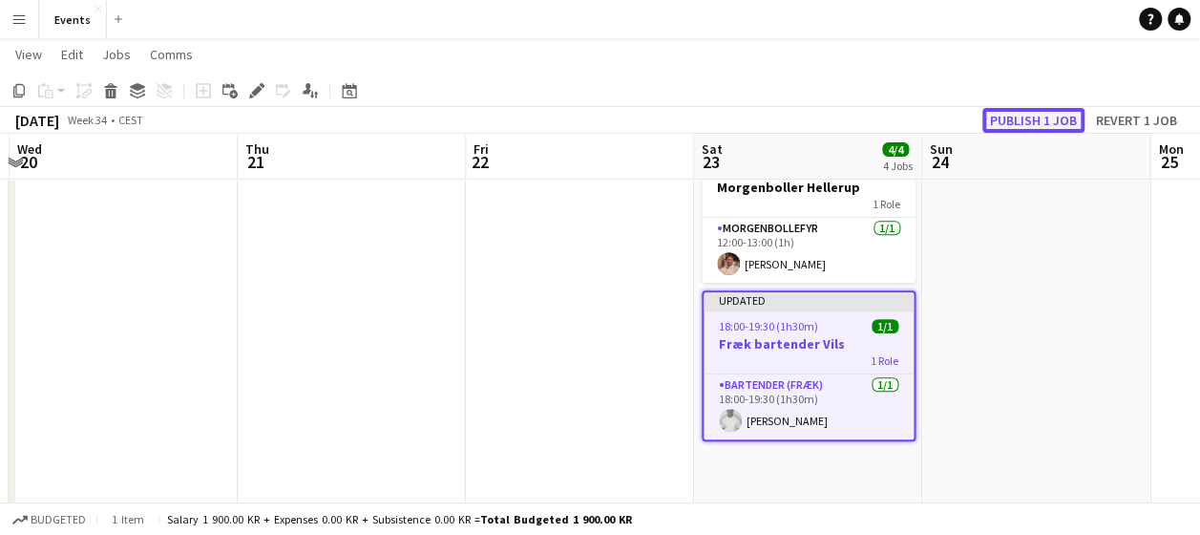
click at [1002, 124] on button "Publish 1 job" at bounding box center [1033, 120] width 102 height 25
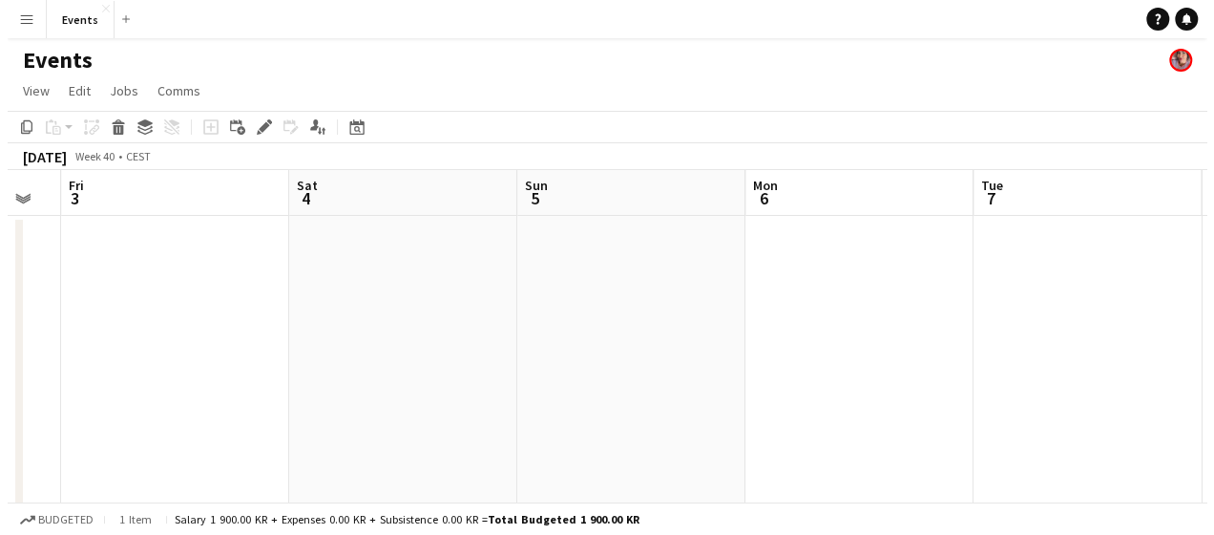
scroll to position [0, 641]
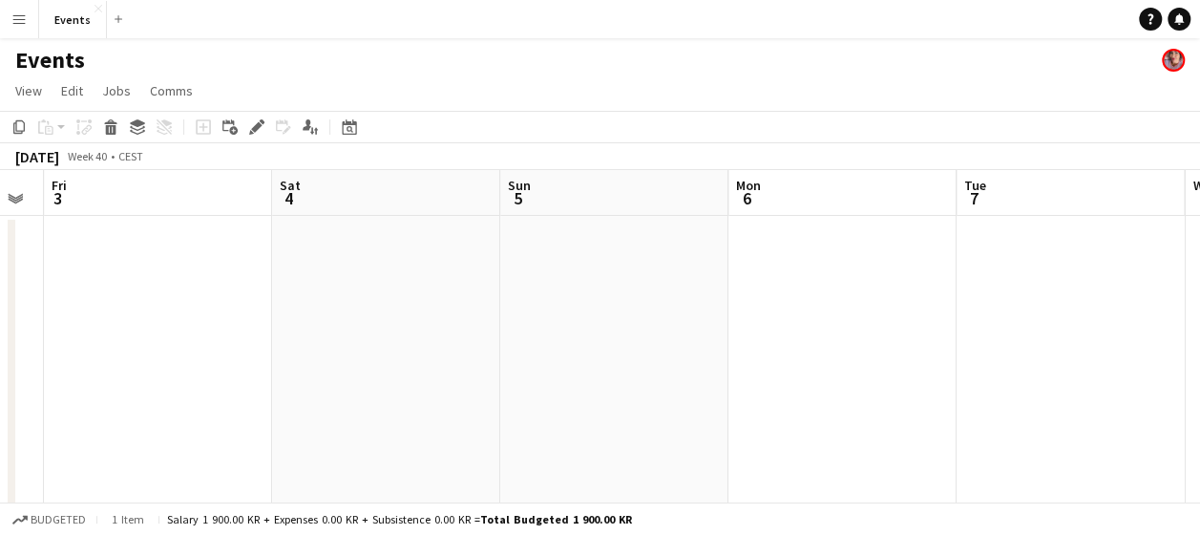
click at [8, 23] on button "Menu" at bounding box center [19, 19] width 38 height 38
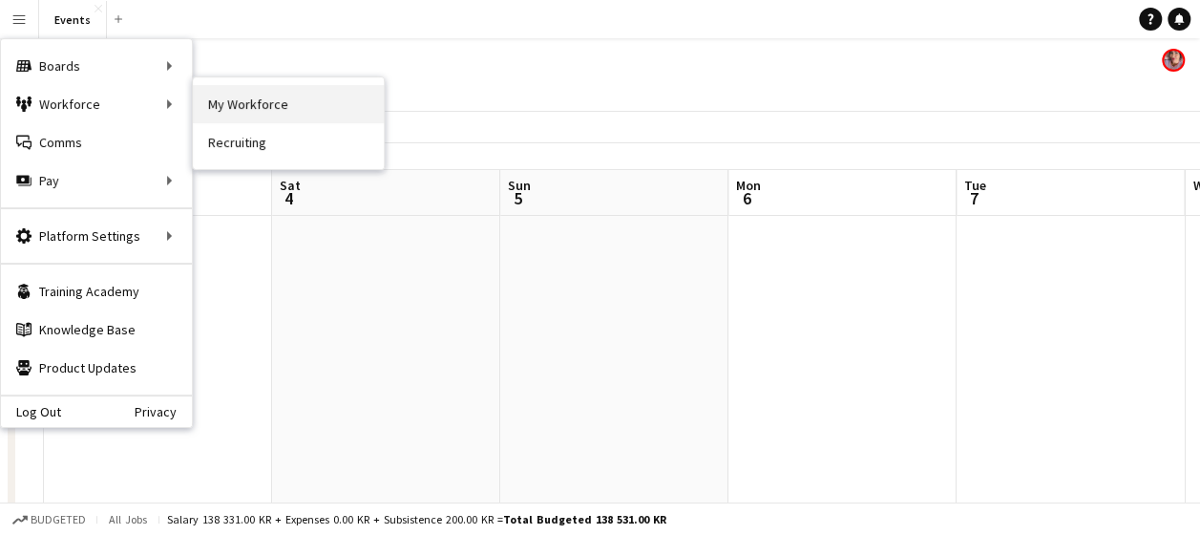
click at [230, 99] on link "My Workforce" at bounding box center [288, 104] width 191 height 38
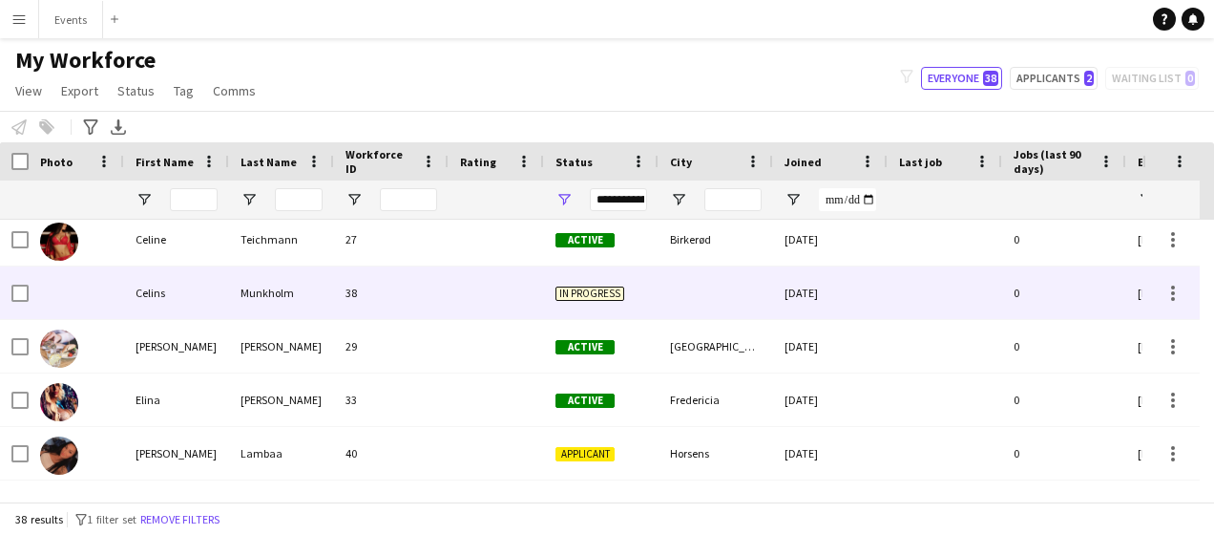
scroll to position [227, 0]
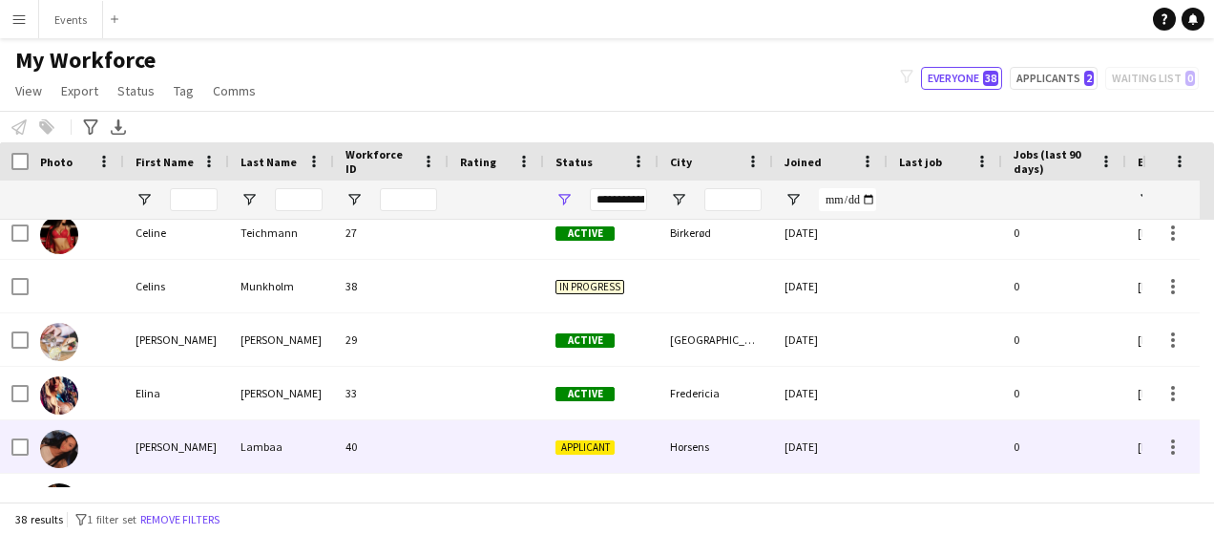
click at [607, 454] on div "Applicant" at bounding box center [601, 446] width 115 height 53
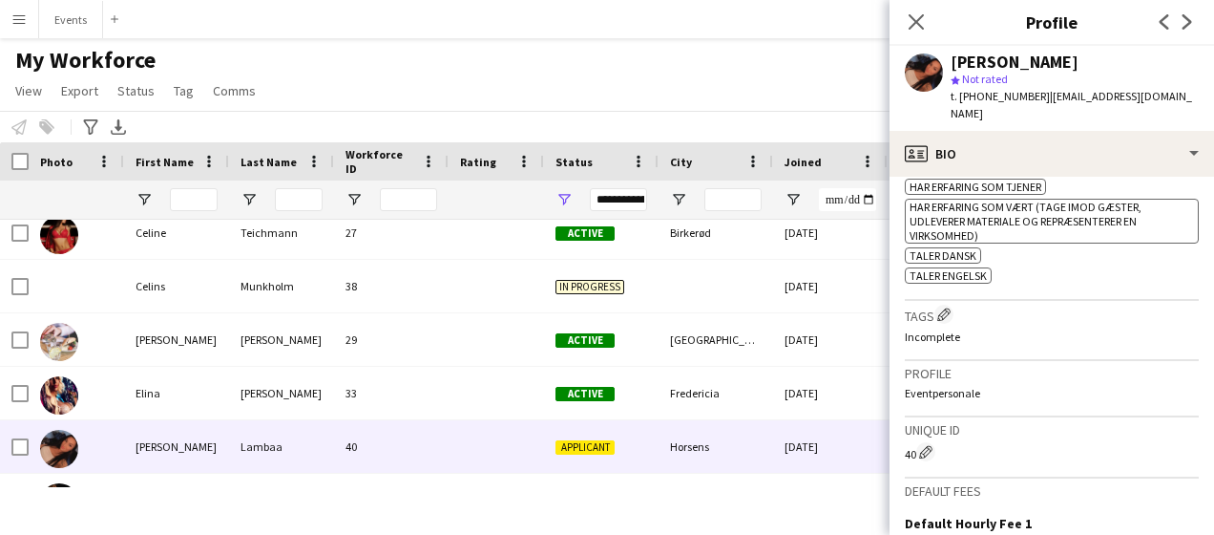
scroll to position [983, 0]
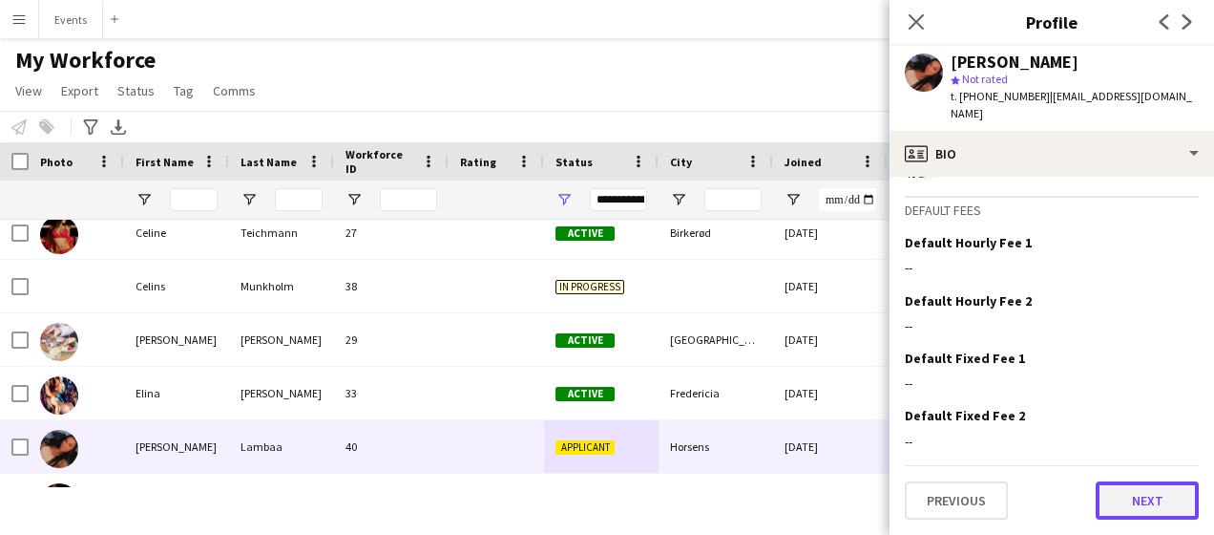
click at [1136, 504] on button "Next" at bounding box center [1147, 500] width 103 height 38
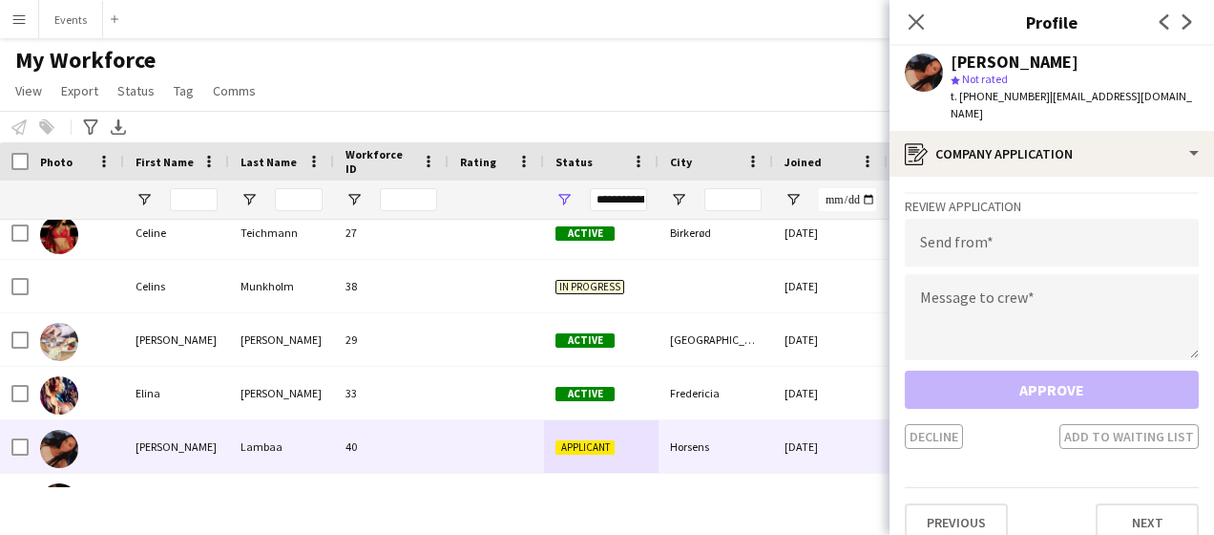
click at [1136, 504] on button "Next" at bounding box center [1147, 522] width 103 height 38
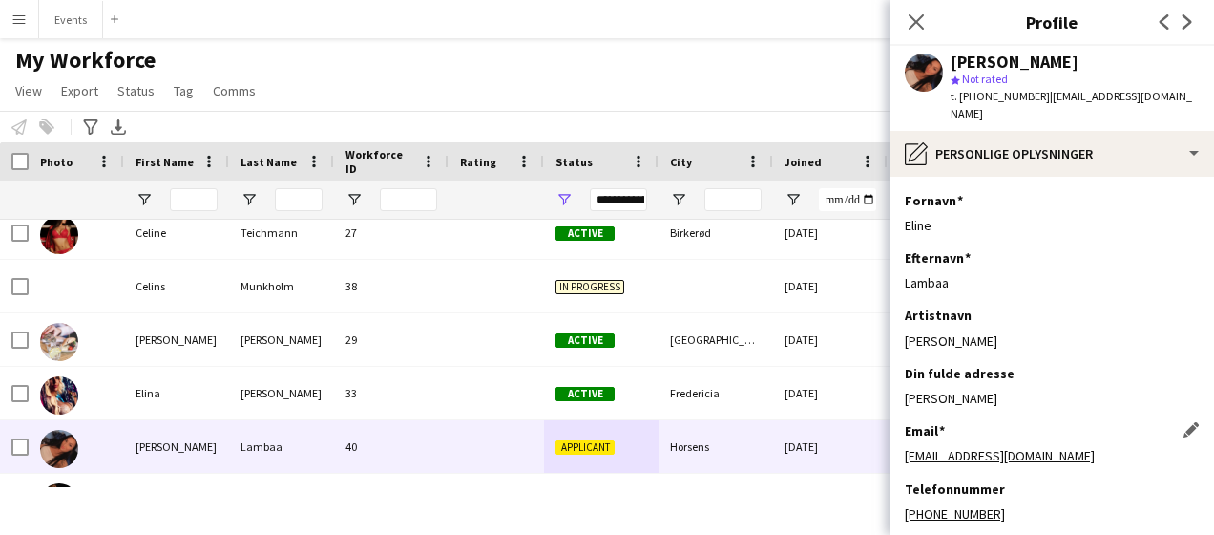
scroll to position [93, 0]
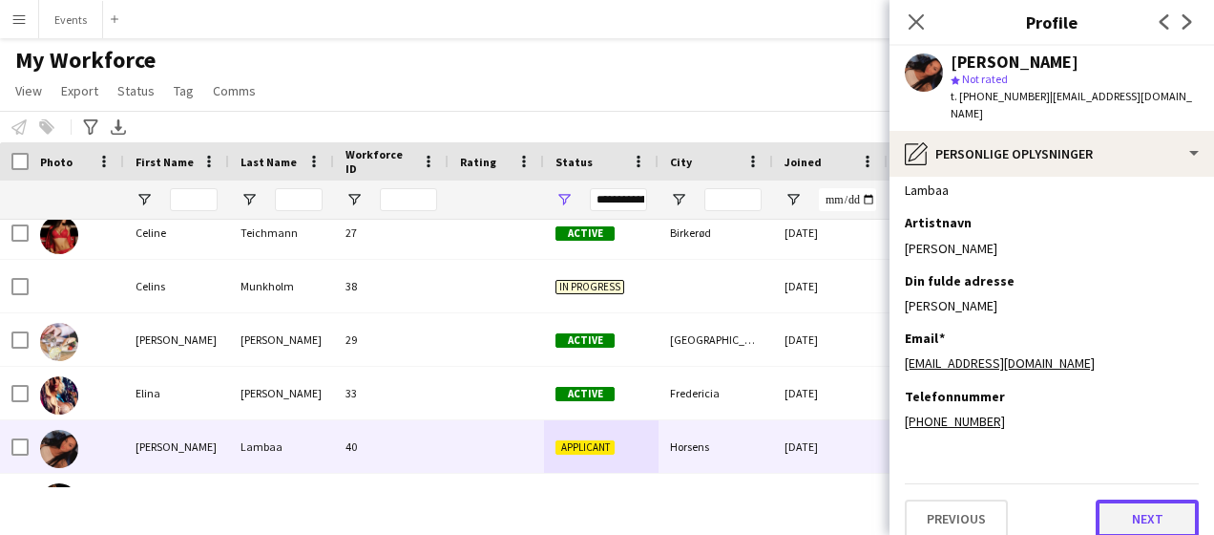
click at [1149, 504] on button "Next" at bounding box center [1147, 518] width 103 height 38
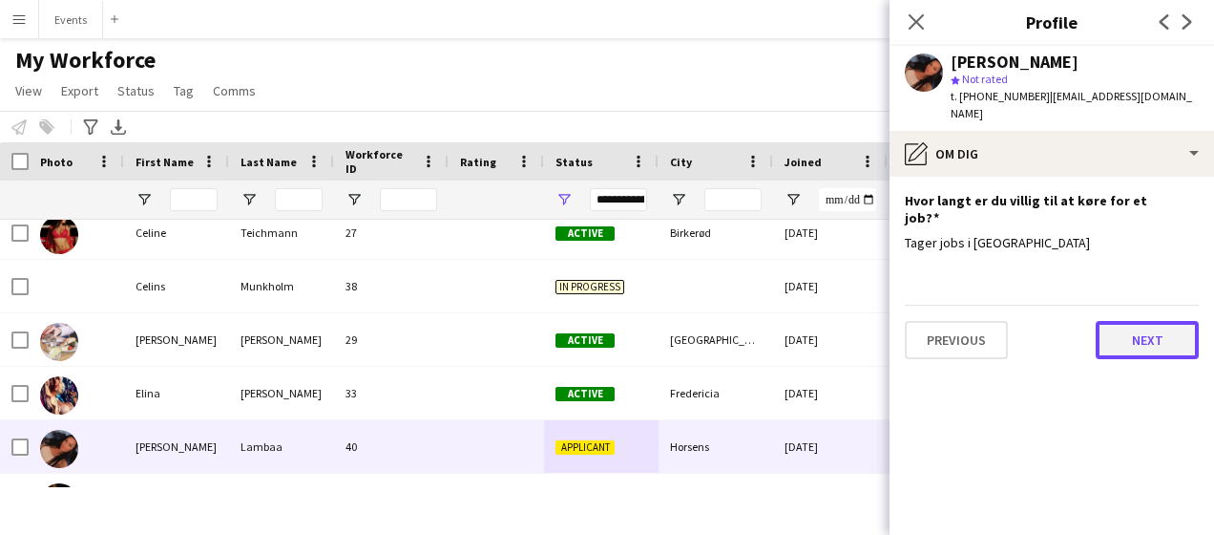
click at [1121, 321] on button "Next" at bounding box center [1147, 340] width 103 height 38
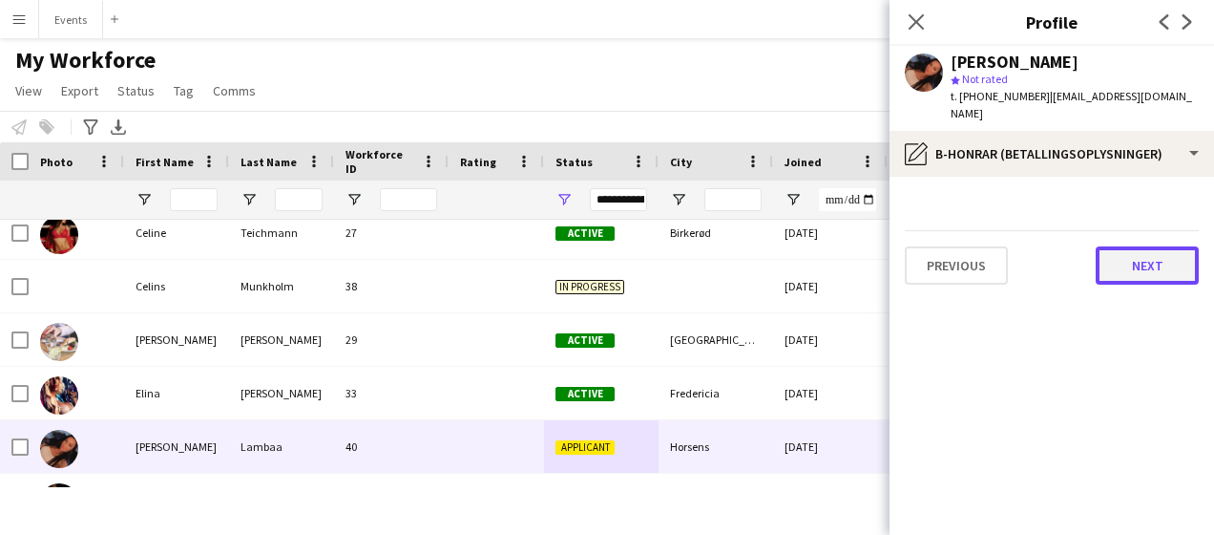
click at [1145, 246] on button "Next" at bounding box center [1147, 265] width 103 height 38
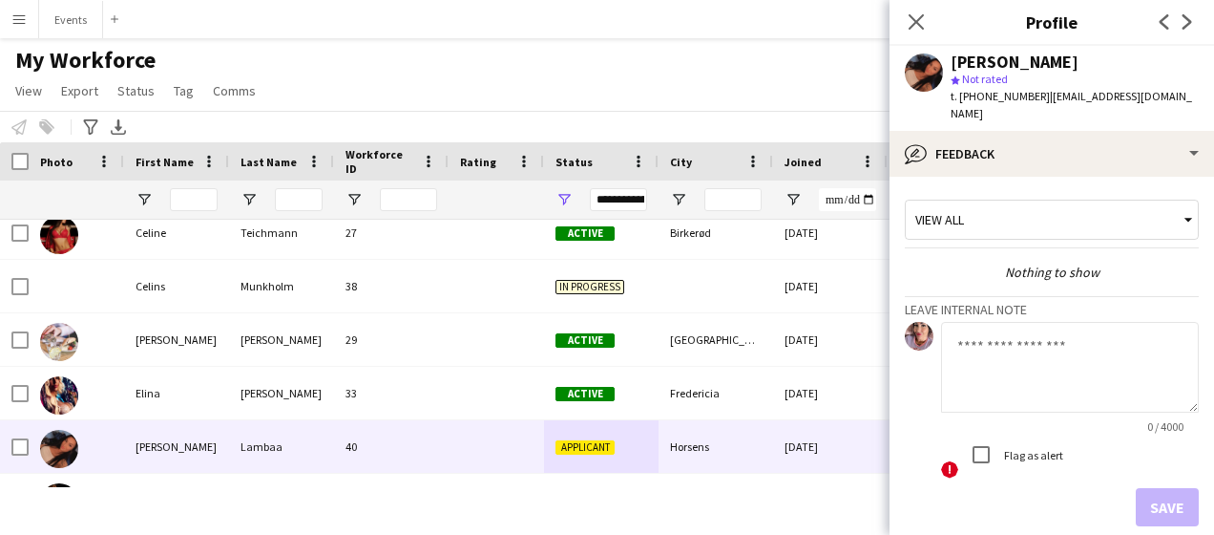
click at [1141, 503] on div "Save" at bounding box center [1052, 507] width 294 height 38
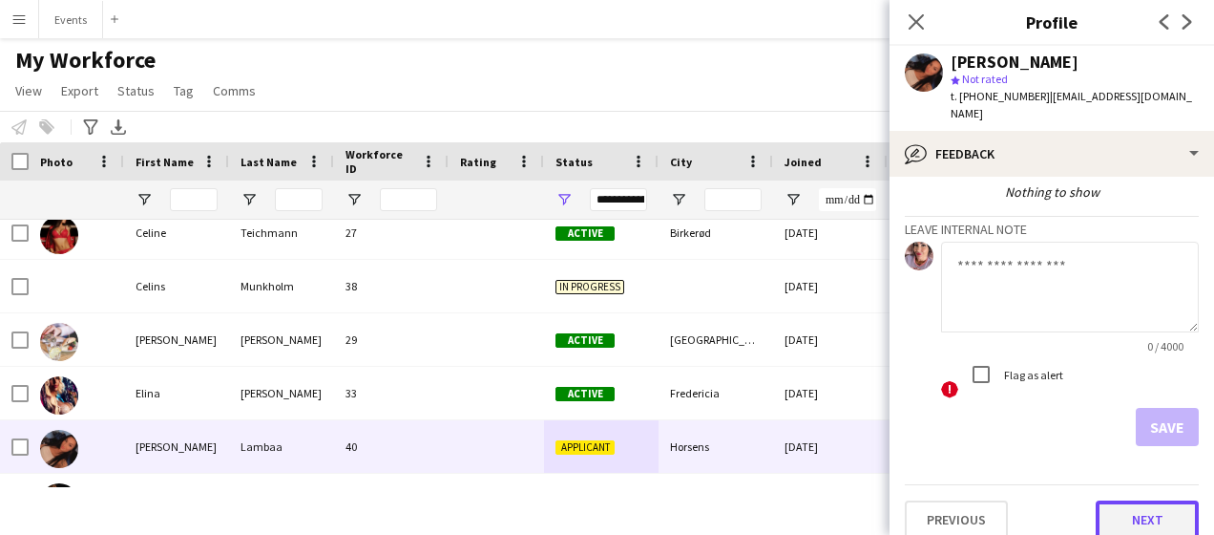
click at [1138, 500] on button "Next" at bounding box center [1147, 519] width 103 height 38
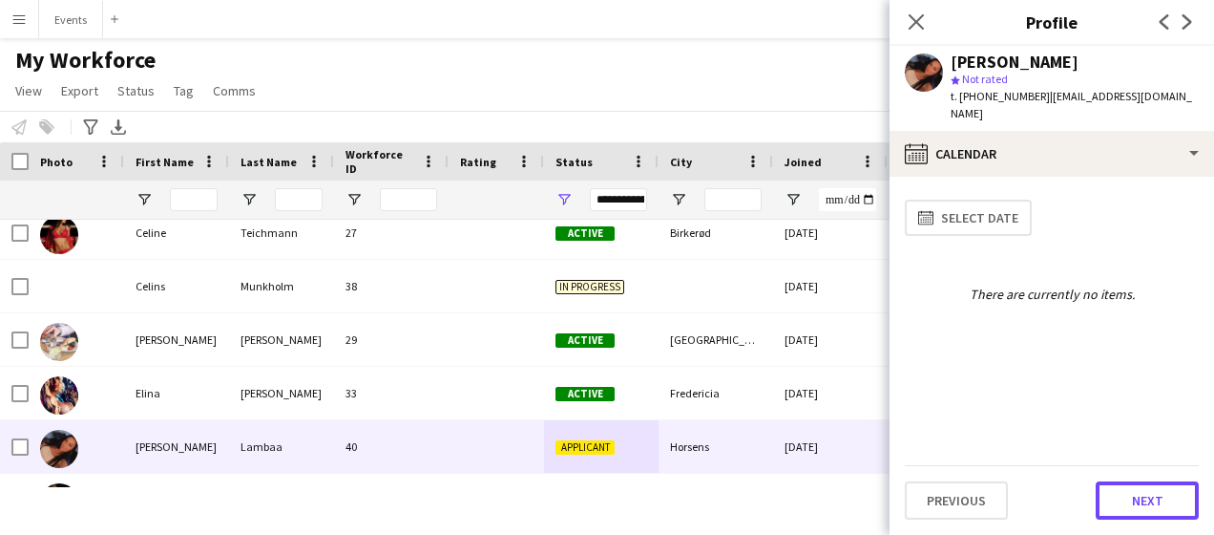
click at [1138, 498] on button "Next" at bounding box center [1147, 500] width 103 height 38
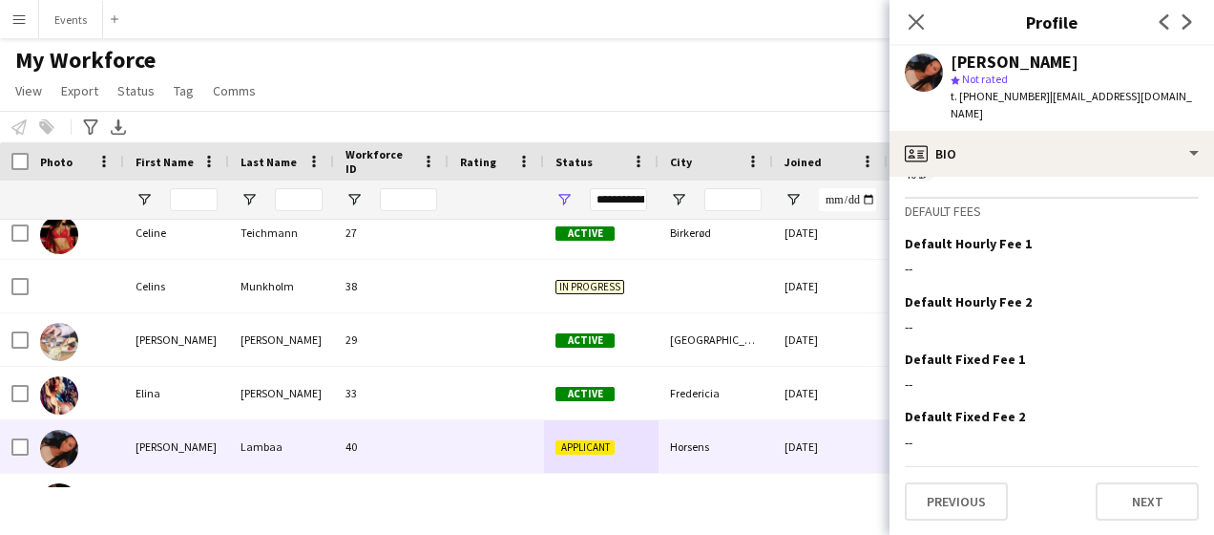
scroll to position [983, 0]
click at [1138, 499] on button "Next" at bounding box center [1147, 500] width 103 height 38
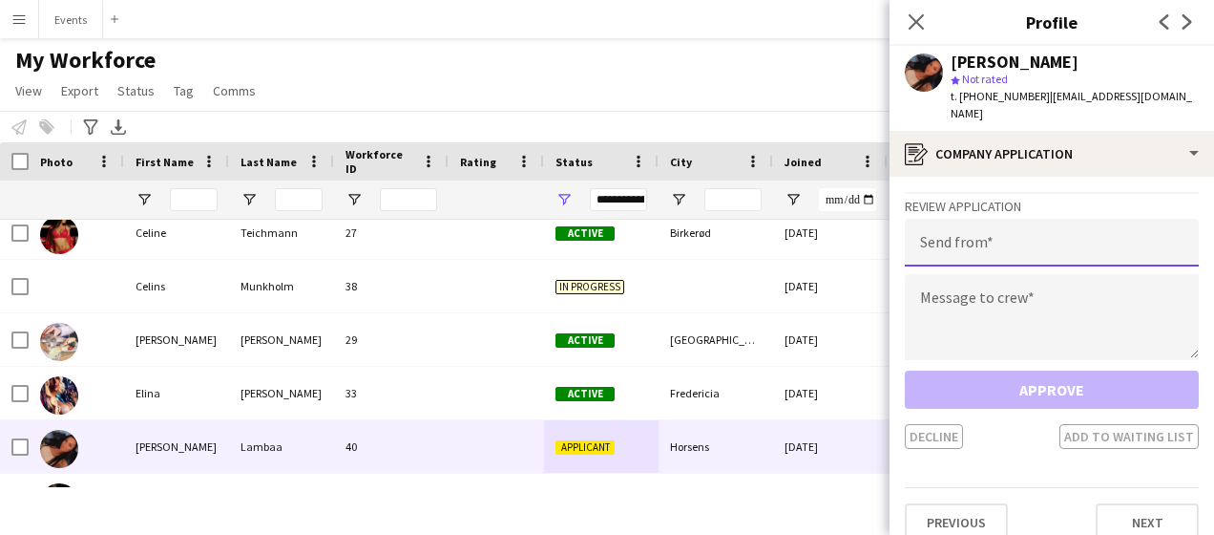
click at [970, 235] on input "email" at bounding box center [1052, 243] width 294 height 48
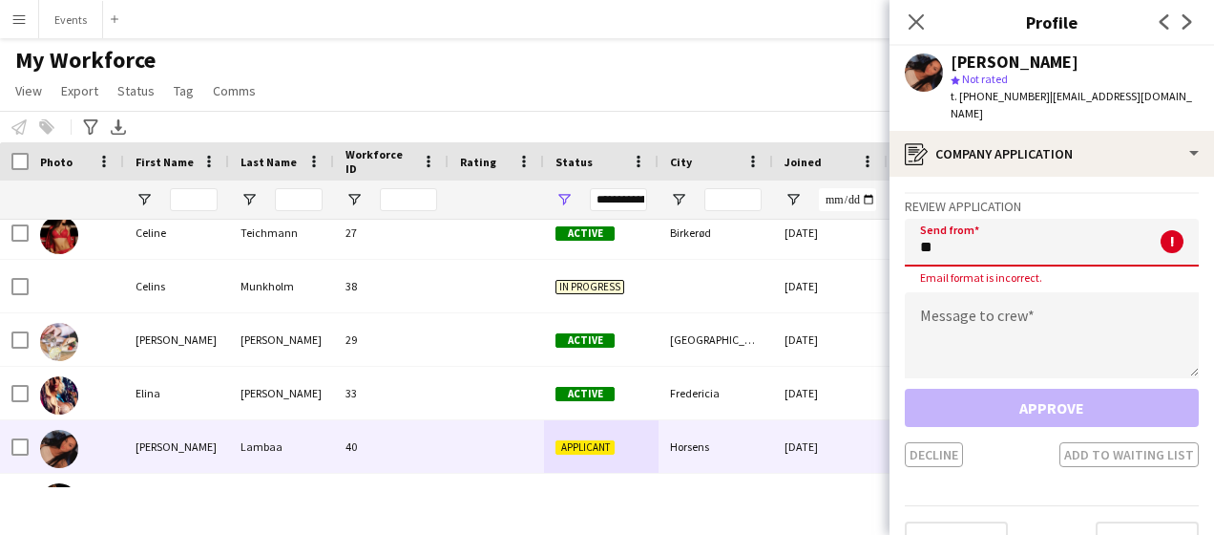
type input "*"
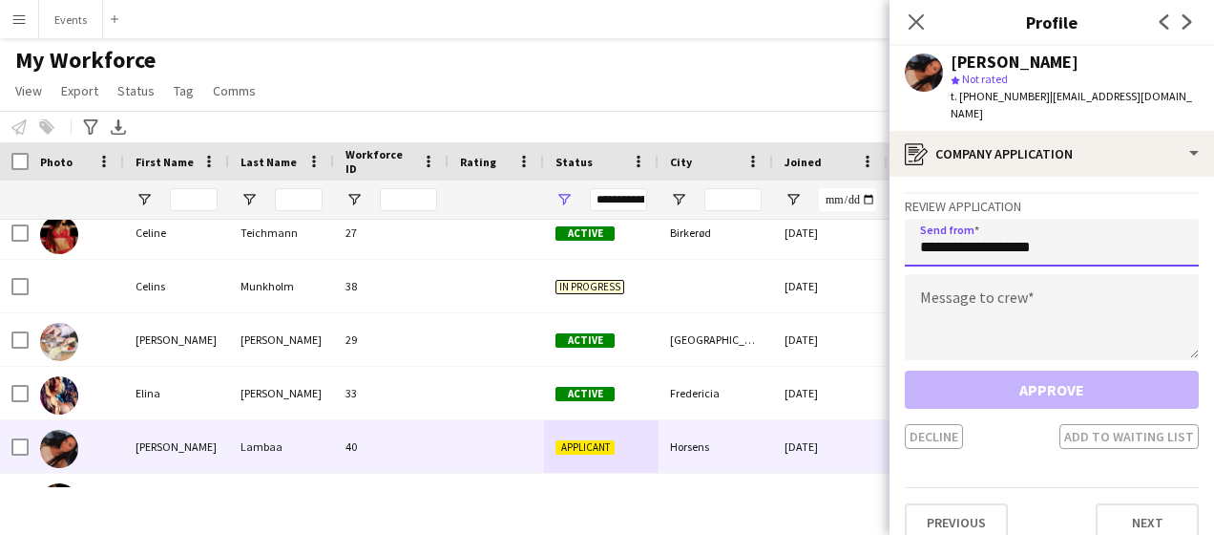
type input "**********"
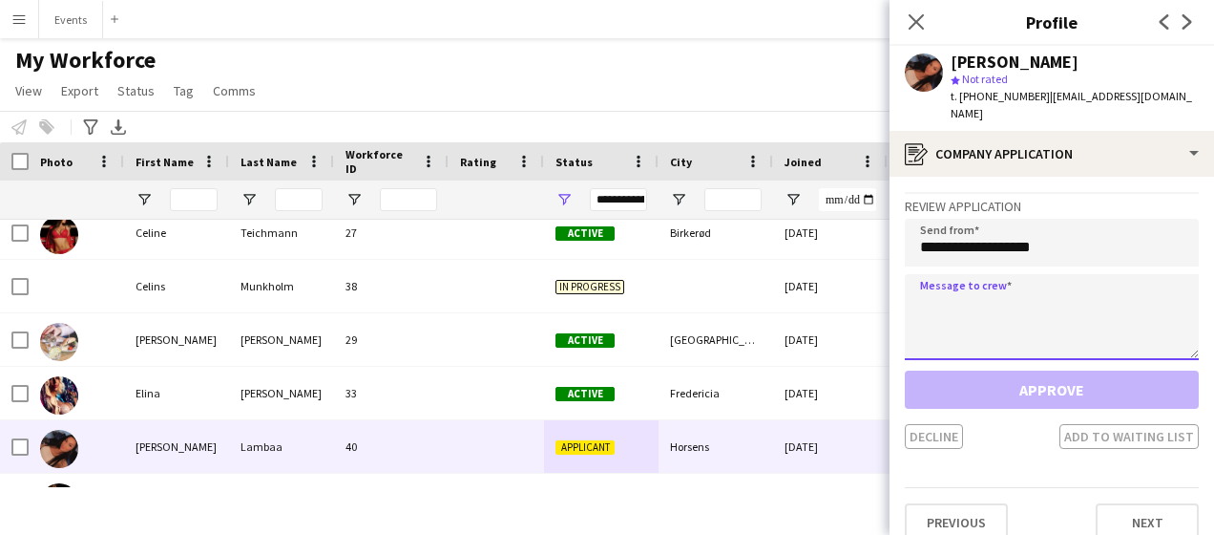
click at [965, 274] on textarea at bounding box center [1052, 317] width 294 height 86
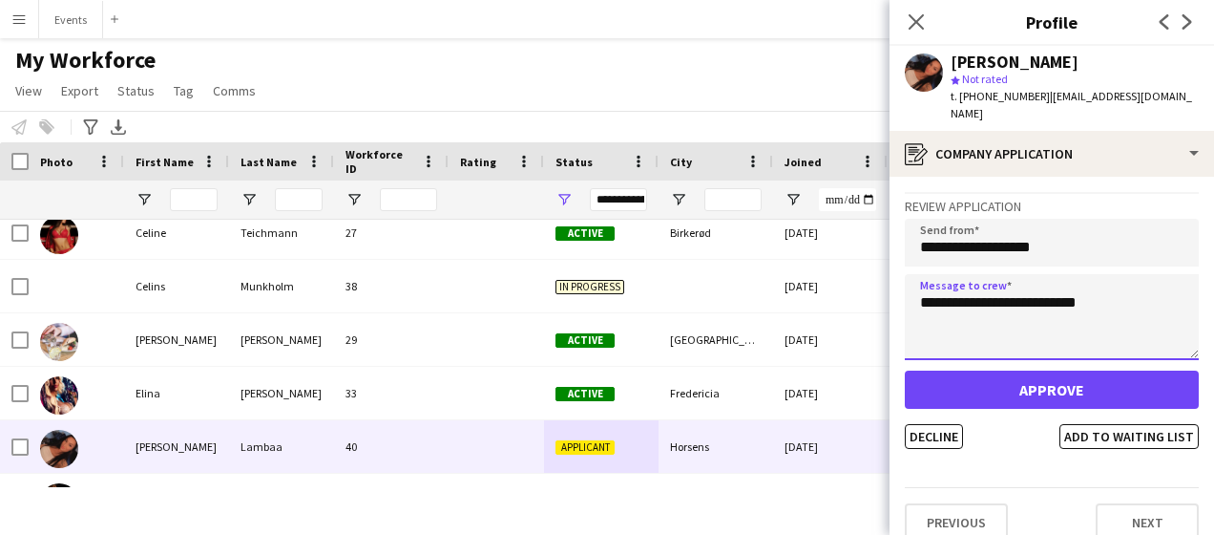
click at [965, 274] on textarea "**********" at bounding box center [1052, 317] width 294 height 86
type textarea "**********"
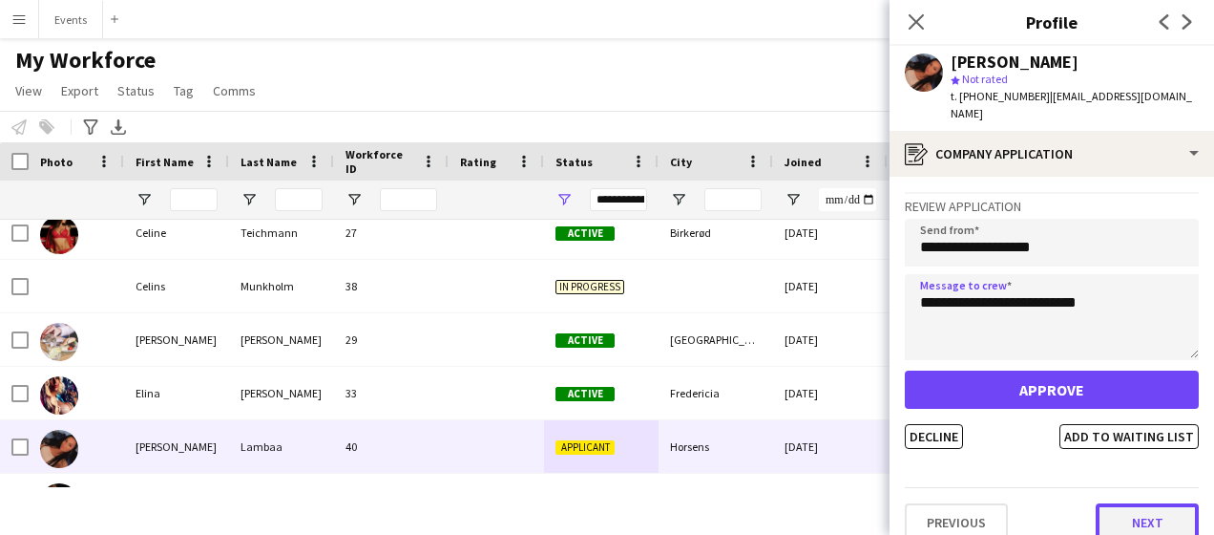
click at [1123, 503] on button "Next" at bounding box center [1147, 522] width 103 height 38
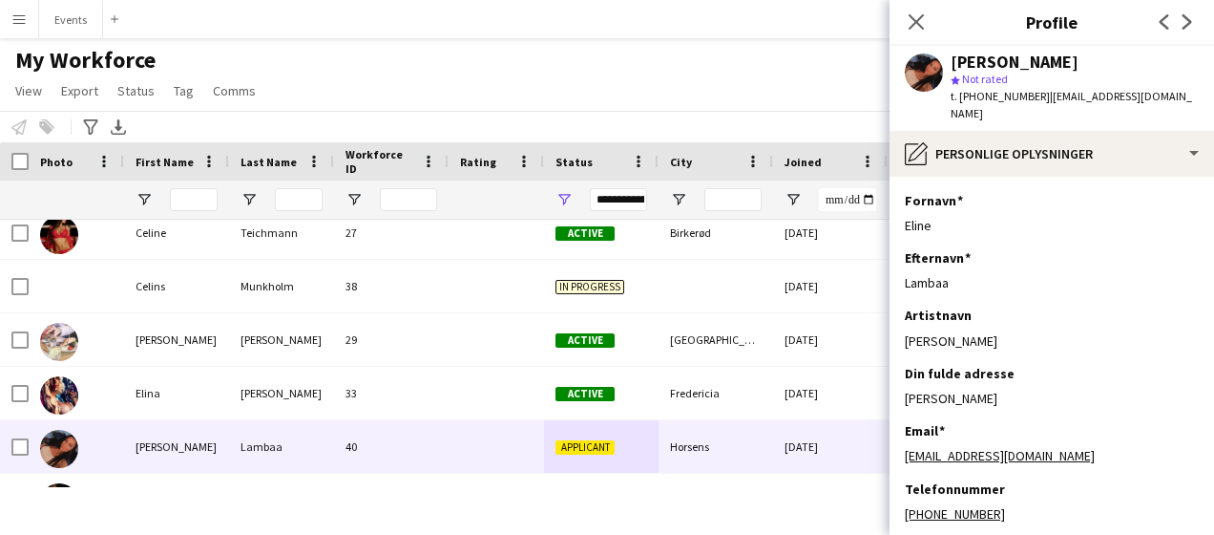
scroll to position [93, 0]
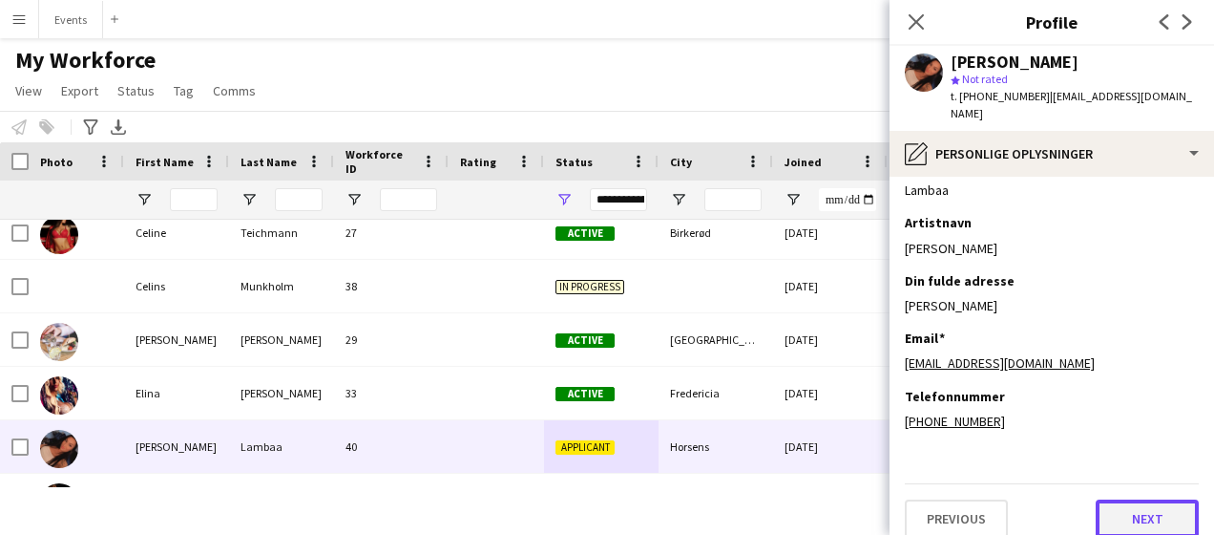
click at [1124, 503] on button "Next" at bounding box center [1147, 518] width 103 height 38
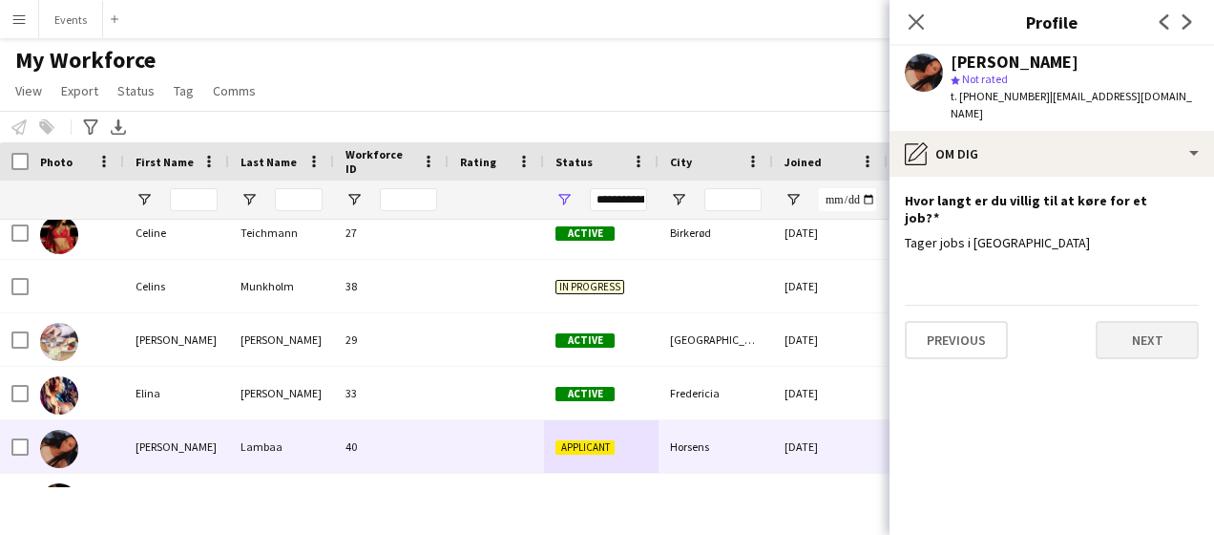
scroll to position [0, 0]
click at [1140, 321] on button "Next" at bounding box center [1147, 340] width 103 height 38
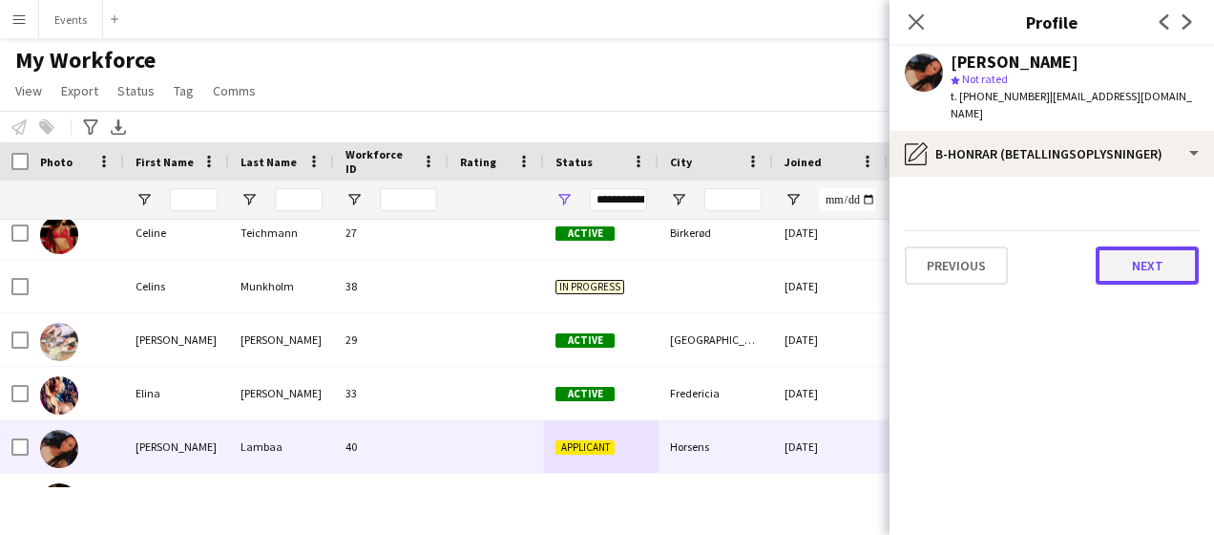
click at [1140, 246] on button "Next" at bounding box center [1147, 265] width 103 height 38
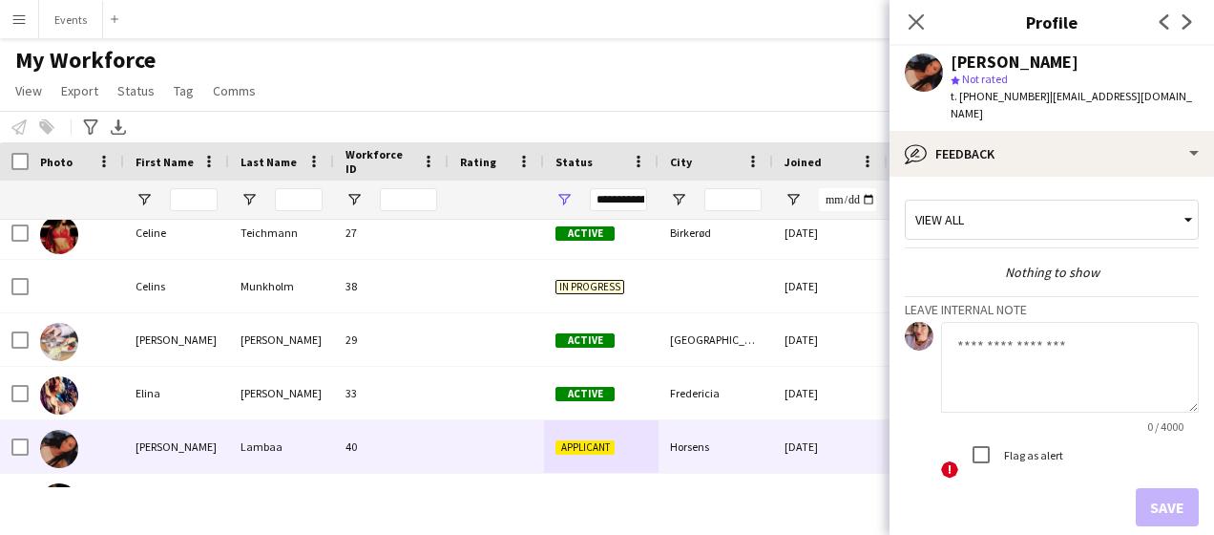
scroll to position [80, 0]
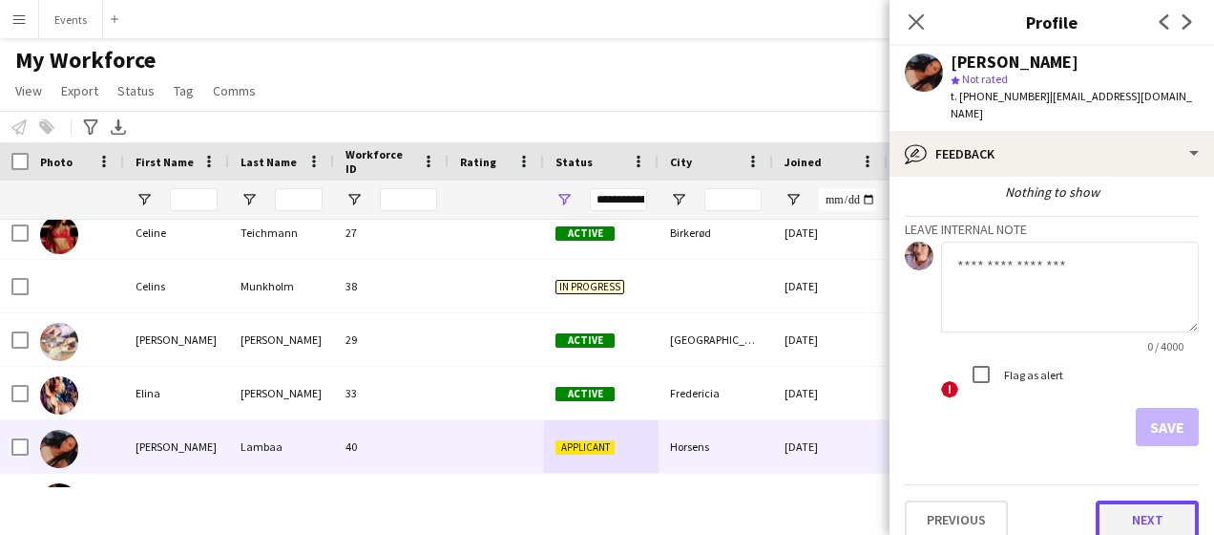
click at [1157, 507] on button "Next" at bounding box center [1147, 519] width 103 height 38
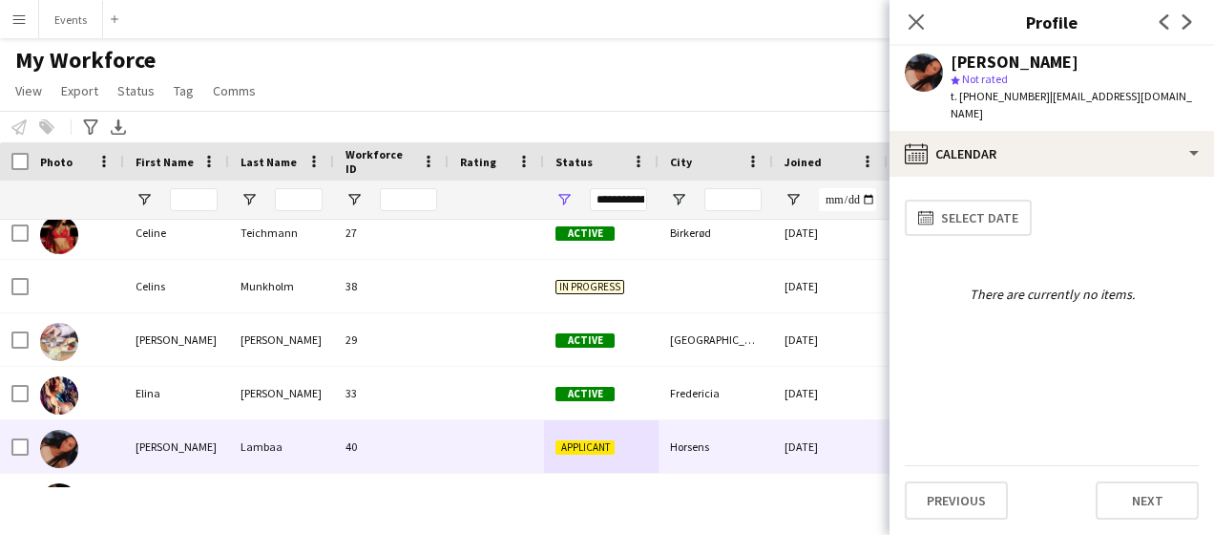
drag, startPoint x: 1157, startPoint y: 507, endPoint x: 1037, endPoint y: 525, distance: 121.7
click at [1037, 525] on app-calendar-tab "calendar-full Select date There are currently no items. Previous Next" at bounding box center [1052, 356] width 325 height 358
click at [1149, 507] on button "Next" at bounding box center [1147, 500] width 103 height 38
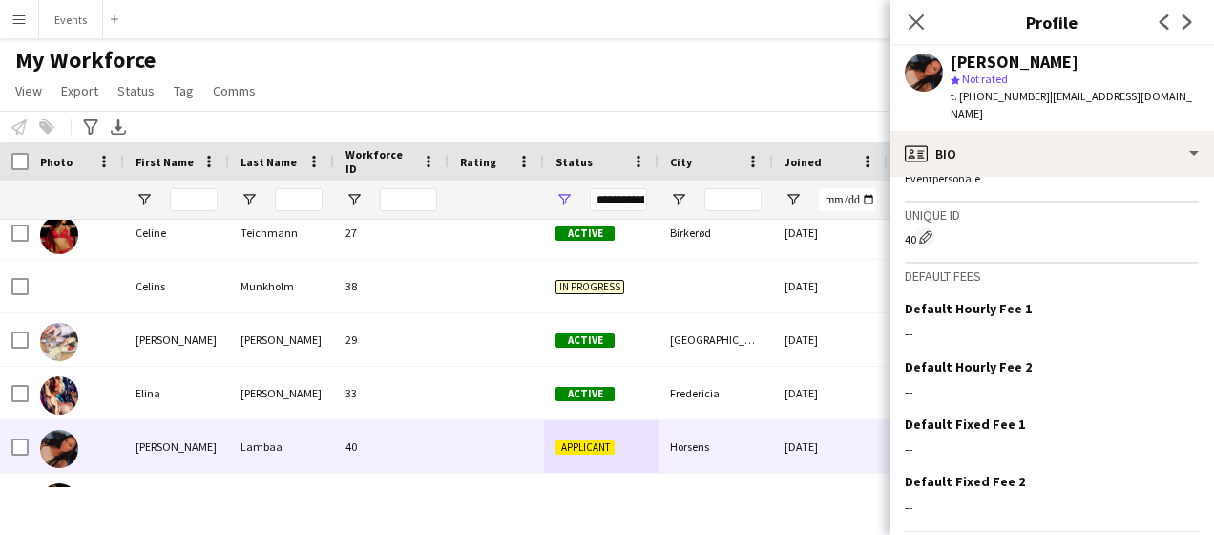
scroll to position [983, 0]
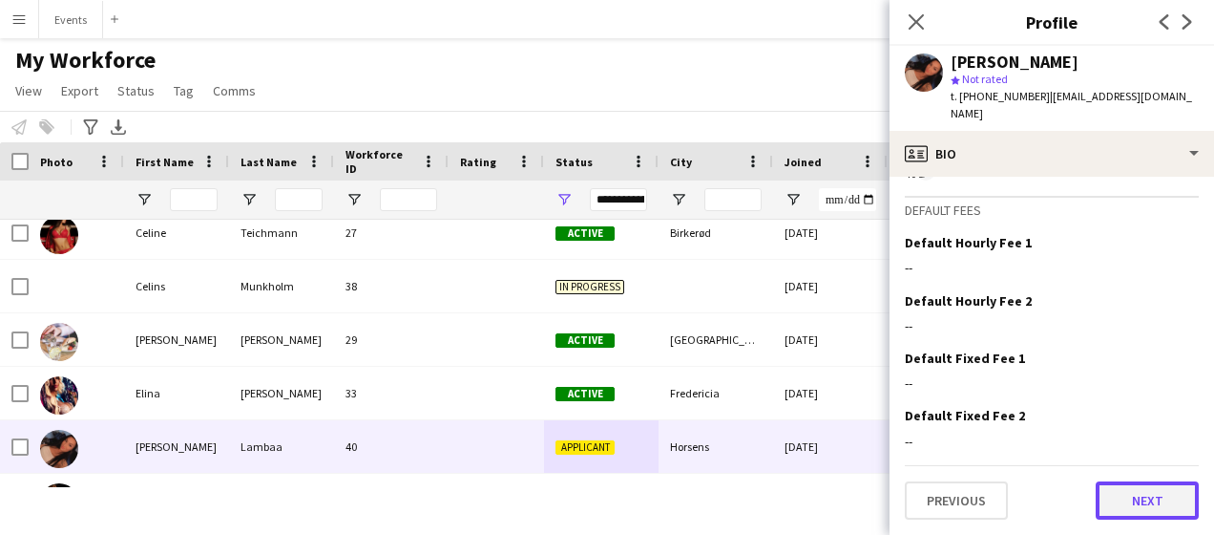
click at [1146, 506] on button "Next" at bounding box center [1147, 500] width 103 height 38
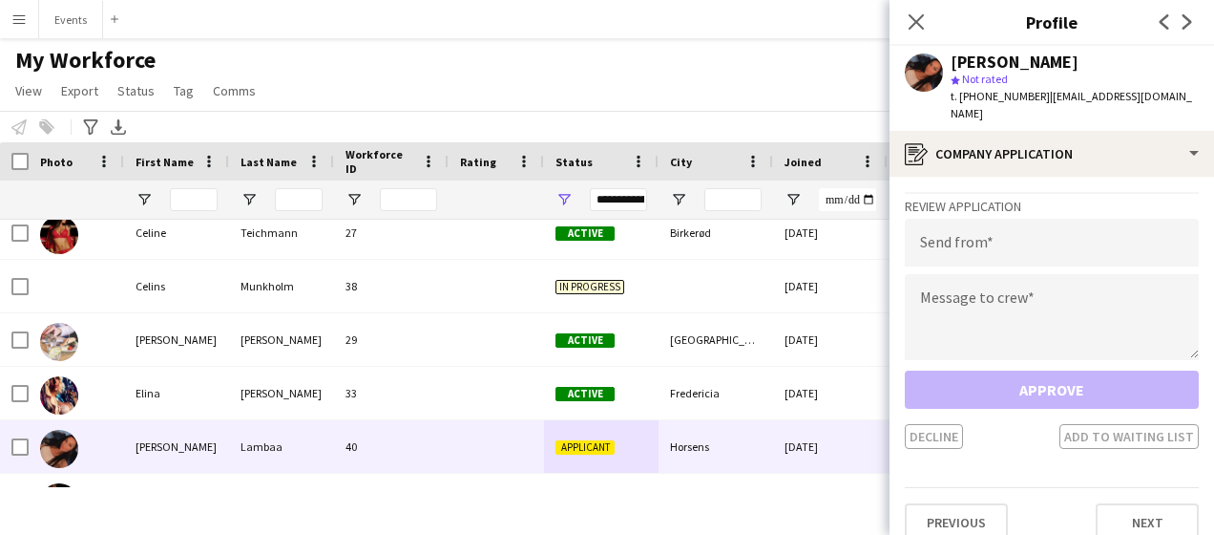
click at [1026, 370] on div "Approve Decline Add to waiting list" at bounding box center [1052, 409] width 294 height 78
click at [938, 230] on input "email" at bounding box center [1052, 243] width 294 height 48
type input "**********"
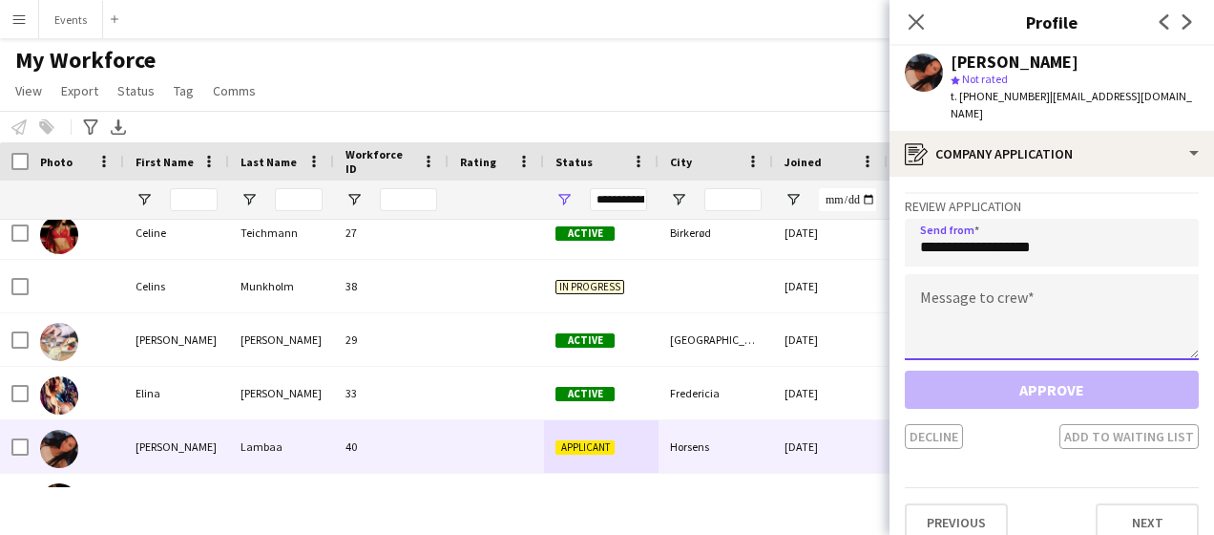
click at [968, 274] on textarea at bounding box center [1052, 317] width 294 height 86
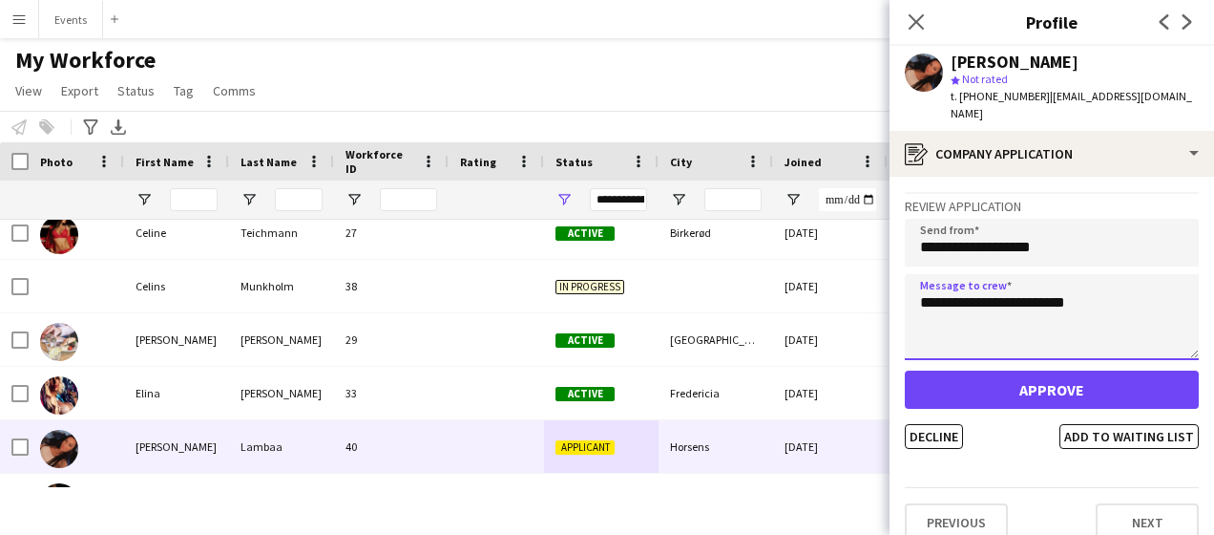
type textarea "**********"
drag, startPoint x: 1031, startPoint y: 384, endPoint x: 1031, endPoint y: 418, distance: 34.4
click at [1031, 424] on div "Decline Add to waiting list" at bounding box center [1052, 436] width 294 height 25
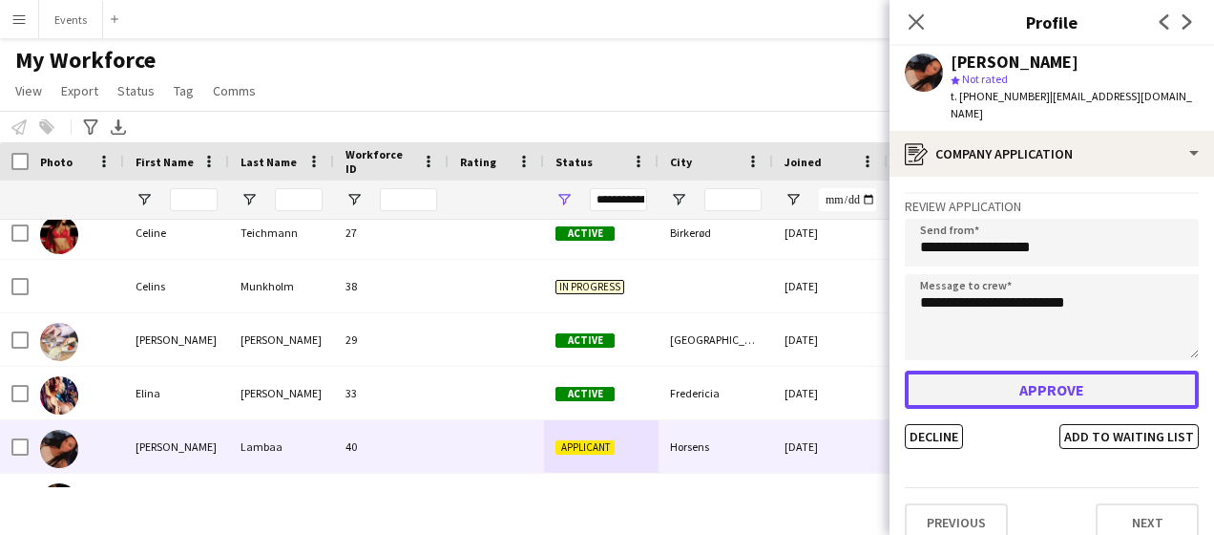
click at [1008, 372] on button "Approve" at bounding box center [1052, 389] width 294 height 38
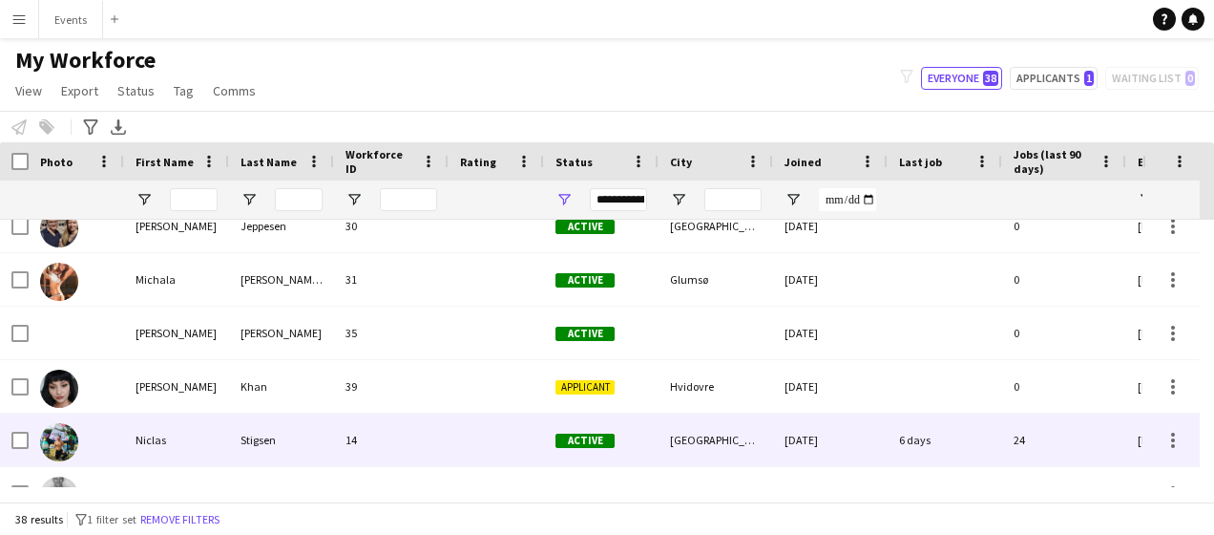
scroll to position [1207, 0]
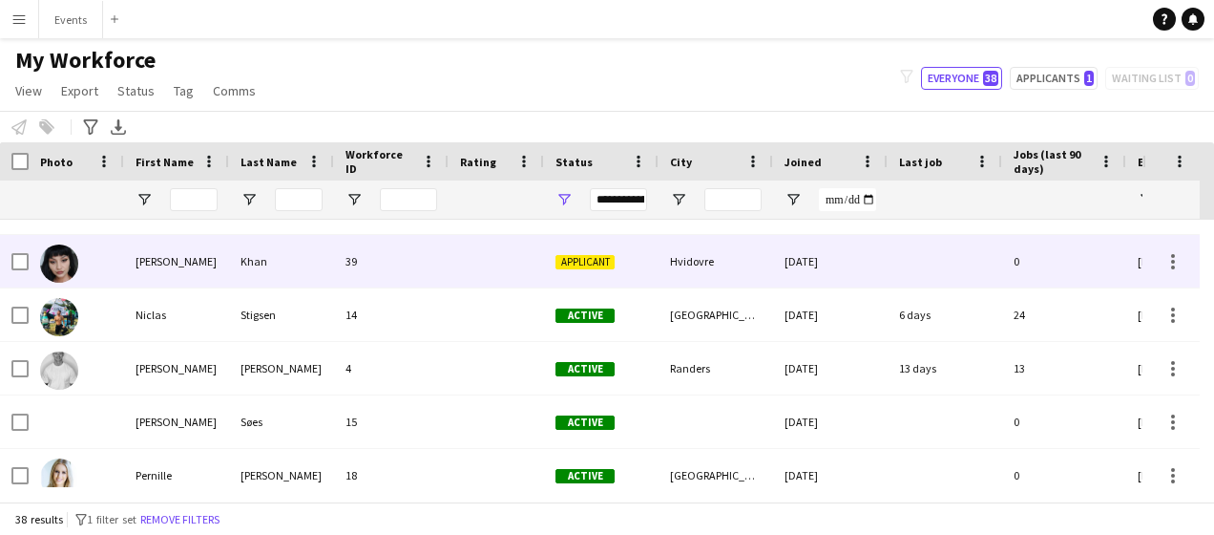
click at [541, 267] on div at bounding box center [496, 261] width 95 height 53
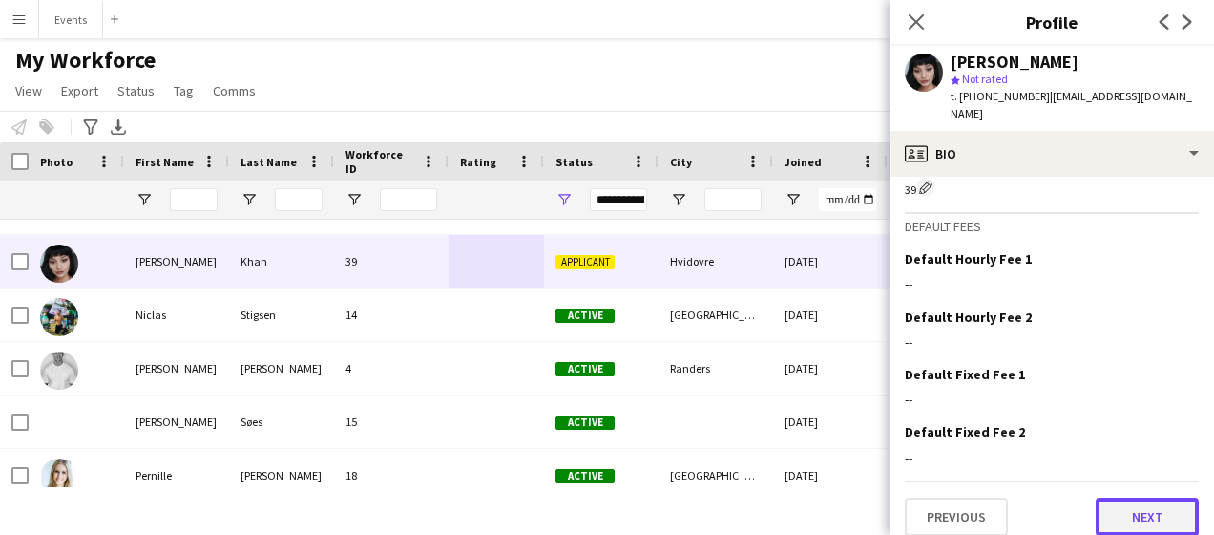
click at [1132, 498] on button "Next" at bounding box center [1147, 516] width 103 height 38
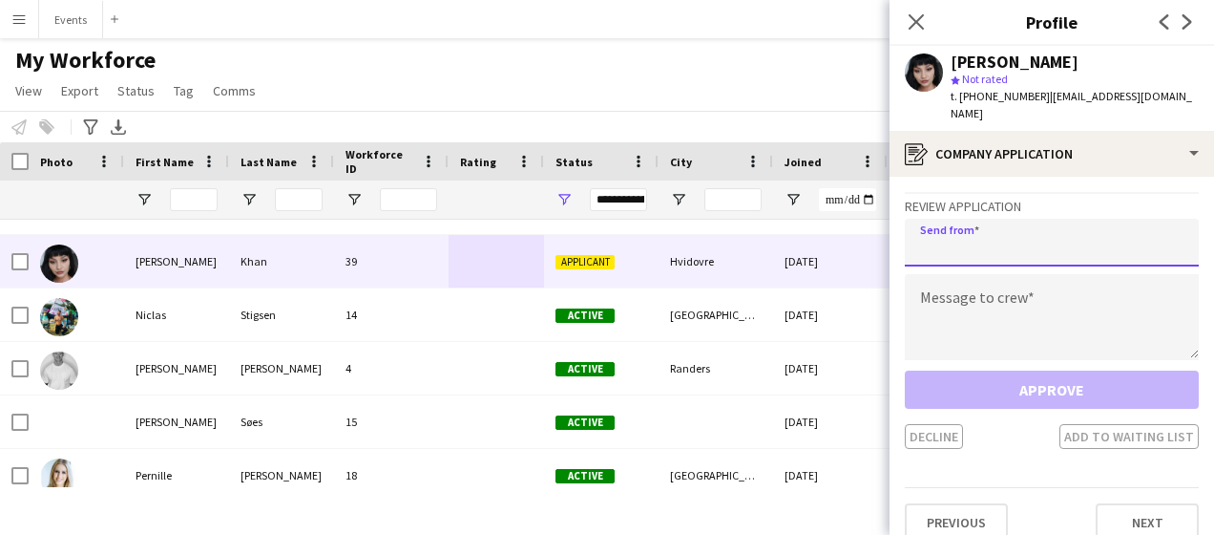
click at [996, 239] on input "email" at bounding box center [1052, 243] width 294 height 48
type input "**********"
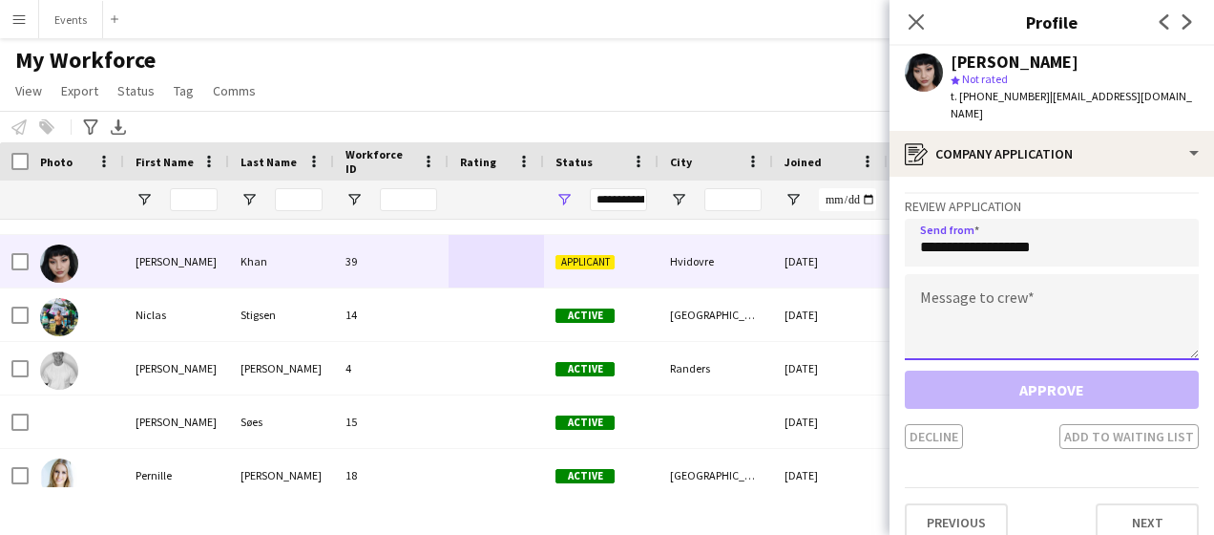
click at [965, 305] on textarea at bounding box center [1052, 317] width 294 height 86
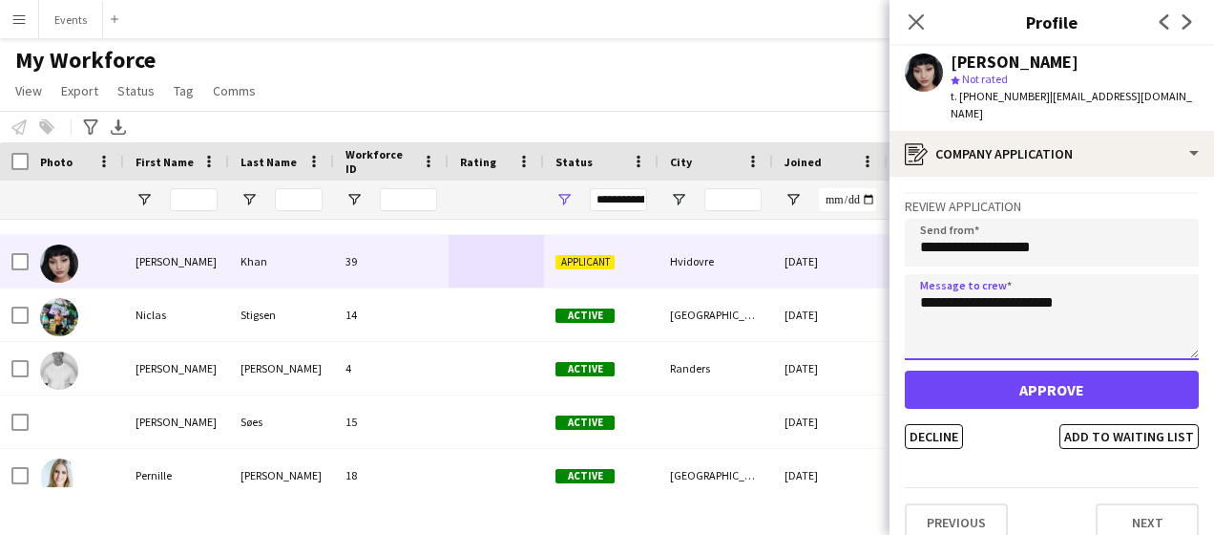
type textarea "**********"
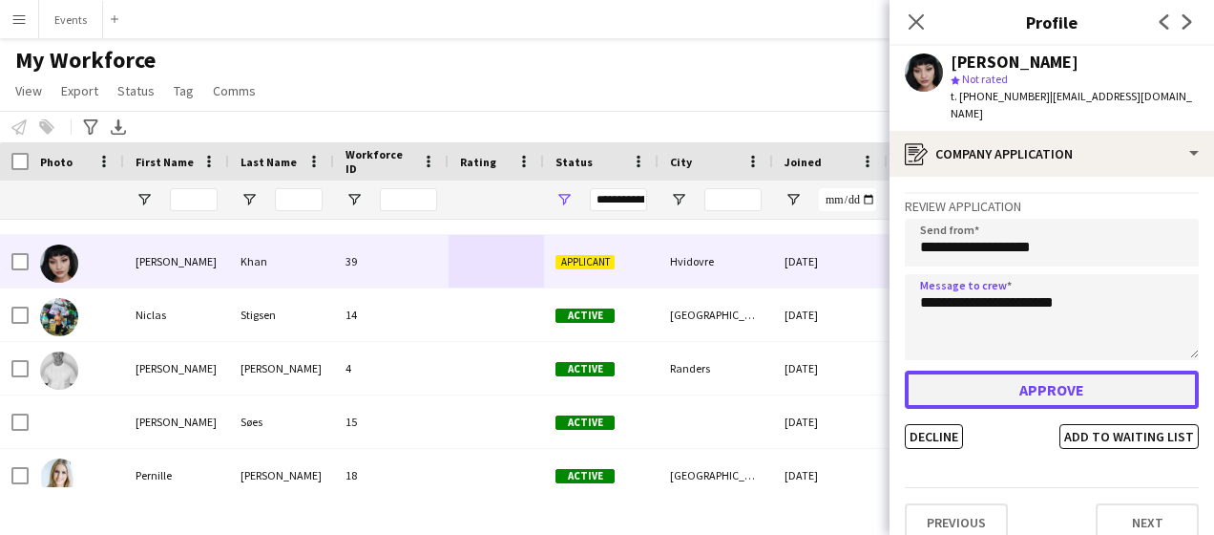
click at [997, 372] on button "Approve" at bounding box center [1052, 389] width 294 height 38
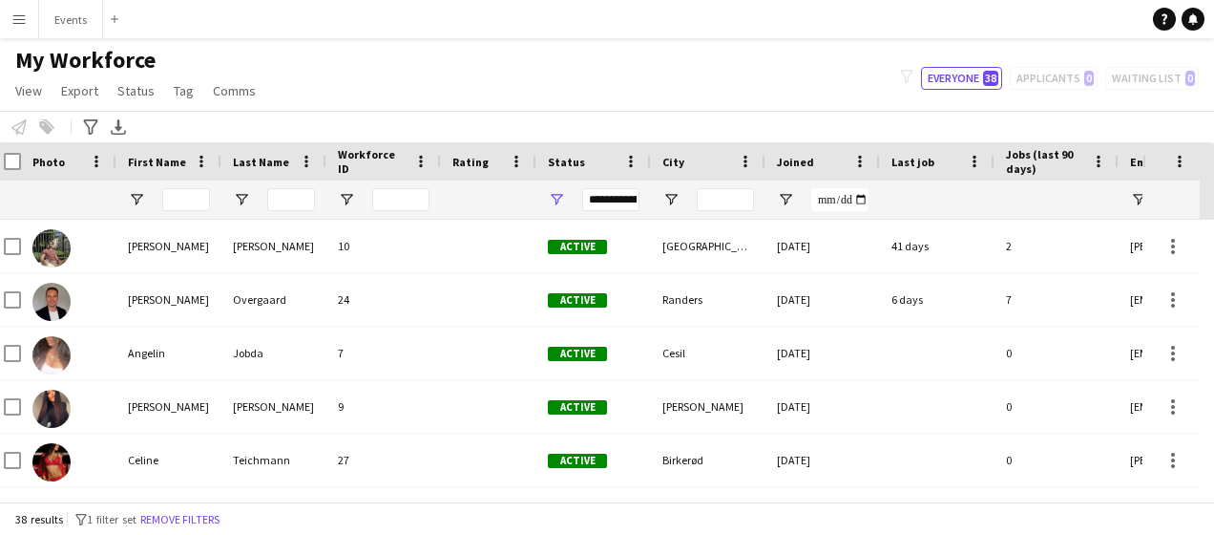
click at [128, 213] on div at bounding box center [168, 199] width 105 height 38
click at [22, 16] on app-icon "Menu" at bounding box center [18, 18] width 15 height 15
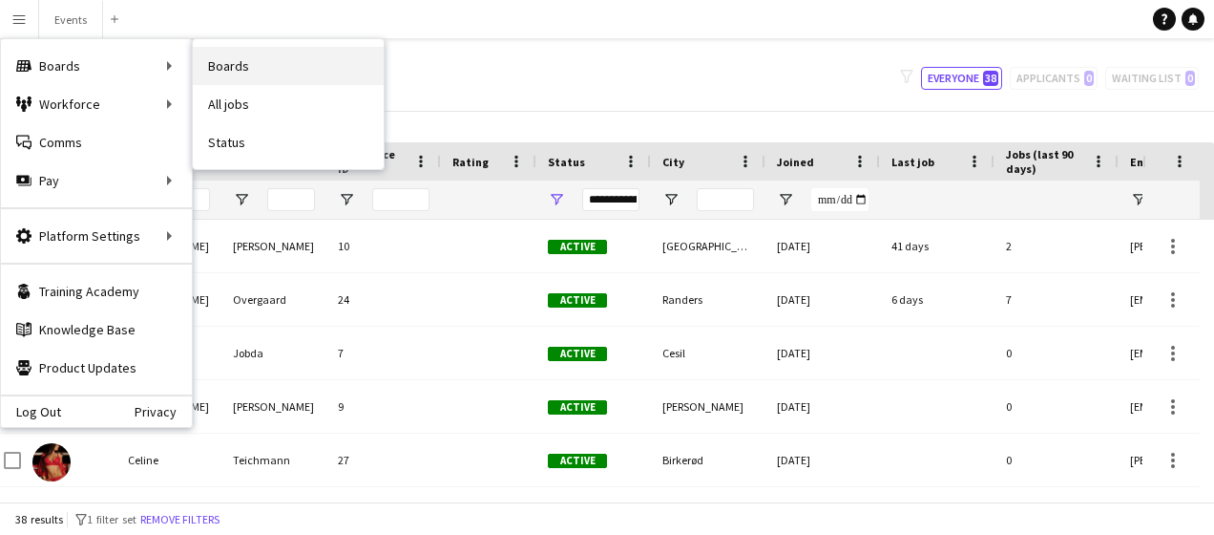
click at [240, 57] on link "Boards" at bounding box center [288, 66] width 191 height 38
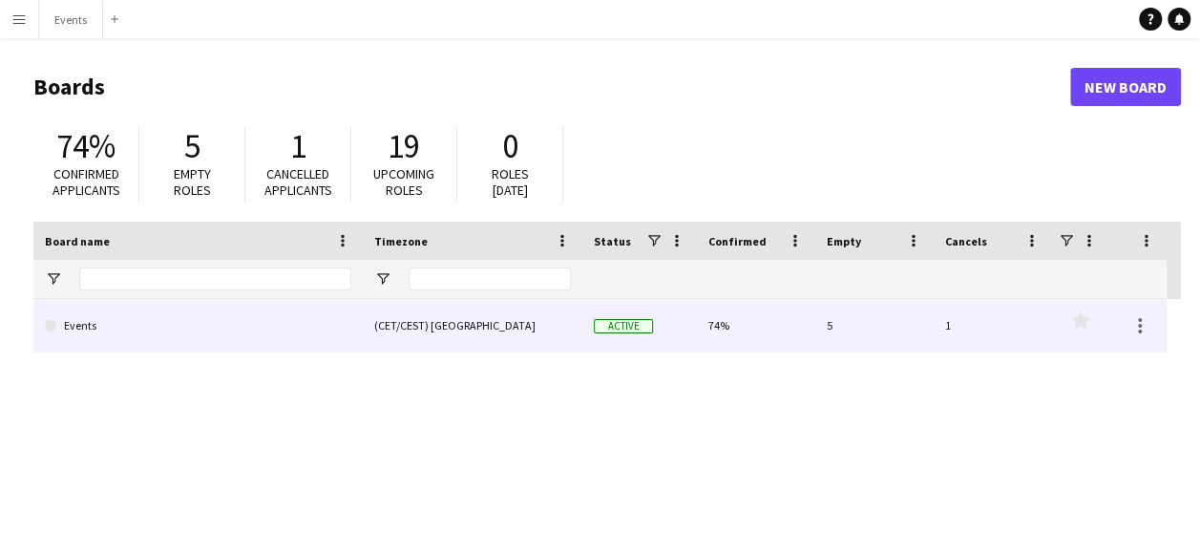
click at [443, 319] on div "(CET/CEST) [GEOGRAPHIC_DATA]" at bounding box center [473, 325] width 220 height 53
click at [476, 327] on div "(CET/CEST) [GEOGRAPHIC_DATA]" at bounding box center [473, 325] width 220 height 53
click at [476, 330] on div "(CET/CEST) [GEOGRAPHIC_DATA]" at bounding box center [473, 325] width 220 height 53
click at [621, 332] on span "Active" at bounding box center [623, 326] width 59 height 14
click at [128, 312] on link "Events" at bounding box center [198, 325] width 306 height 53
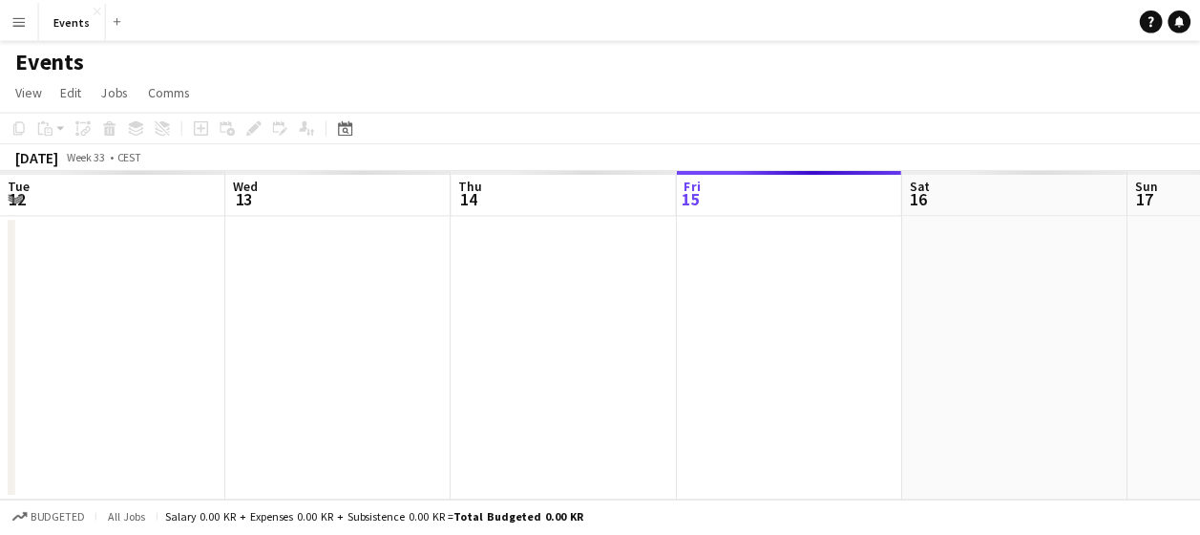
scroll to position [0, 456]
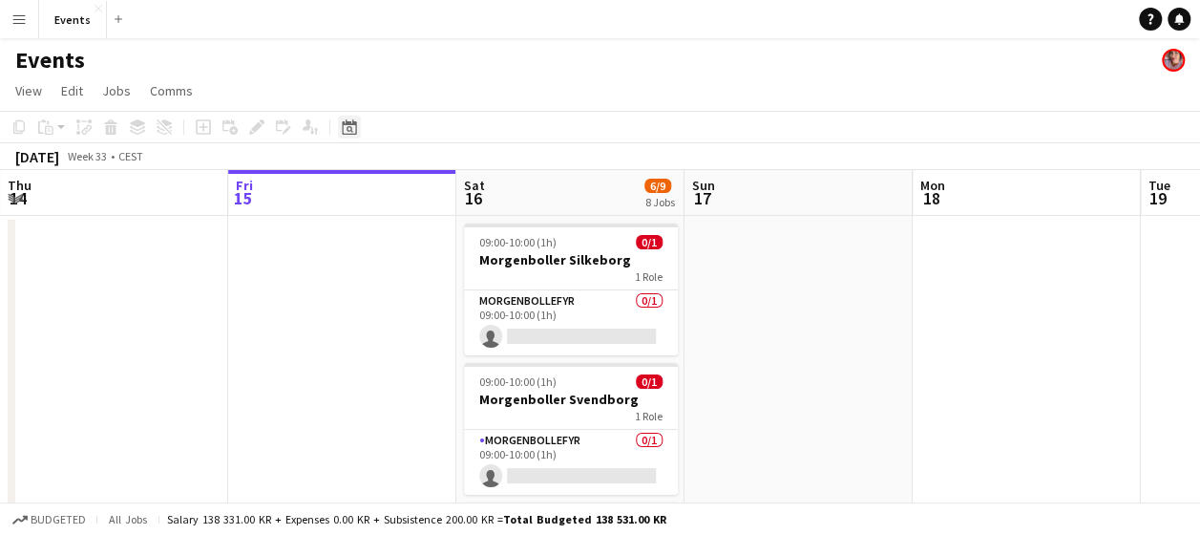
click at [348, 125] on icon "Date picker" at bounding box center [349, 126] width 15 height 15
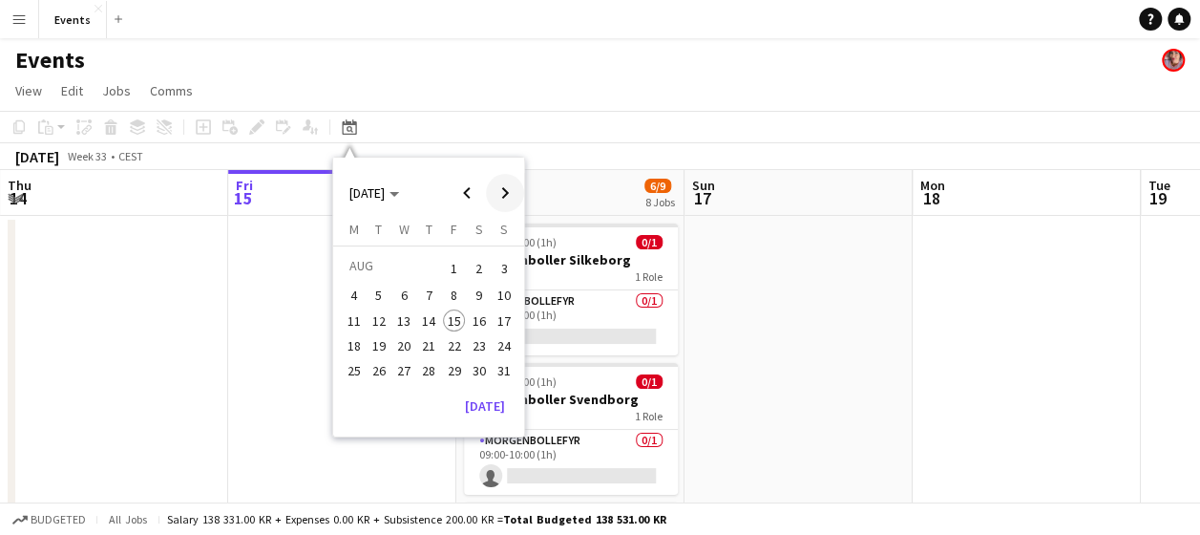
click at [508, 193] on span "Next month" at bounding box center [505, 193] width 38 height 38
click at [476, 342] on span "20" at bounding box center [479, 340] width 23 height 23
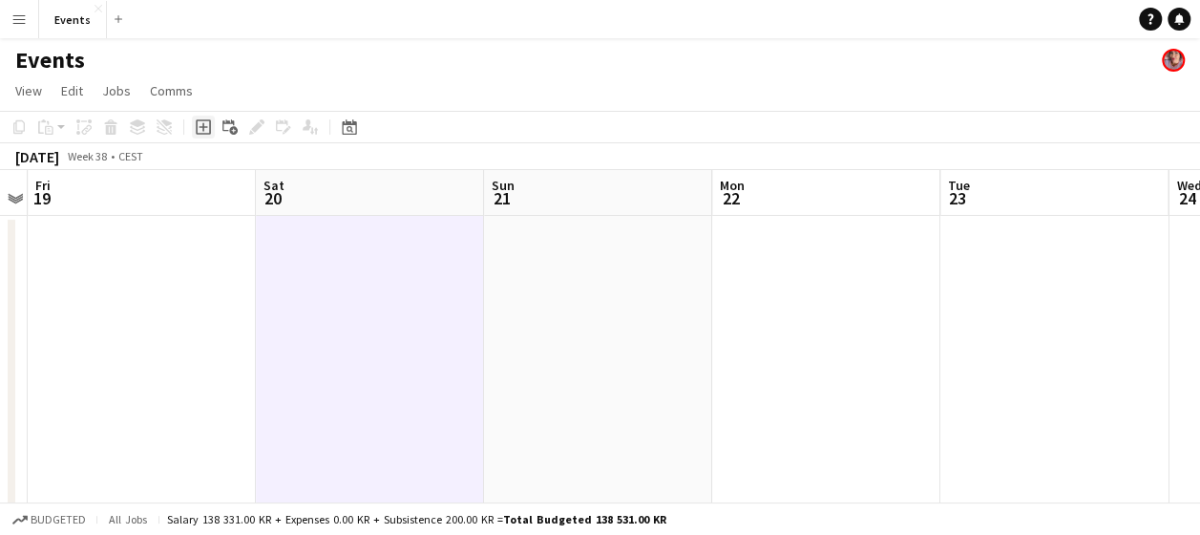
click at [205, 130] on icon "Add job" at bounding box center [203, 126] width 15 height 15
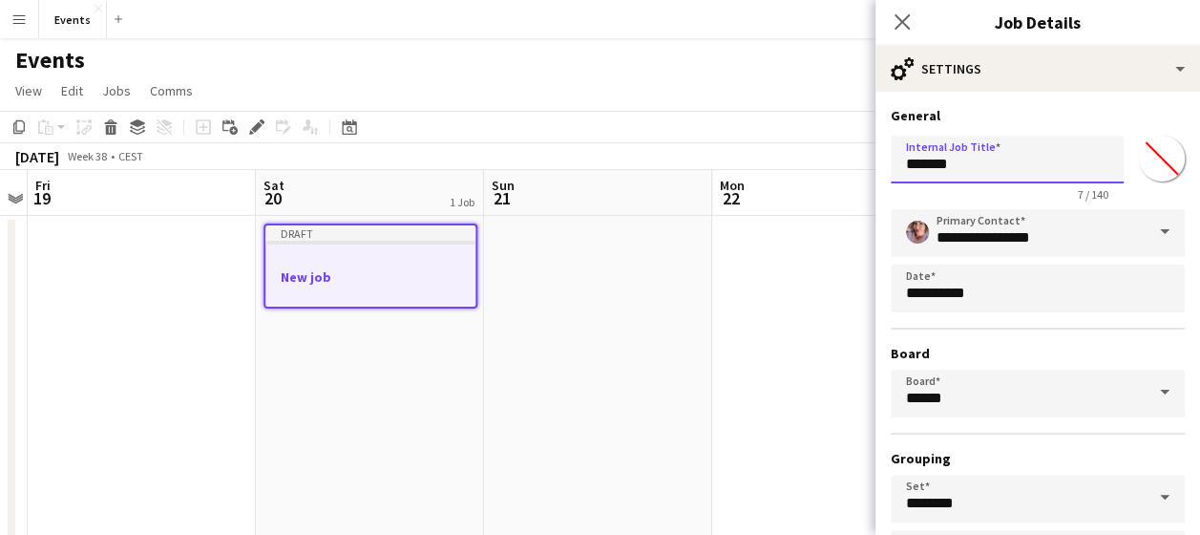
drag, startPoint x: 966, startPoint y: 162, endPoint x: 876, endPoint y: 170, distance: 90.1
click at [876, 170] on form "**********" at bounding box center [1037, 388] width 325 height 563
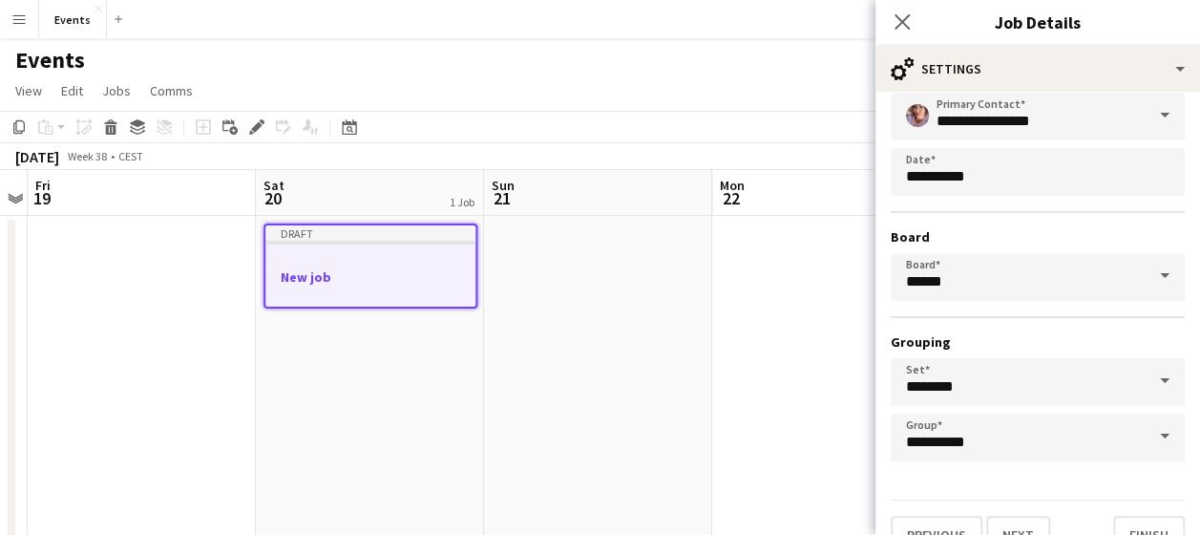
scroll to position [151, 0]
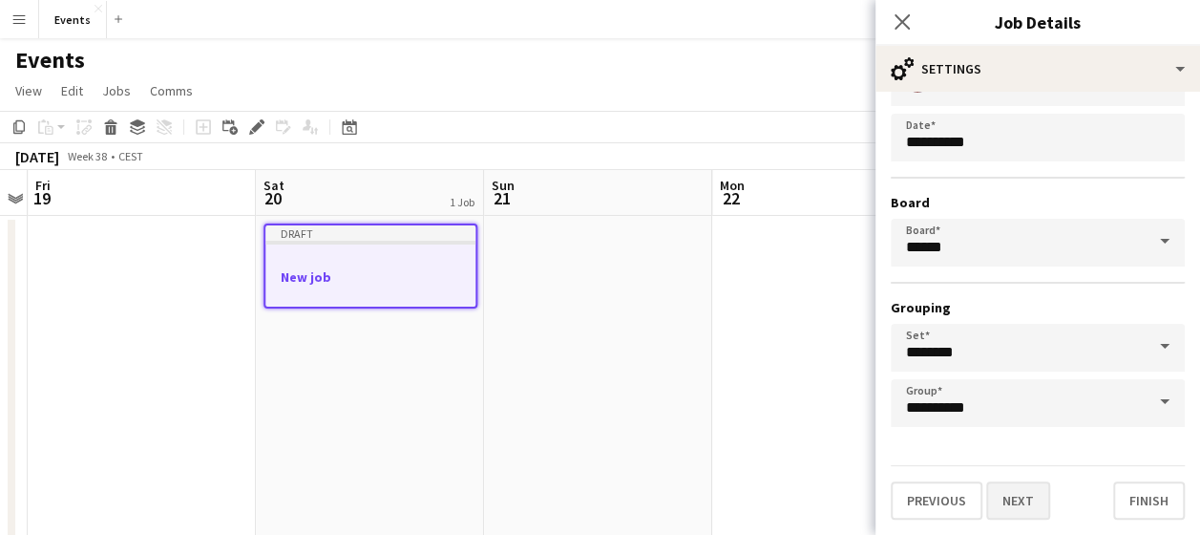
type input "**********"
click at [1031, 507] on button "Next" at bounding box center [1018, 500] width 64 height 38
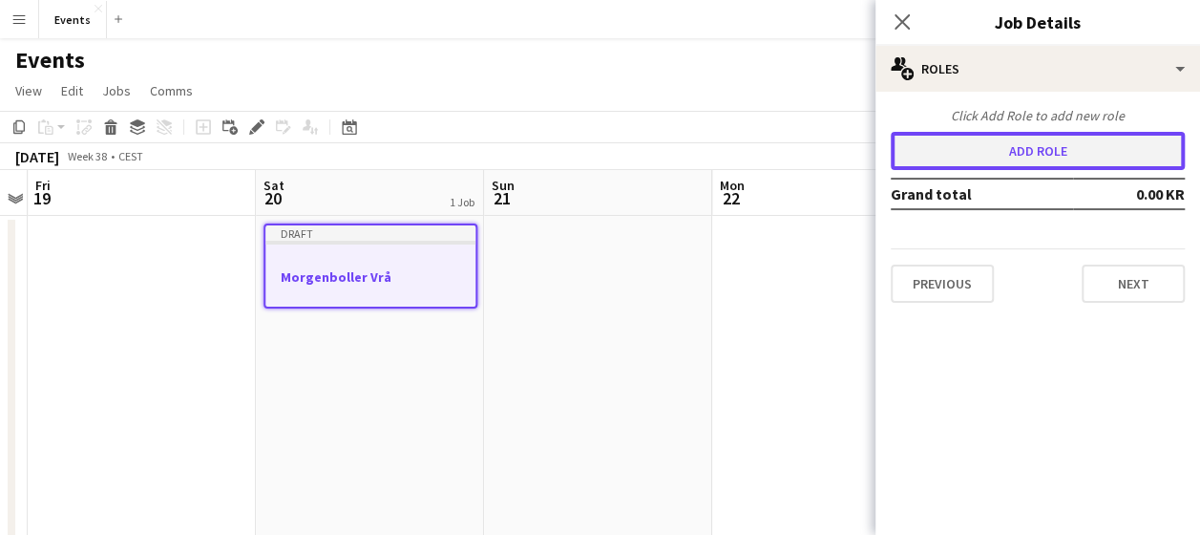
click at [1027, 152] on button "Add role" at bounding box center [1038, 151] width 294 height 38
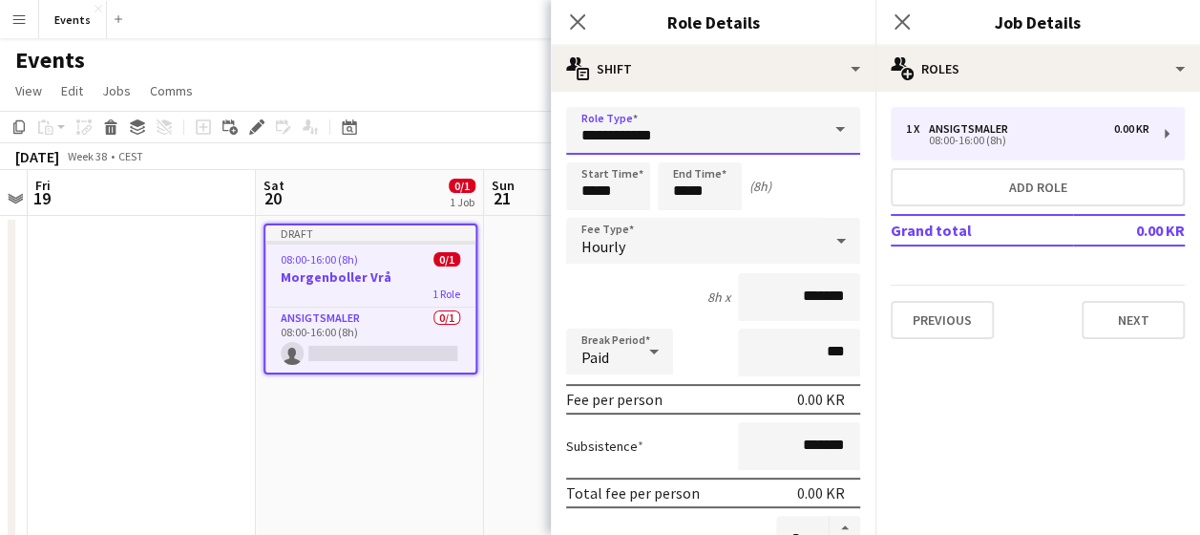
click at [638, 143] on input "**********" at bounding box center [713, 131] width 294 height 48
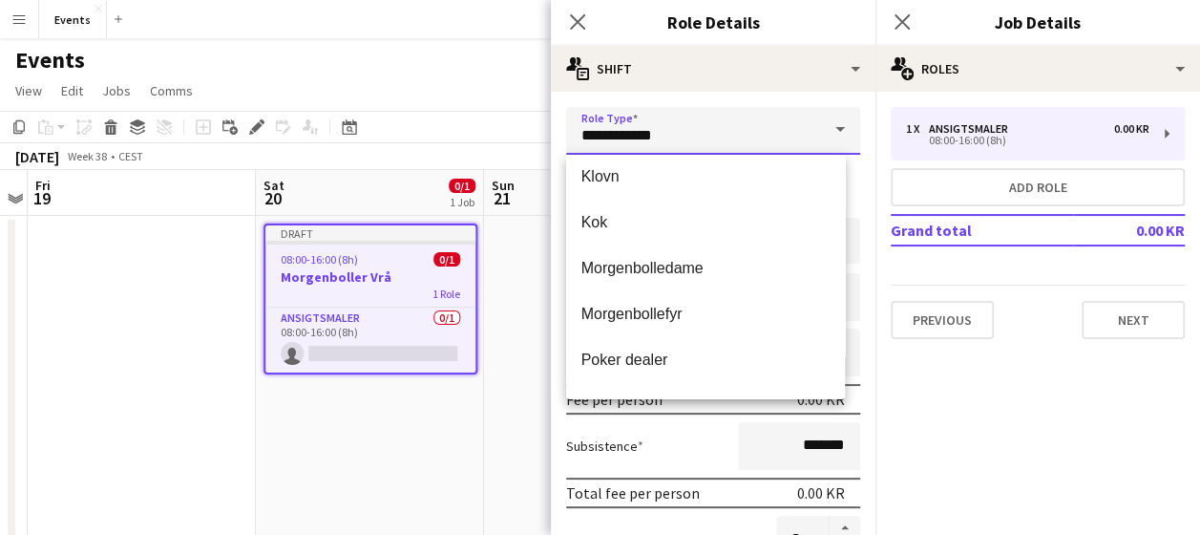
scroll to position [292, 0]
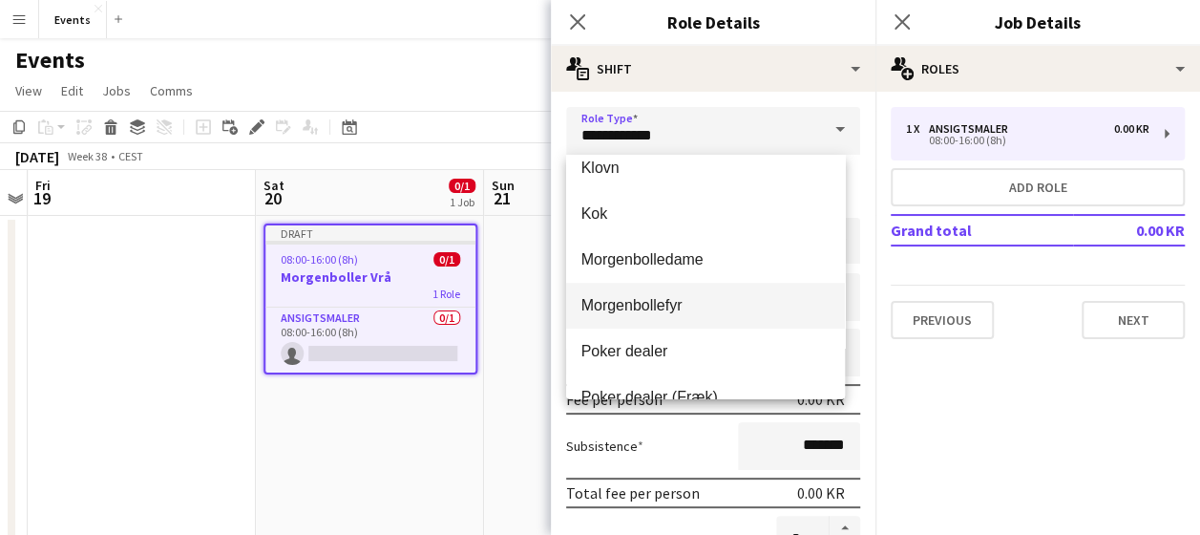
click at [635, 316] on mat-option "Morgenbollefyr" at bounding box center [706, 306] width 280 height 46
type input "**********"
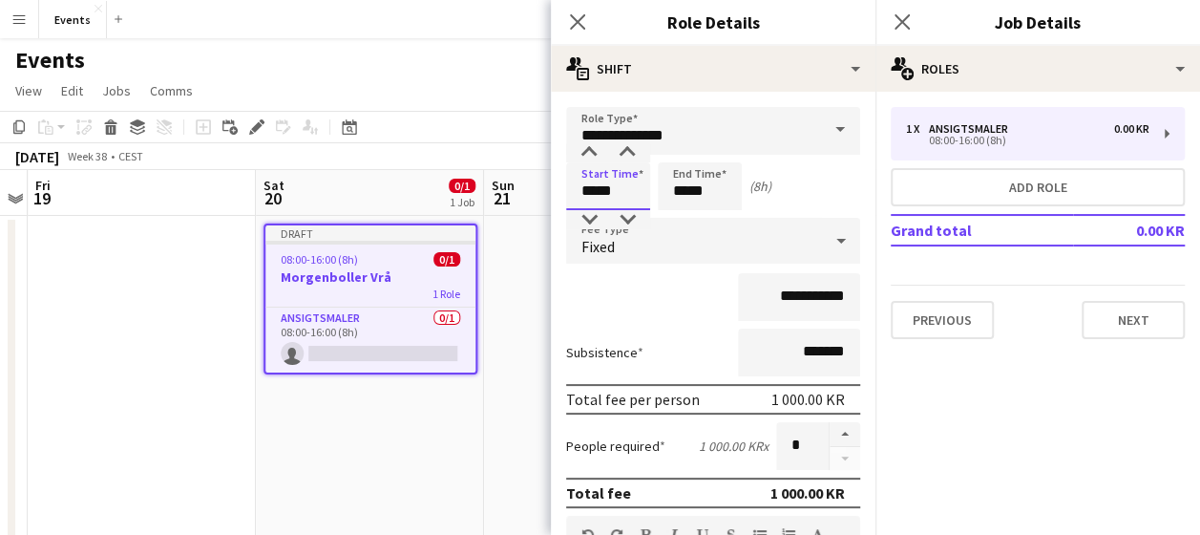
click at [592, 190] on input "*****" at bounding box center [608, 186] width 84 height 48
type input "*****"
click at [685, 193] on input "*****" at bounding box center [700, 186] width 84 height 48
type input "*****"
click at [792, 302] on input "**********" at bounding box center [799, 297] width 122 height 48
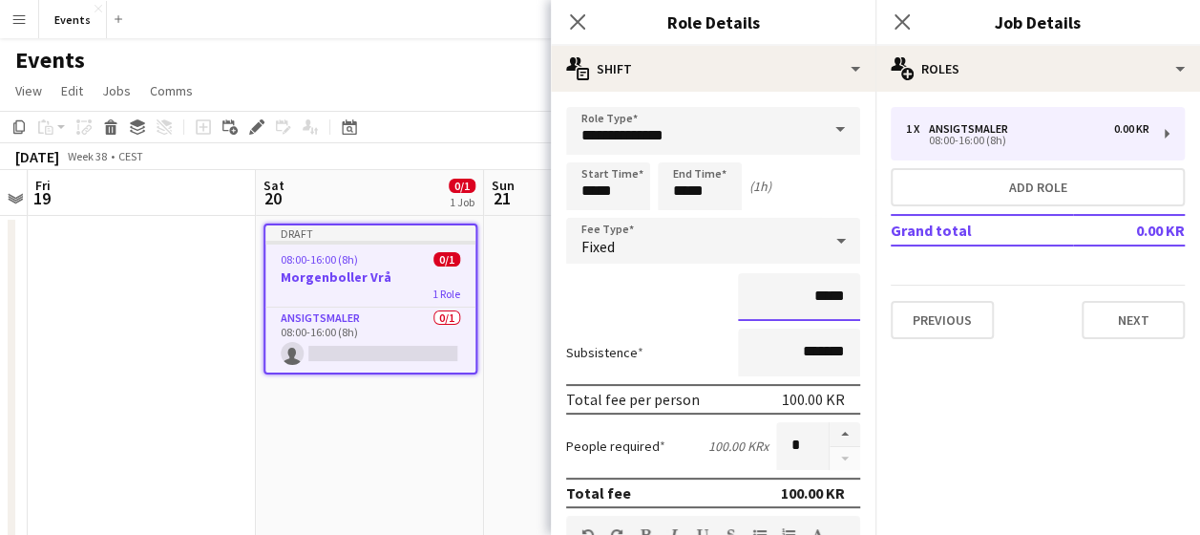
type input "****"
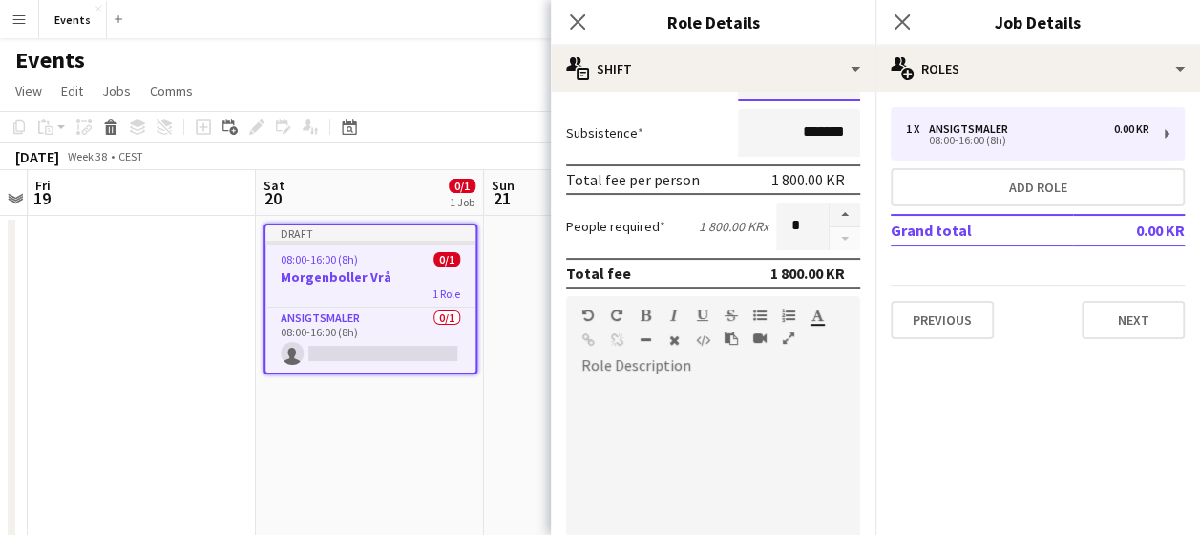
scroll to position [511, 0]
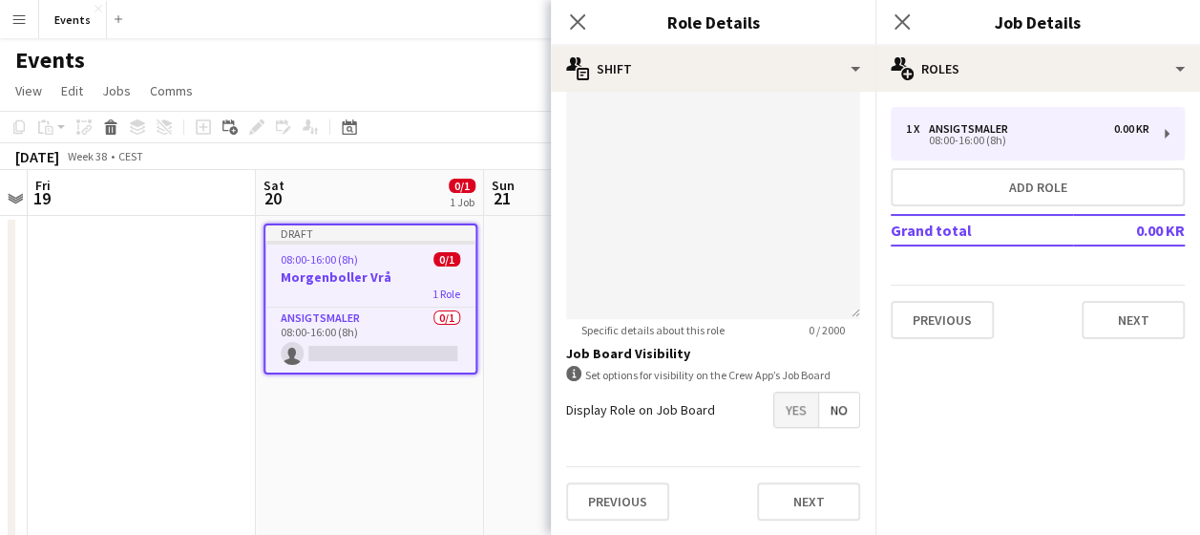
type input "********"
click at [778, 412] on span "Yes" at bounding box center [796, 409] width 44 height 34
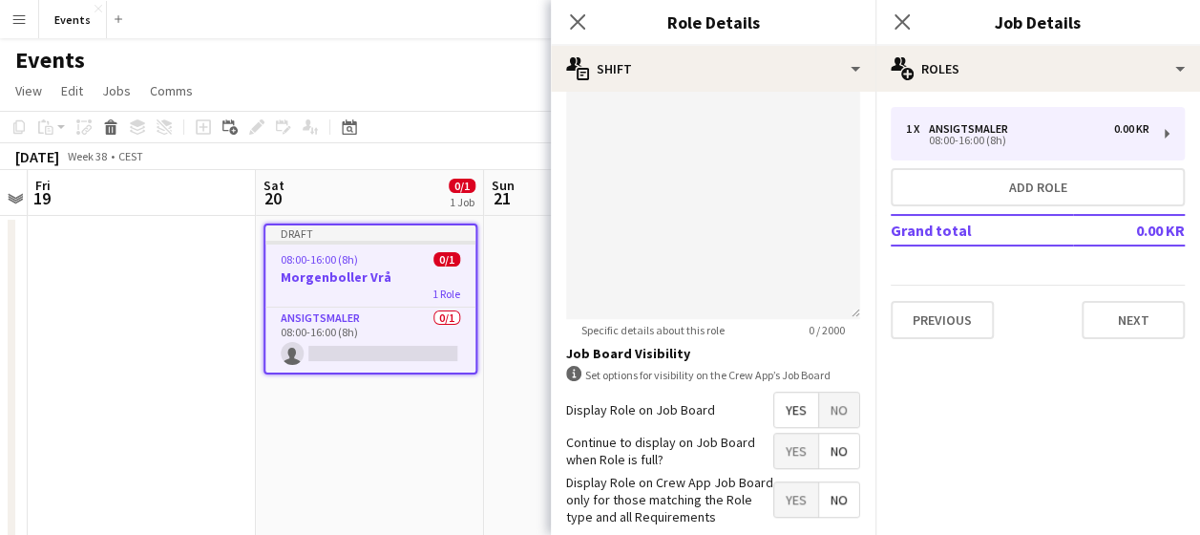
scroll to position [608, 0]
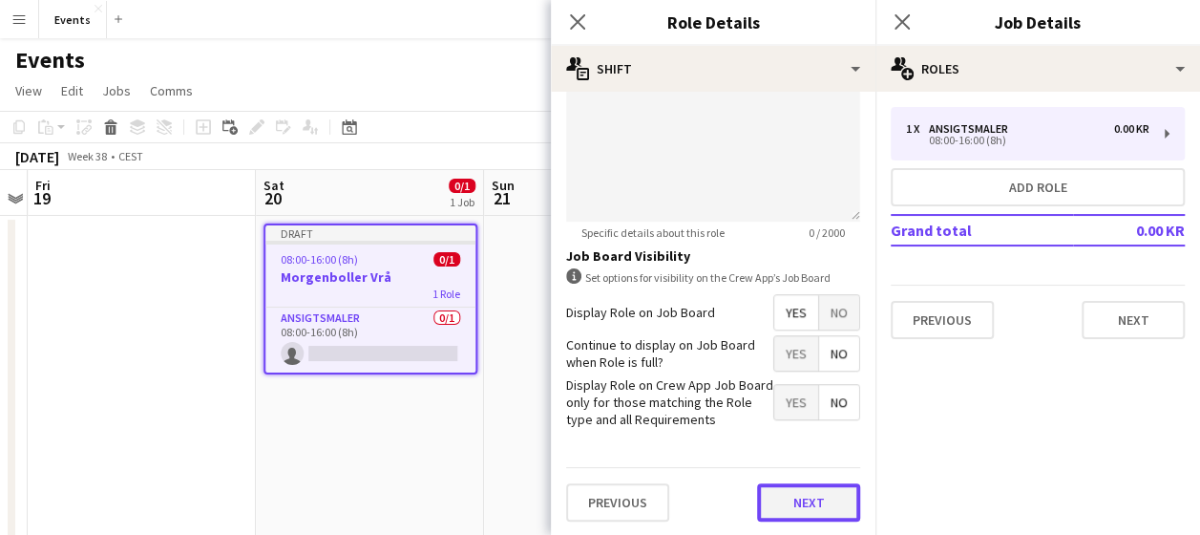
click at [795, 512] on button "Next" at bounding box center [808, 502] width 103 height 38
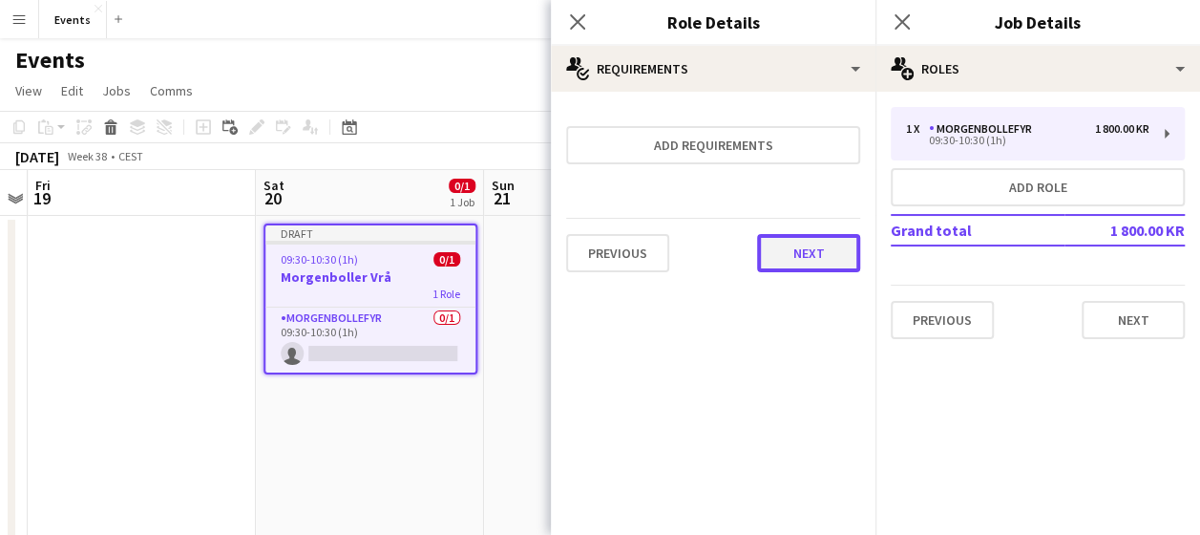
click at [827, 258] on button "Next" at bounding box center [808, 253] width 103 height 38
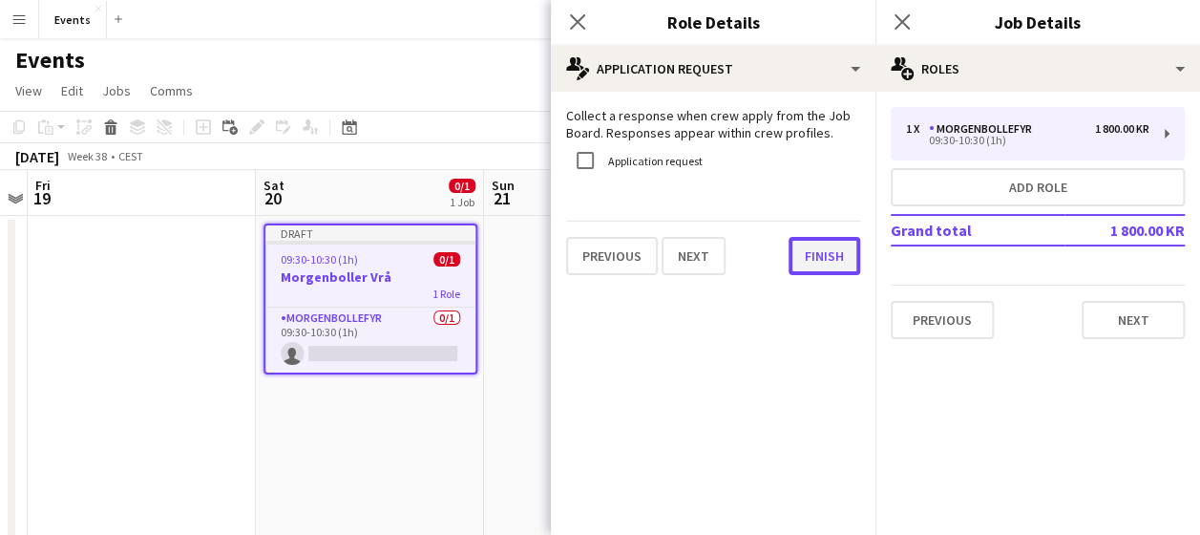
click at [817, 252] on button "Finish" at bounding box center [825, 256] width 72 height 38
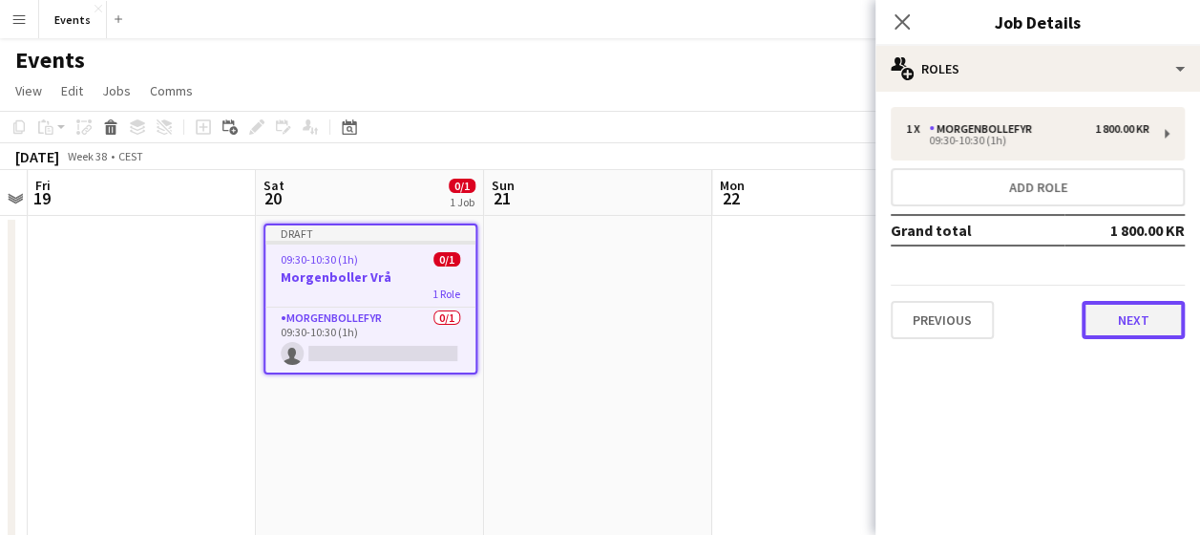
click at [1108, 326] on button "Next" at bounding box center [1133, 320] width 103 height 38
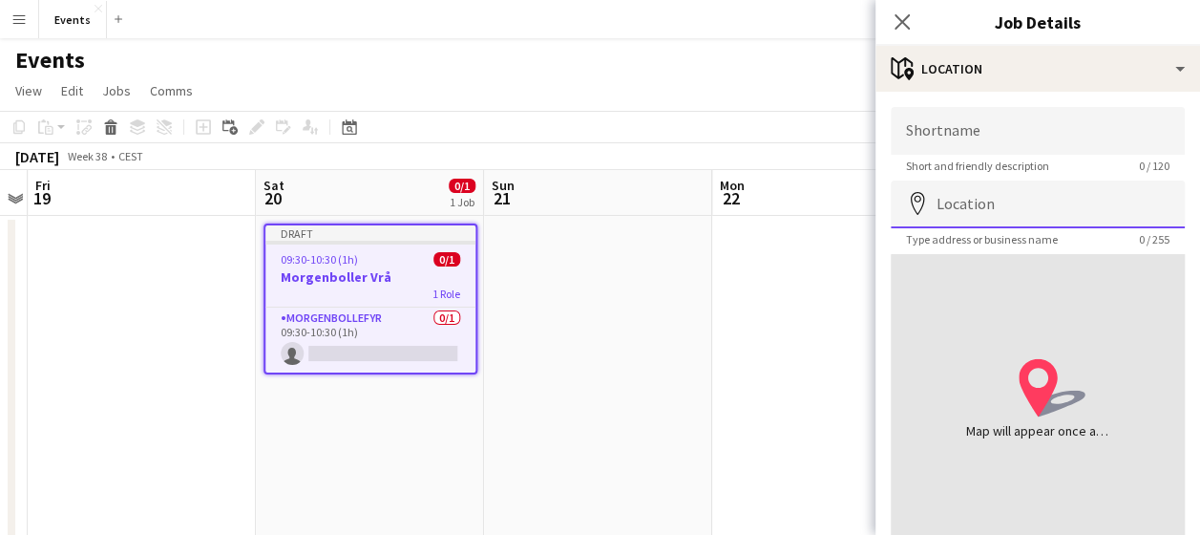
click at [964, 210] on input "Location" at bounding box center [1038, 204] width 294 height 48
type input "**********"
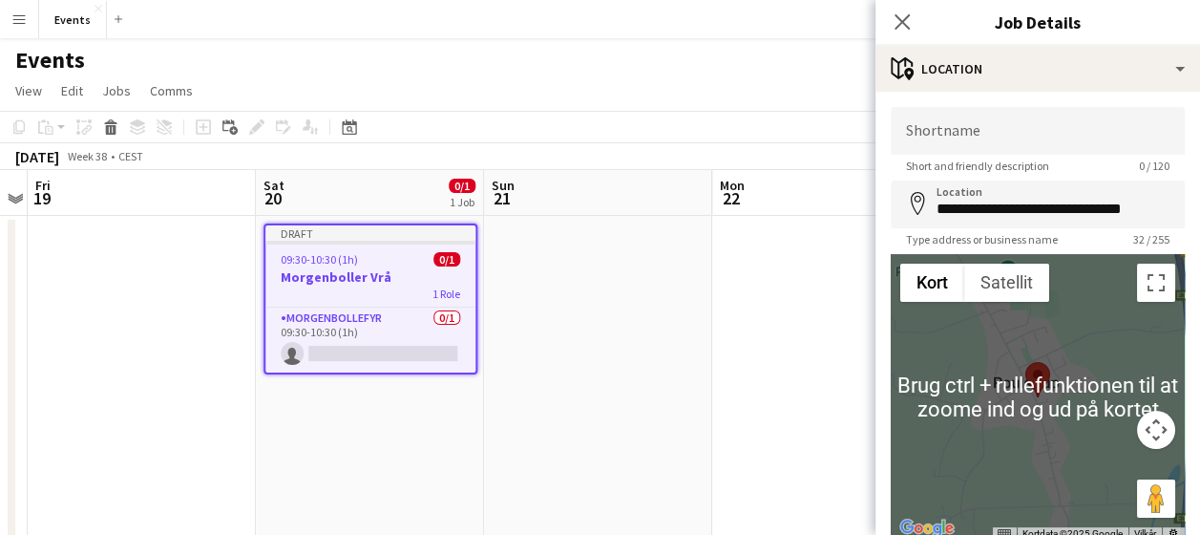
scroll to position [139, 0]
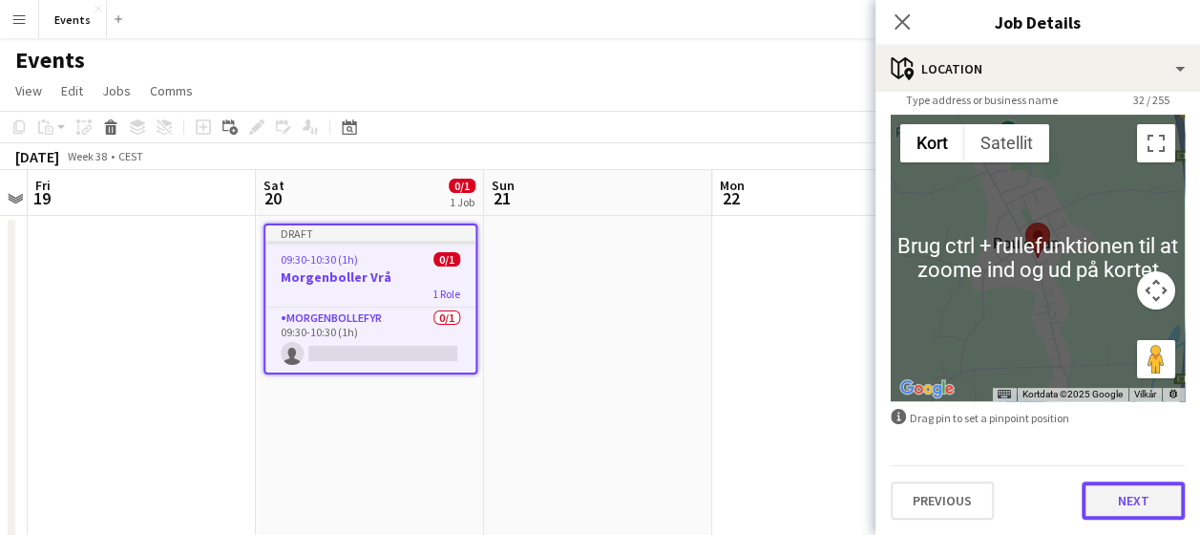
click at [1132, 500] on button "Next" at bounding box center [1133, 500] width 103 height 38
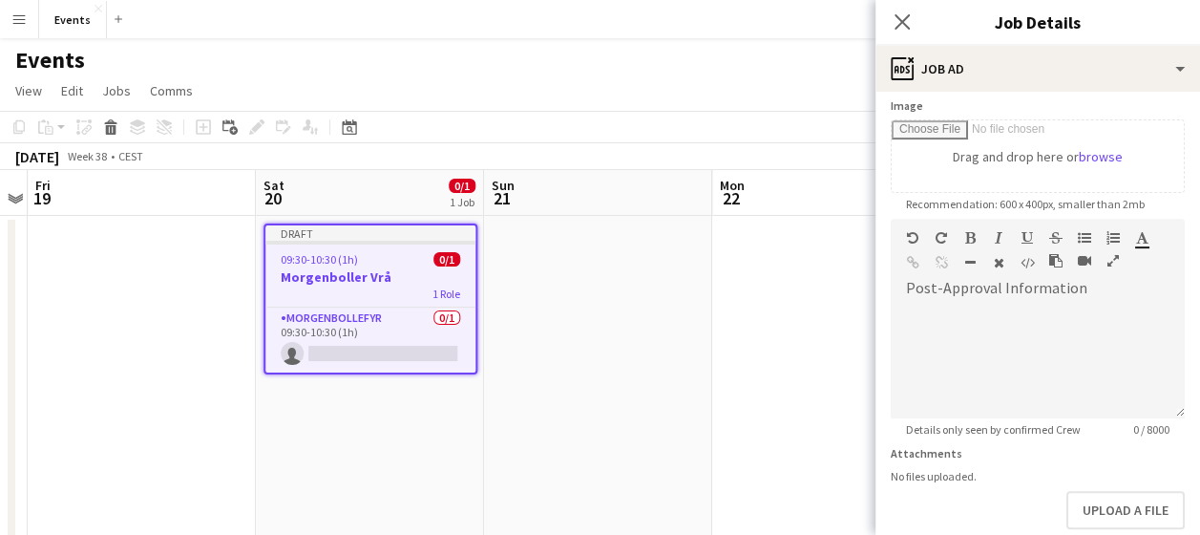
scroll to position [308, 0]
click at [974, 325] on div at bounding box center [1038, 360] width 294 height 115
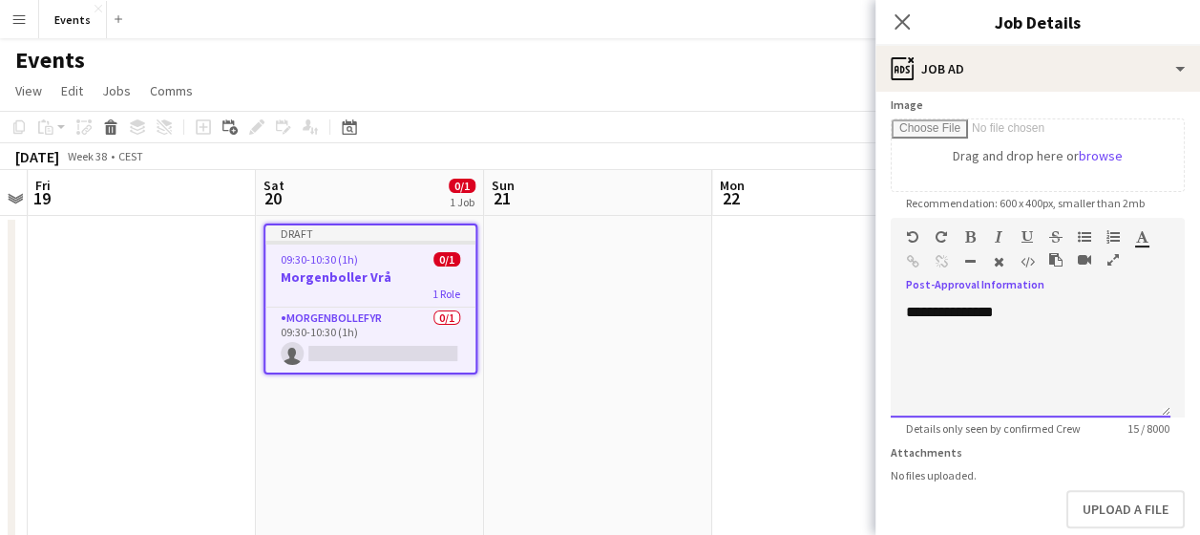
scroll to position [409, 0]
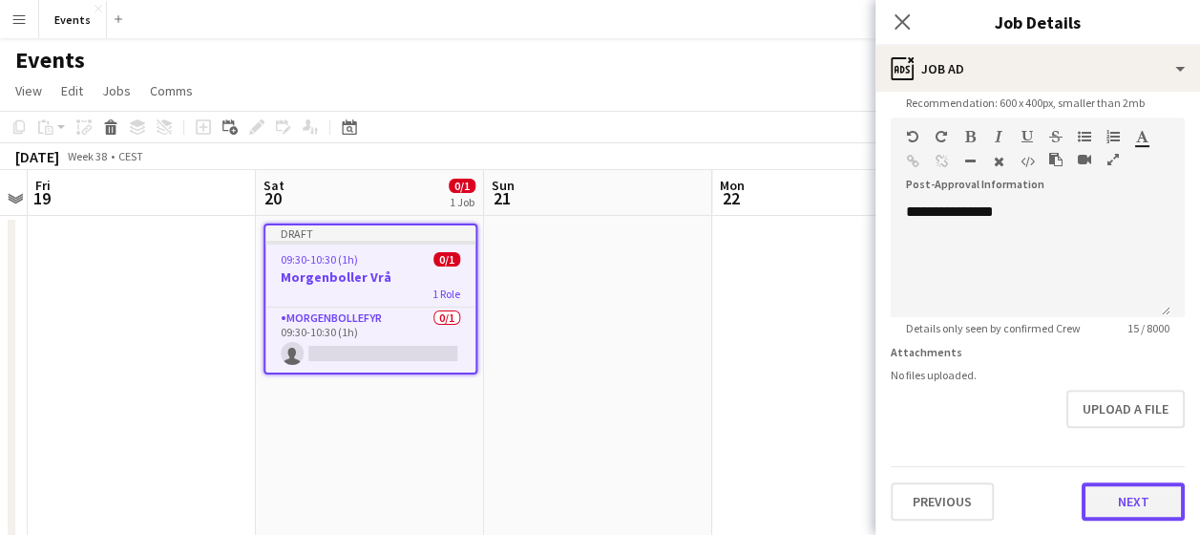
click at [1114, 510] on button "Next" at bounding box center [1133, 501] width 103 height 38
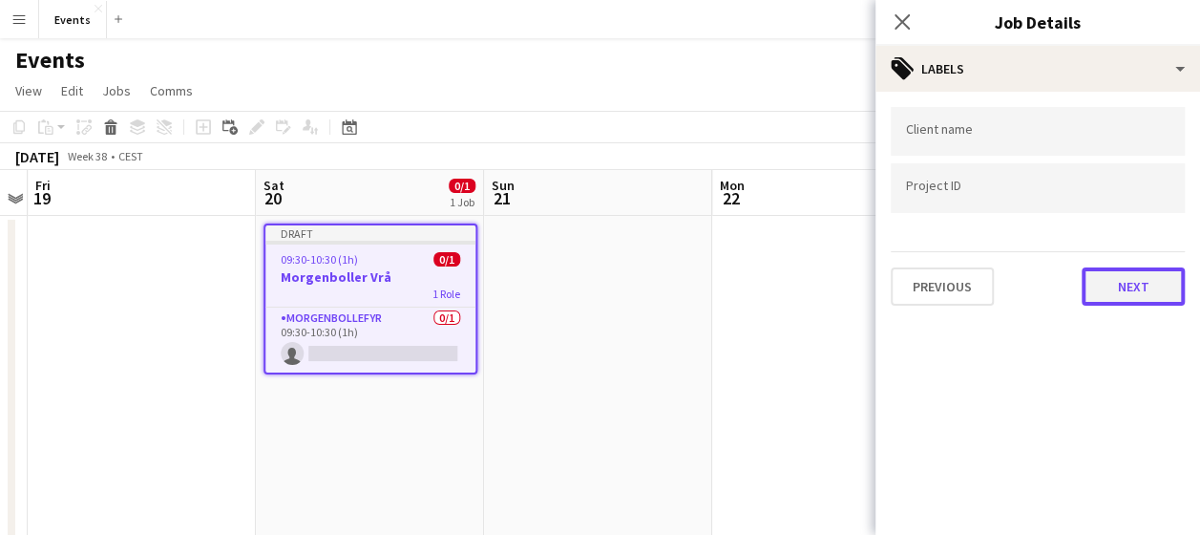
click at [1132, 290] on button "Next" at bounding box center [1133, 286] width 103 height 38
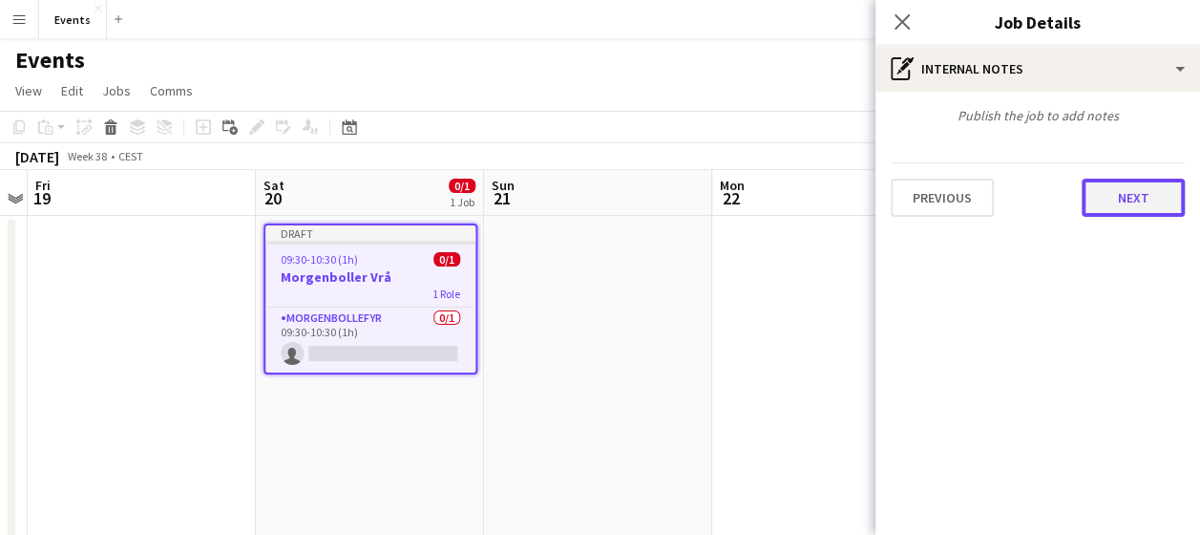
click at [1135, 212] on button "Next" at bounding box center [1133, 198] width 103 height 38
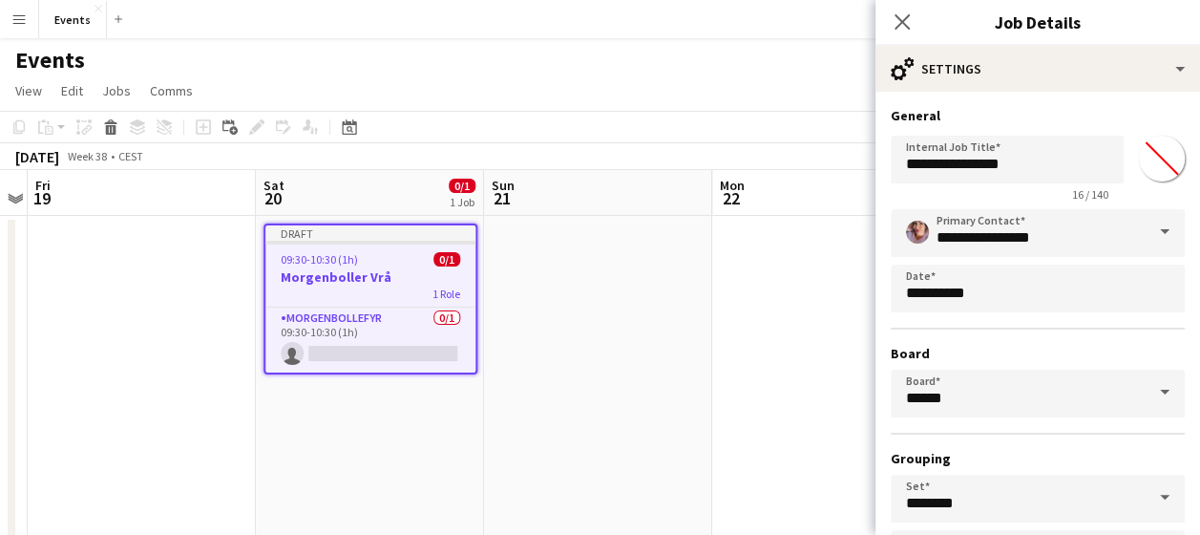
scroll to position [151, 0]
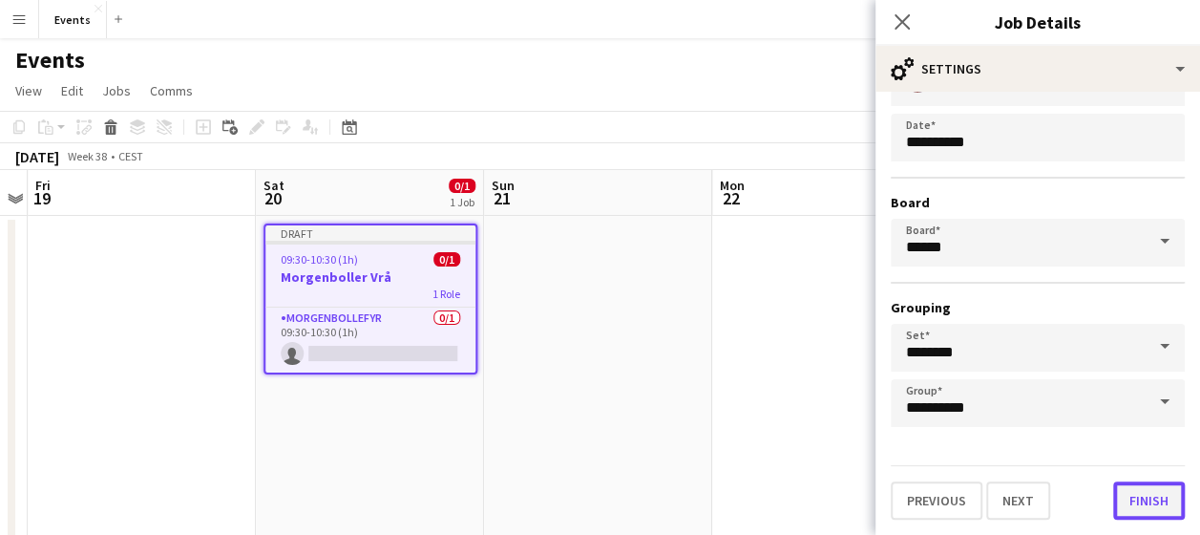
click at [1143, 496] on button "Finish" at bounding box center [1149, 500] width 72 height 38
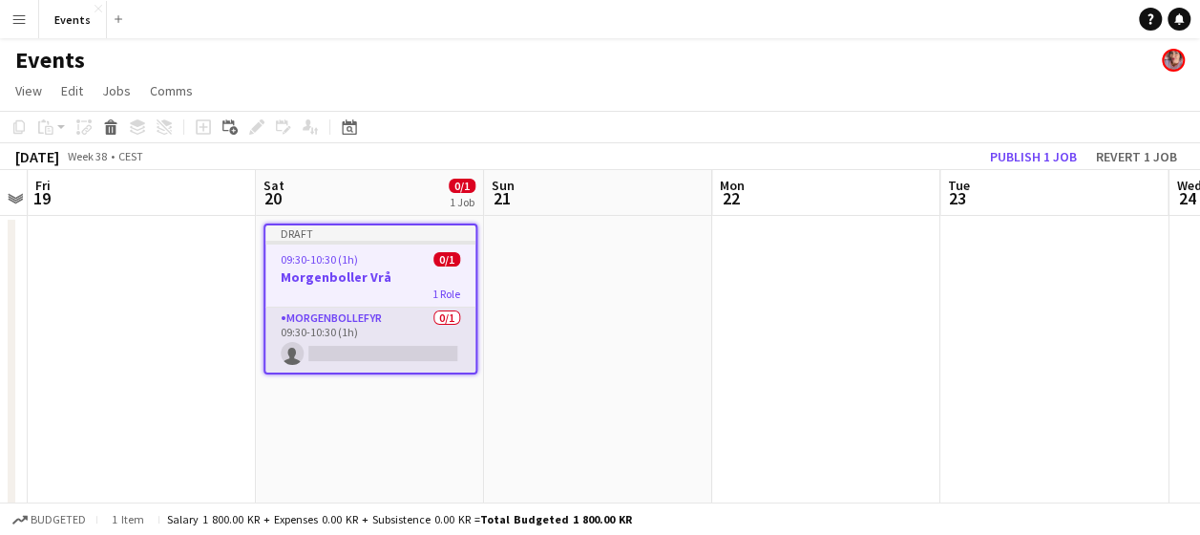
click at [382, 330] on app-card-role "Morgenbollefyr 0/1 09:30-10:30 (1h) single-neutral-actions" at bounding box center [370, 339] width 210 height 65
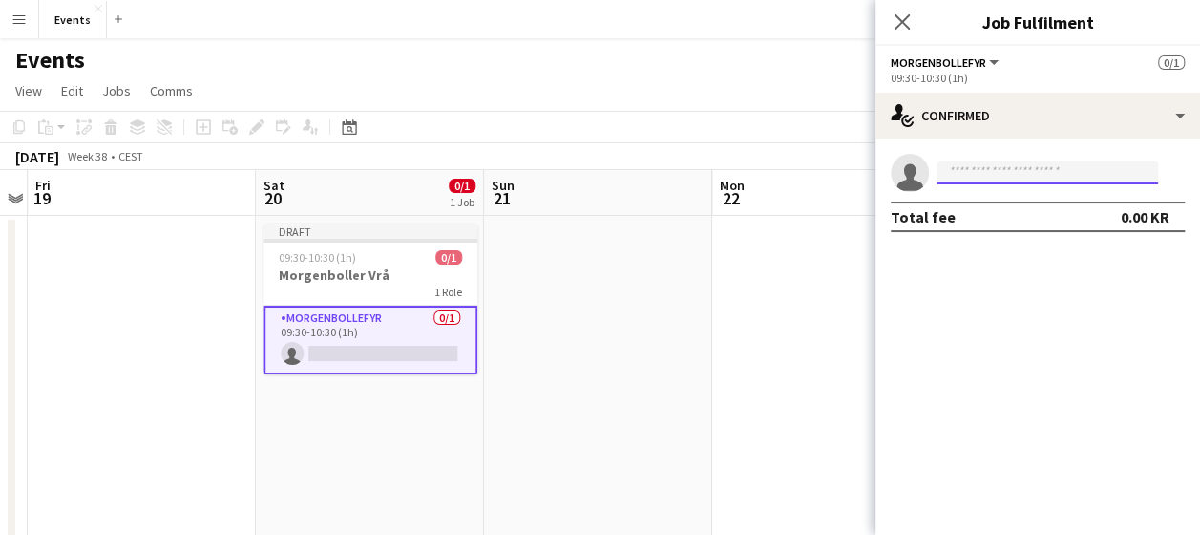
click at [992, 173] on input at bounding box center [1047, 172] width 221 height 23
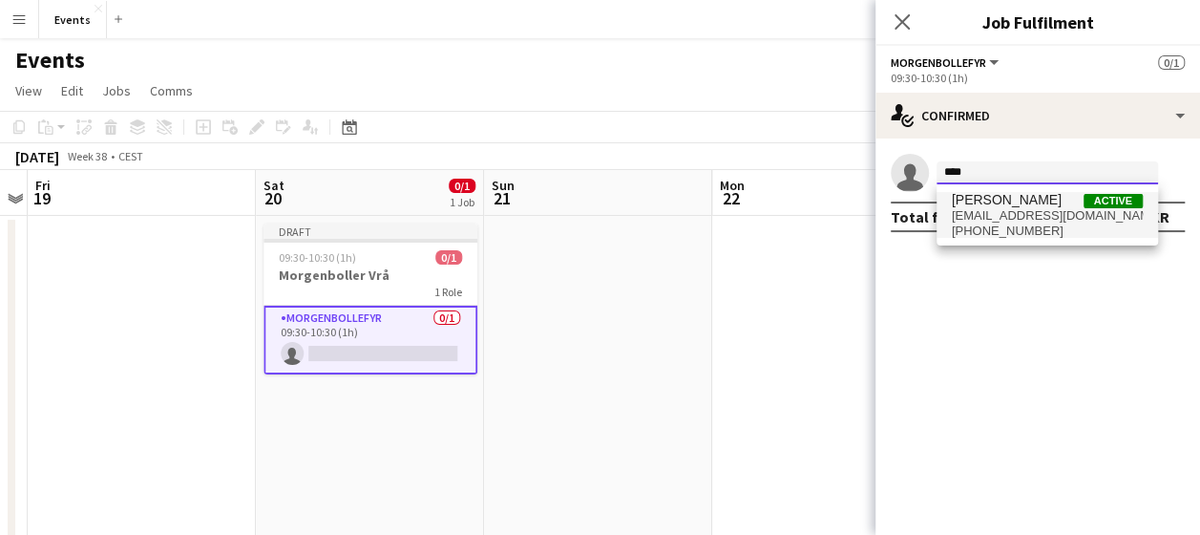
type input "****"
click at [995, 225] on span "[PHONE_NUMBER]" at bounding box center [1047, 230] width 191 height 15
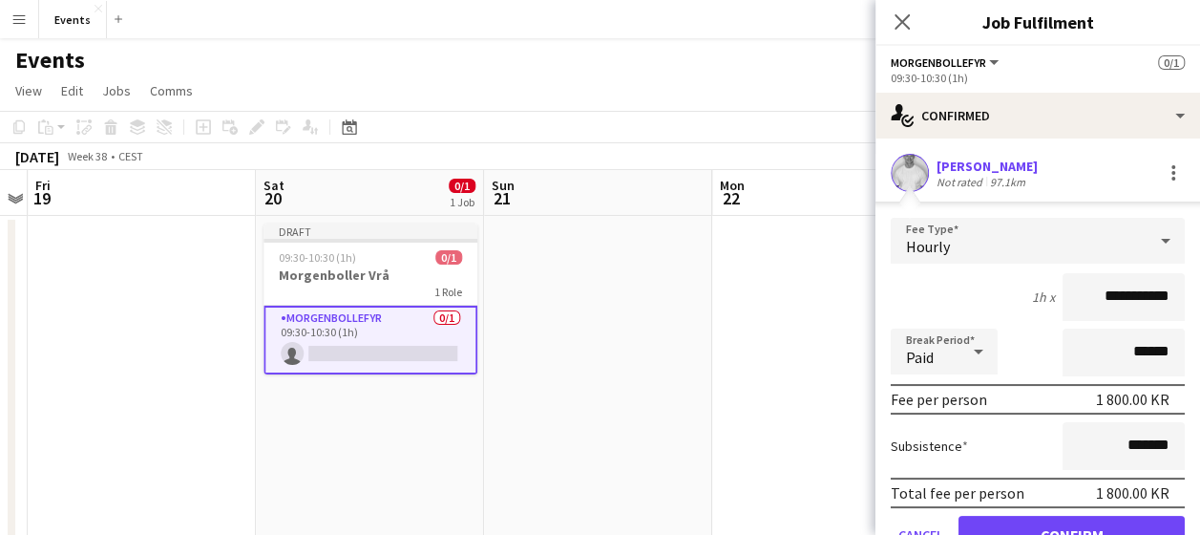
scroll to position [90, 0]
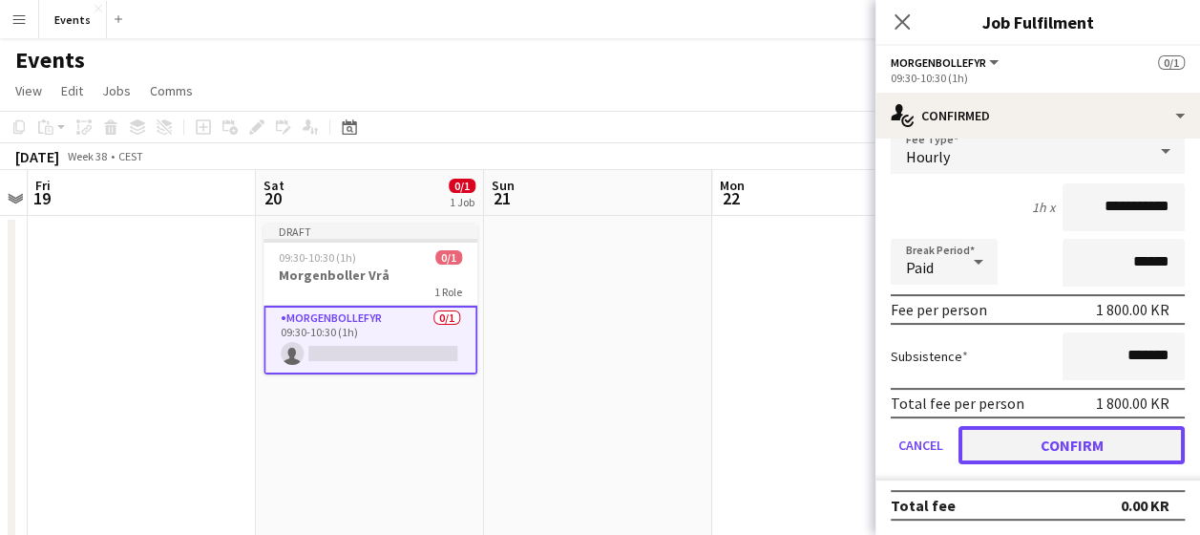
click at [1060, 443] on button "Confirm" at bounding box center [1072, 445] width 226 height 38
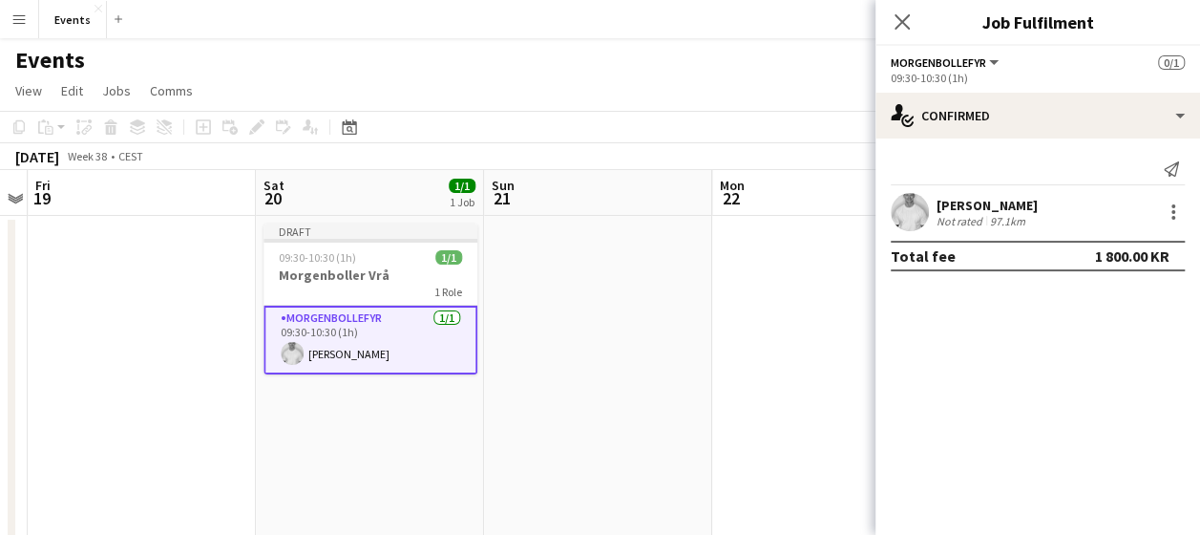
scroll to position [0, 0]
click at [895, 21] on icon "Close pop-in" at bounding box center [902, 21] width 18 height 18
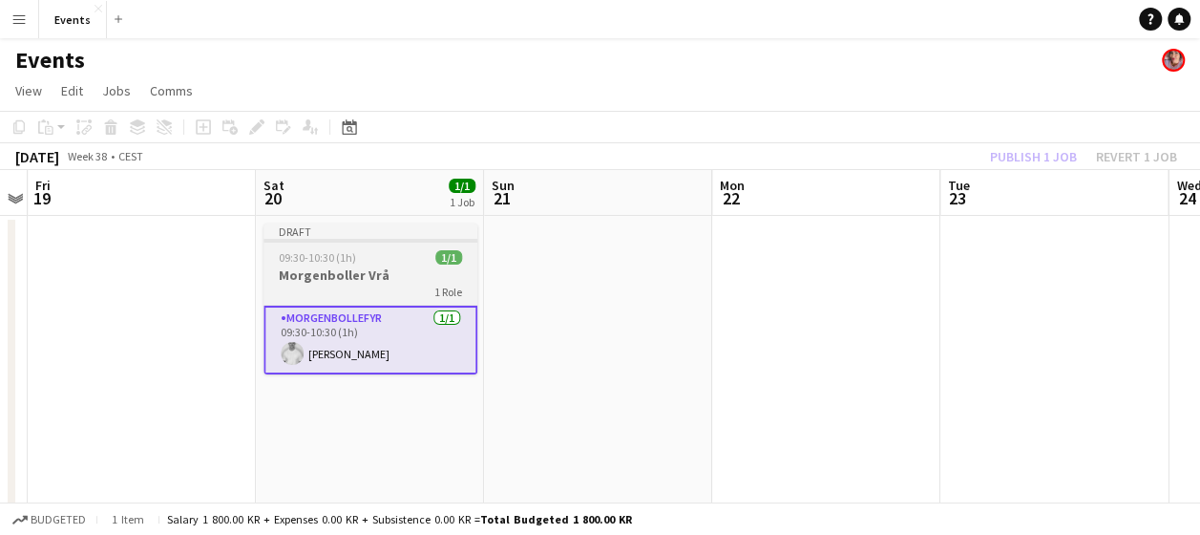
click at [348, 251] on span "09:30-10:30 (1h)" at bounding box center [317, 257] width 77 height 14
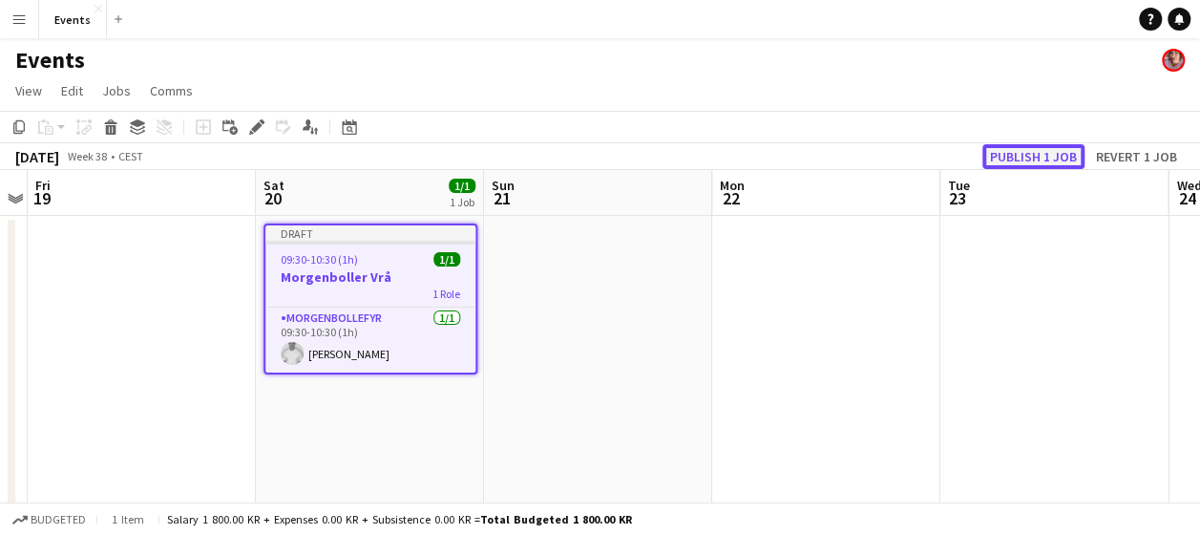
click at [1038, 160] on button "Publish 1 job" at bounding box center [1033, 156] width 102 height 25
